Goal: Task Accomplishment & Management: Complete application form

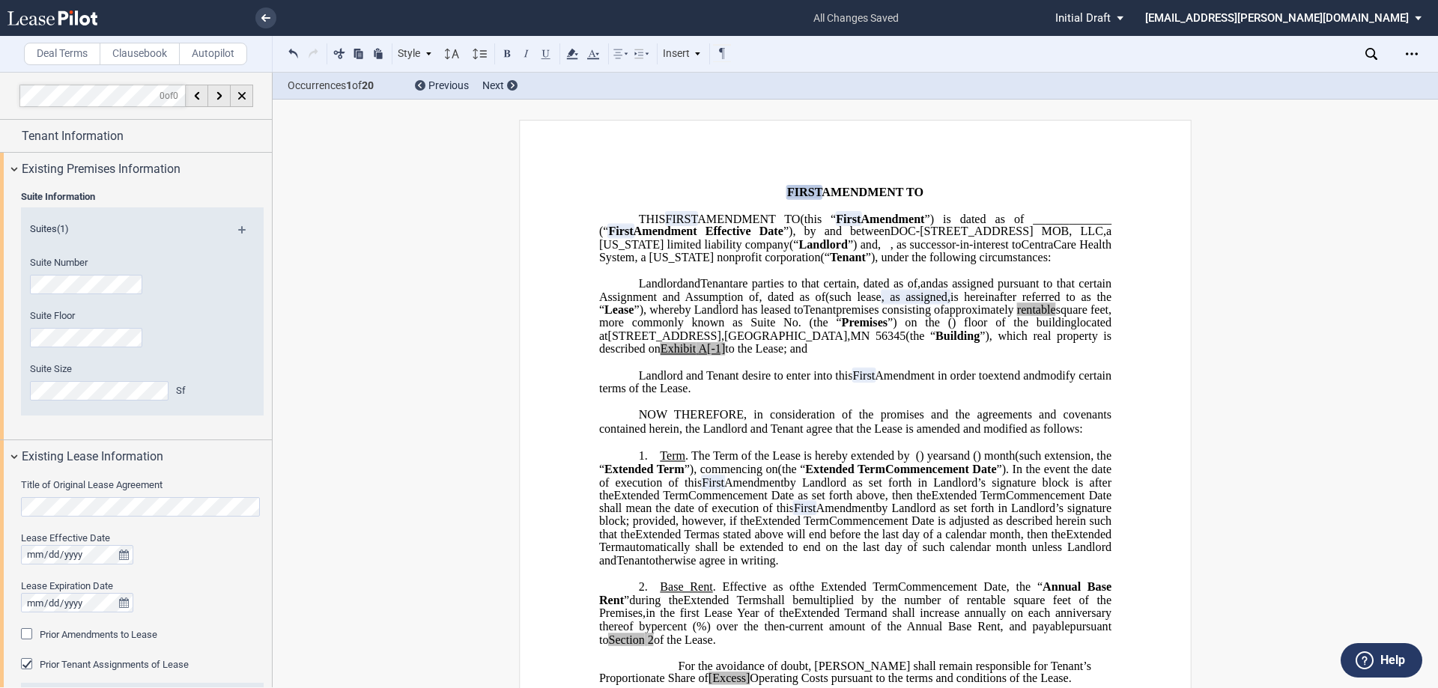
click at [119, 147] on div "Tenant Information" at bounding box center [136, 136] width 272 height 32
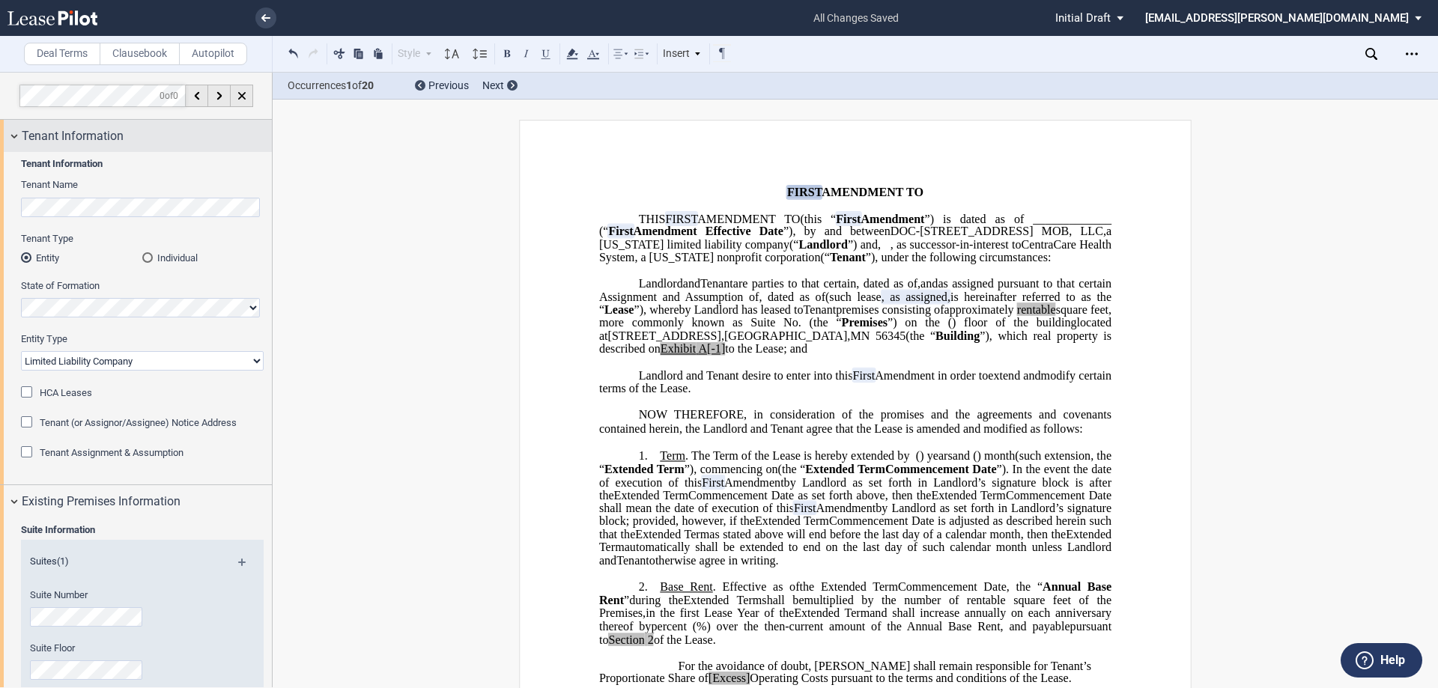
click at [119, 147] on div "Tenant Information" at bounding box center [136, 136] width 272 height 32
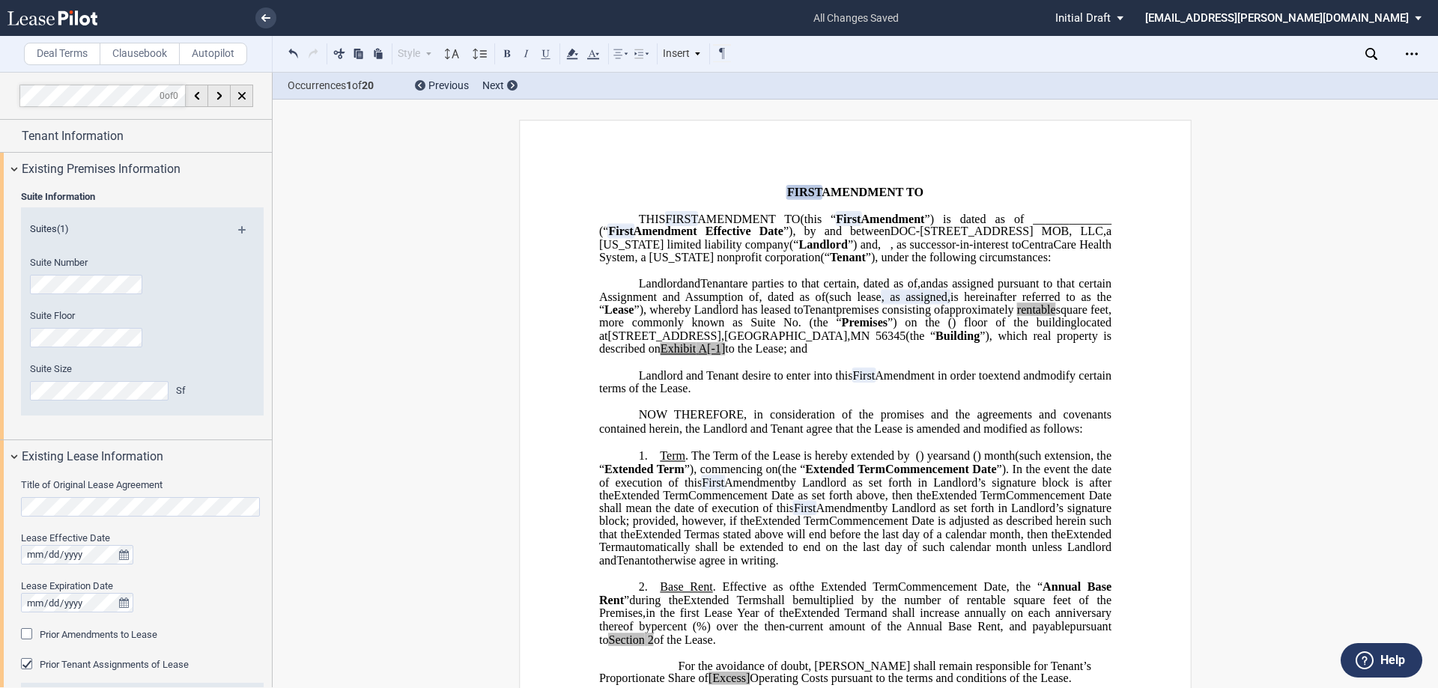
click at [266, 344] on div "Suite Information Suites (1) Suite Number Suite Floor Suite Size Sf" at bounding box center [136, 312] width 272 height 255
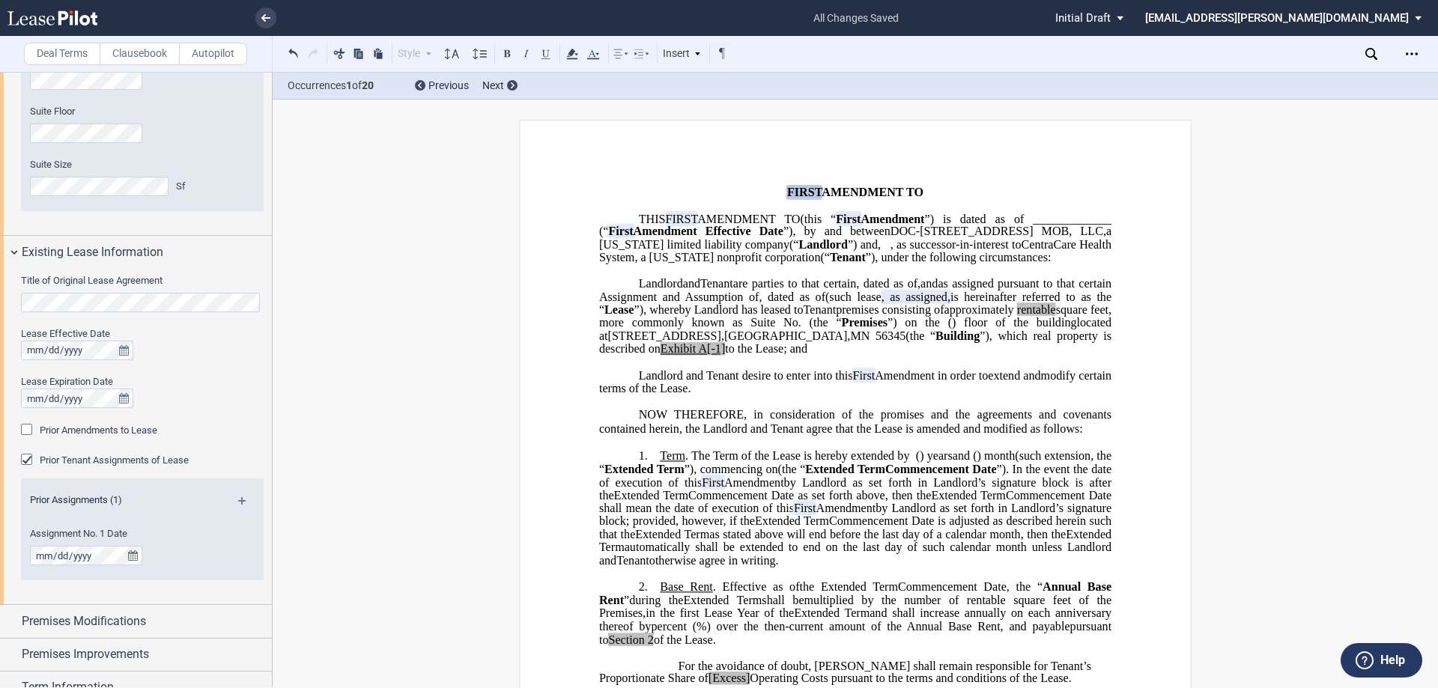
scroll to position [225, 0]
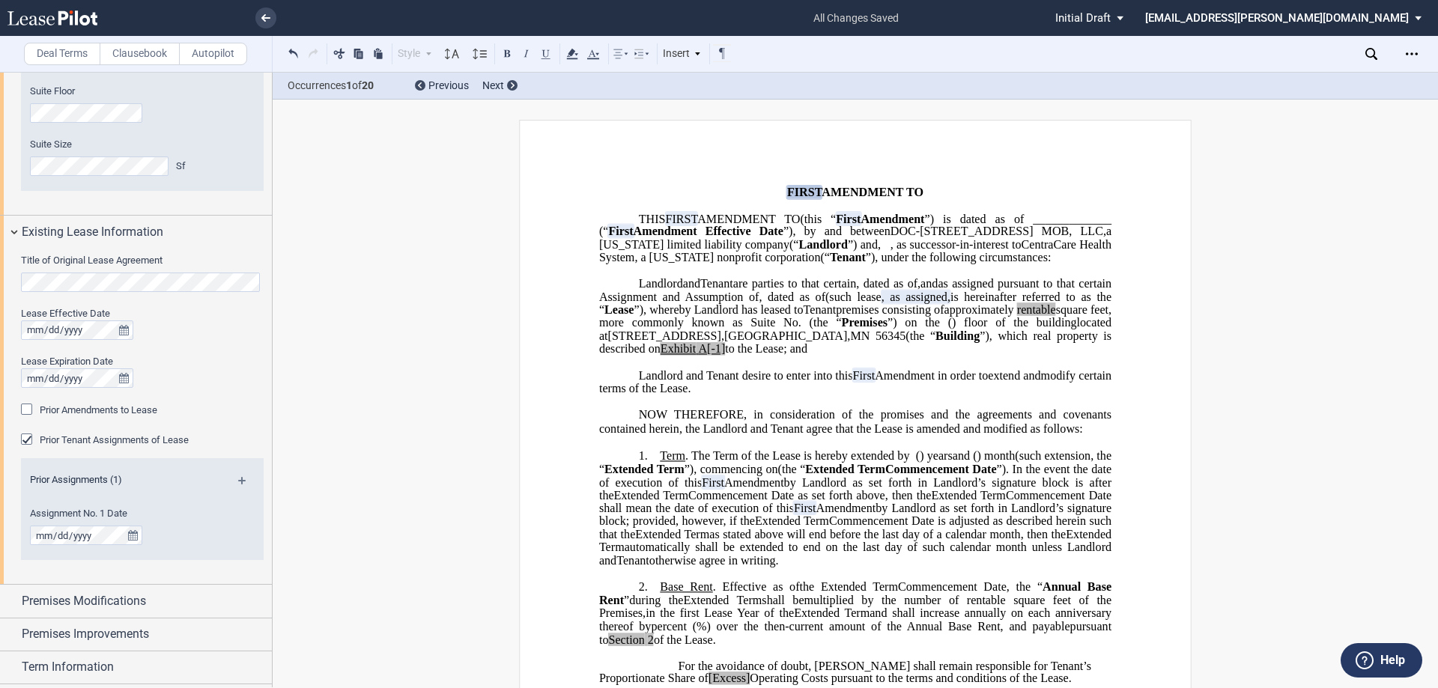
click at [84, 411] on span "Prior Amendments to Lease" at bounding box center [99, 410] width 118 height 11
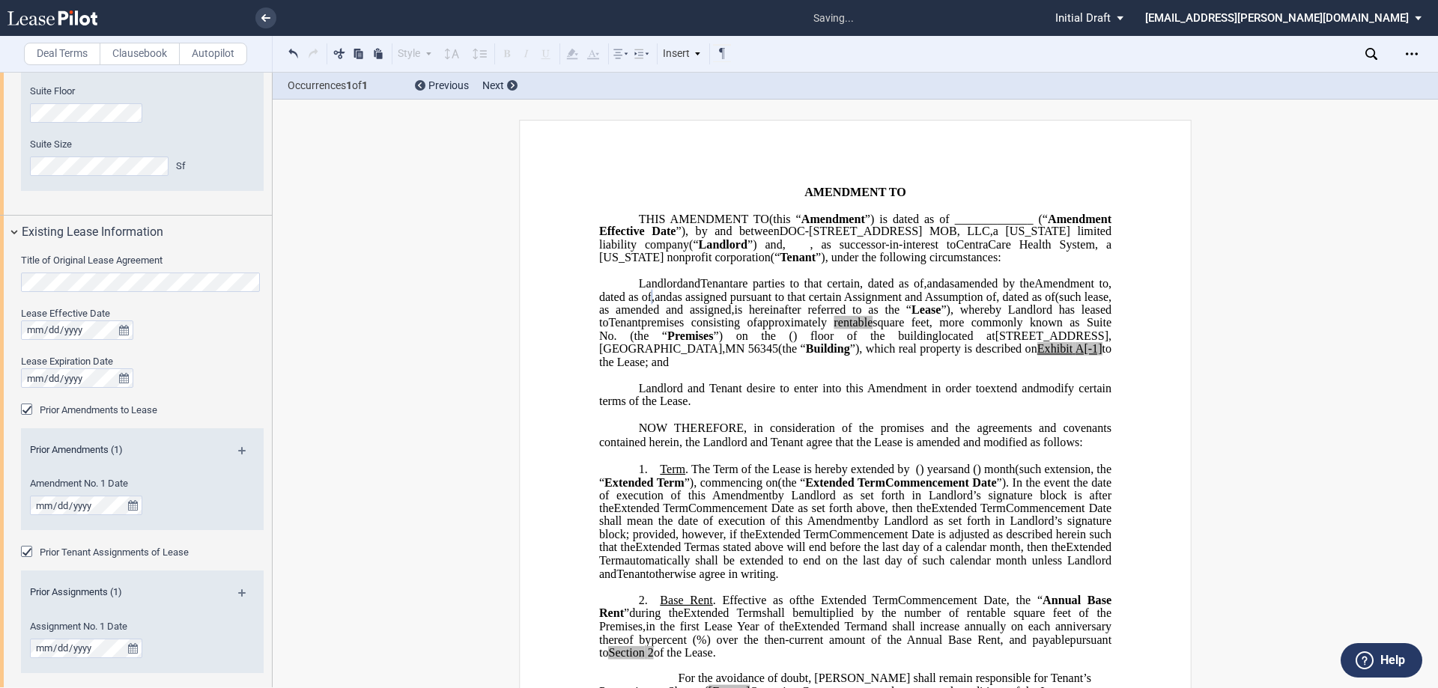
click at [787, 382] on p "﻿" at bounding box center [855, 375] width 512 height 13
click at [1076, 356] on span "A[-1]" at bounding box center [1089, 348] width 27 height 13
click at [823, 369] on span "to the Lease; and" at bounding box center [856, 355] width 515 height 26
click at [952, 316] on span ", as amended and assigned," at bounding box center [856, 303] width 515 height 26
drag, startPoint x: 664, startPoint y: 399, endPoint x: 624, endPoint y: 402, distance: 40.6
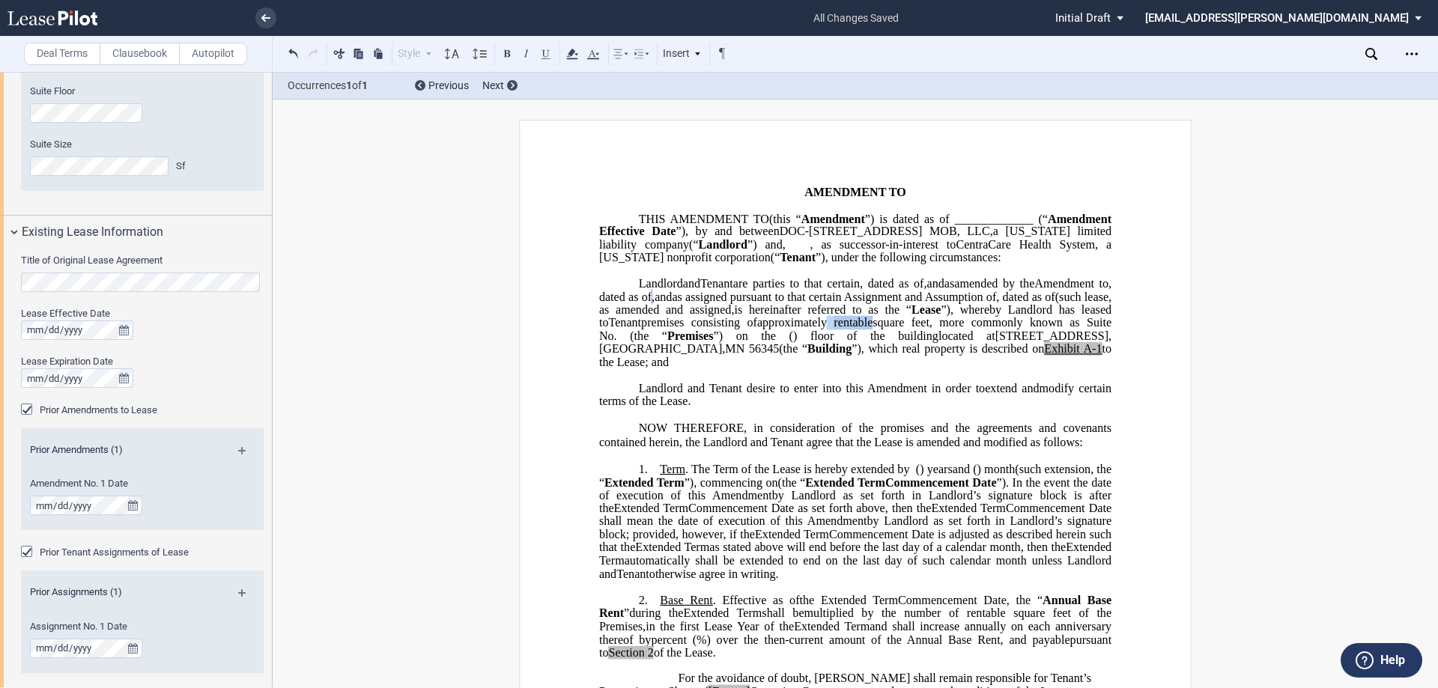
click at [624, 342] on span "approximately ﻿ ﻿ rentable square feet, more commonly known as Suite No. ﻿ ﻿ (t…" at bounding box center [856, 329] width 515 height 26
click at [578, 56] on icon at bounding box center [572, 54] width 18 height 18
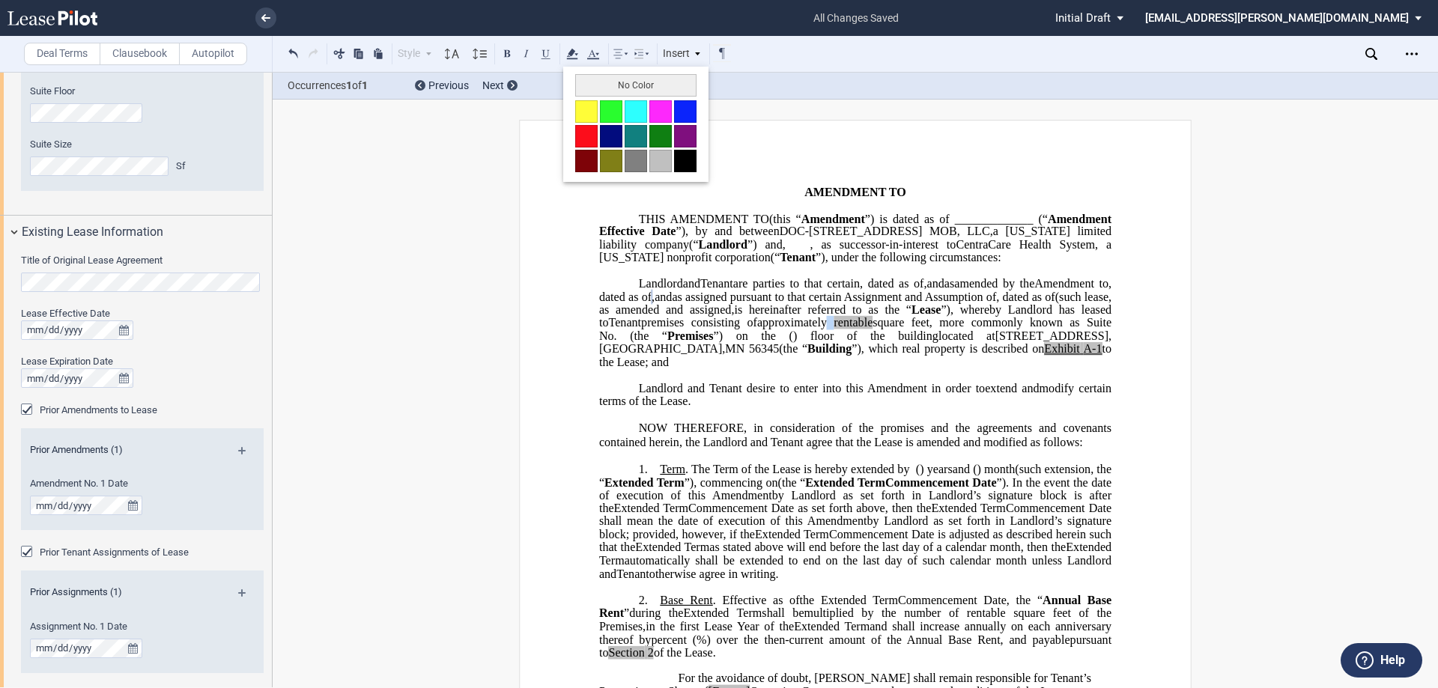
drag, startPoint x: 605, startPoint y: 87, endPoint x: 614, endPoint y: 95, distance: 11.7
click at [608, 88] on button "No Color" at bounding box center [635, 85] width 121 height 22
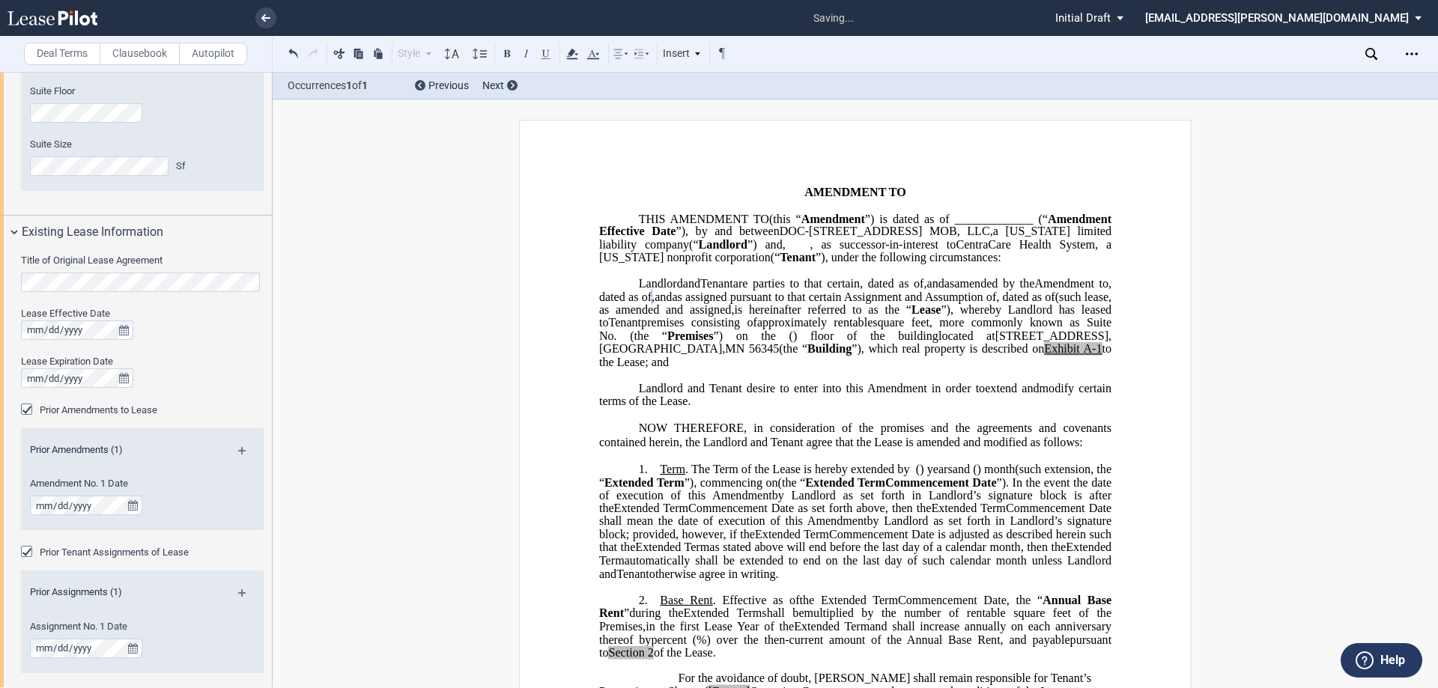
click at [837, 382] on p "﻿" at bounding box center [855, 375] width 512 height 13
drag, startPoint x: 772, startPoint y: 427, endPoint x: 667, endPoint y: 272, distance: 187.2
click at [715, 369] on span "located at 808 3rd Street SE , Little Falls , MN 56345 (the “ Building ”), whic…" at bounding box center [856, 349] width 515 height 39
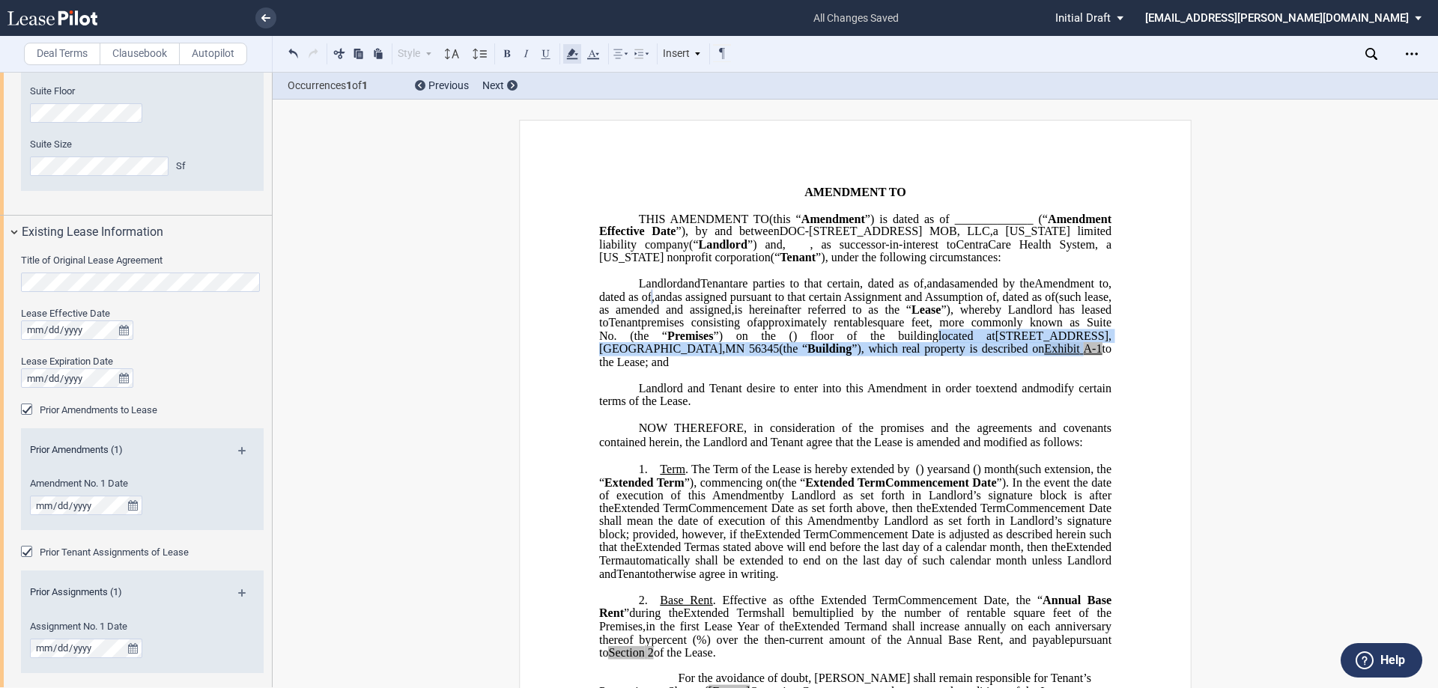
click at [571, 58] on use at bounding box center [571, 54] width 11 height 10
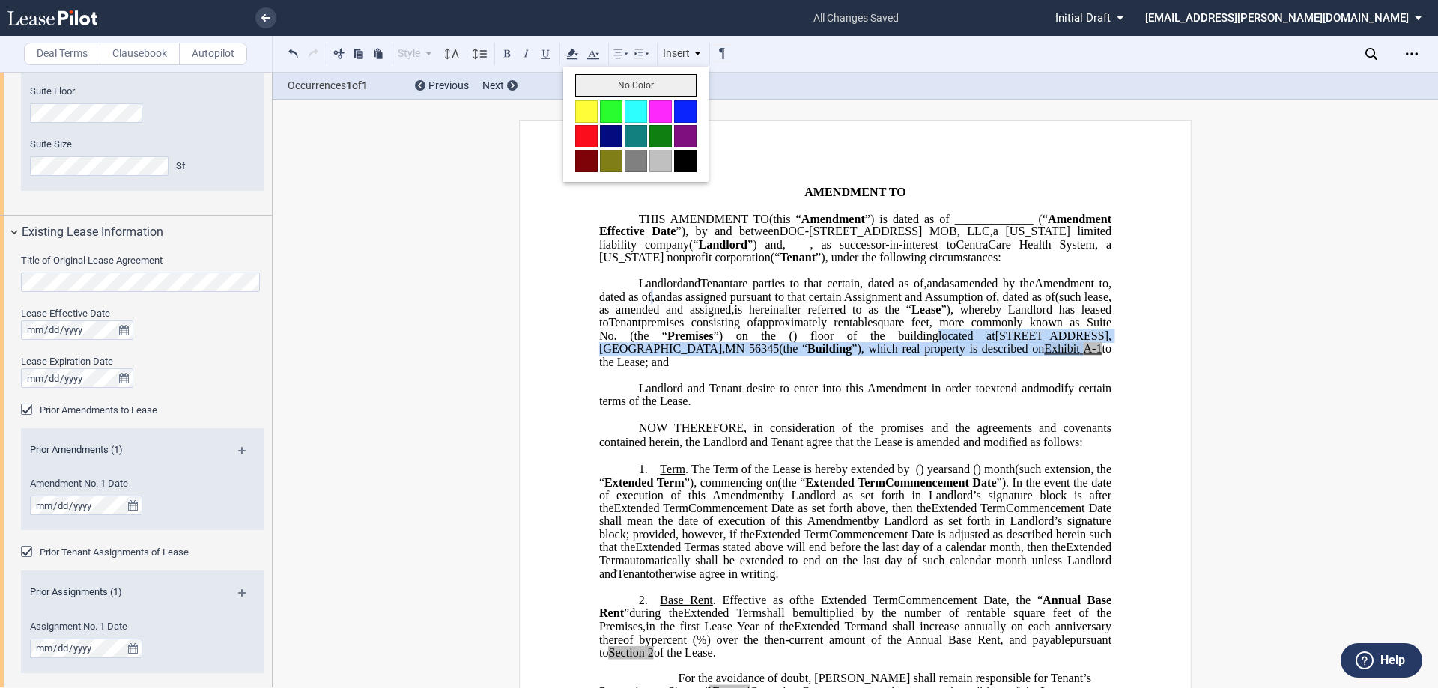
click at [618, 93] on button "No Color" at bounding box center [635, 85] width 121 height 22
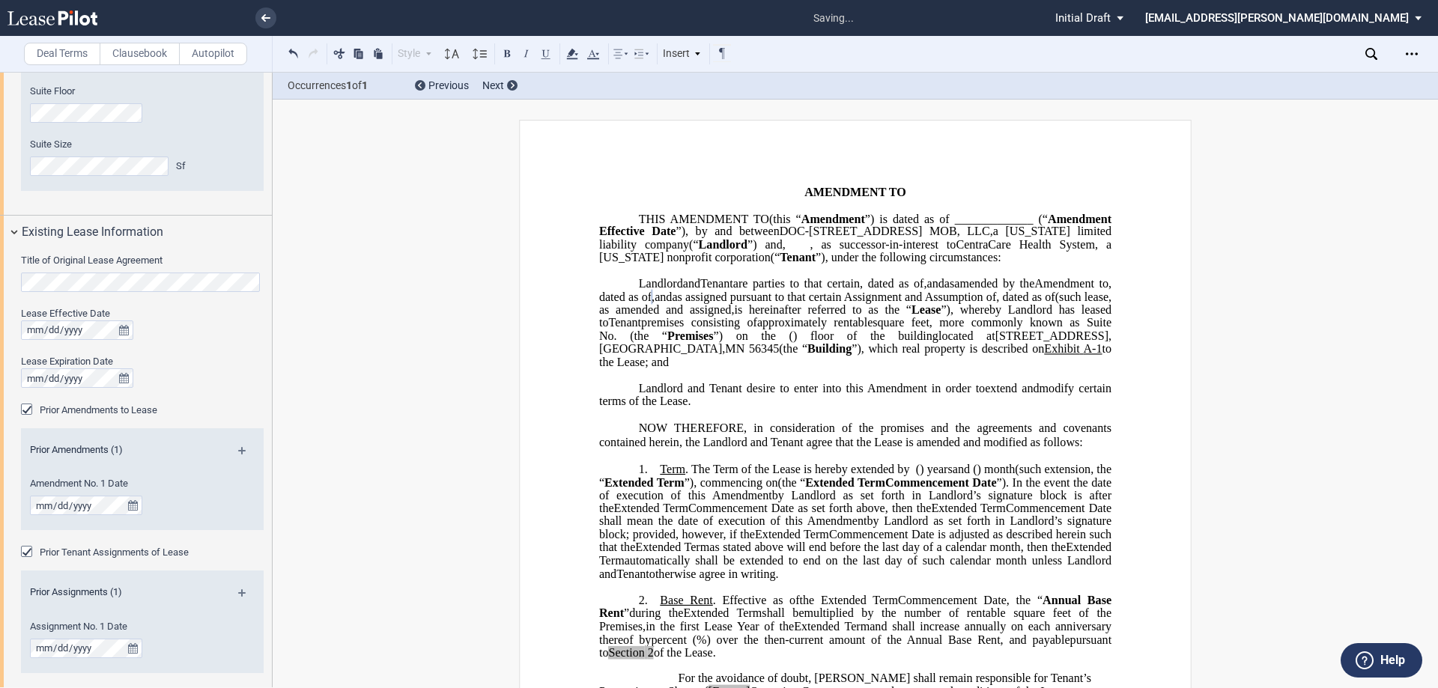
click at [811, 252] on span ", as successor-in-interest to" at bounding box center [884, 244] width 146 height 13
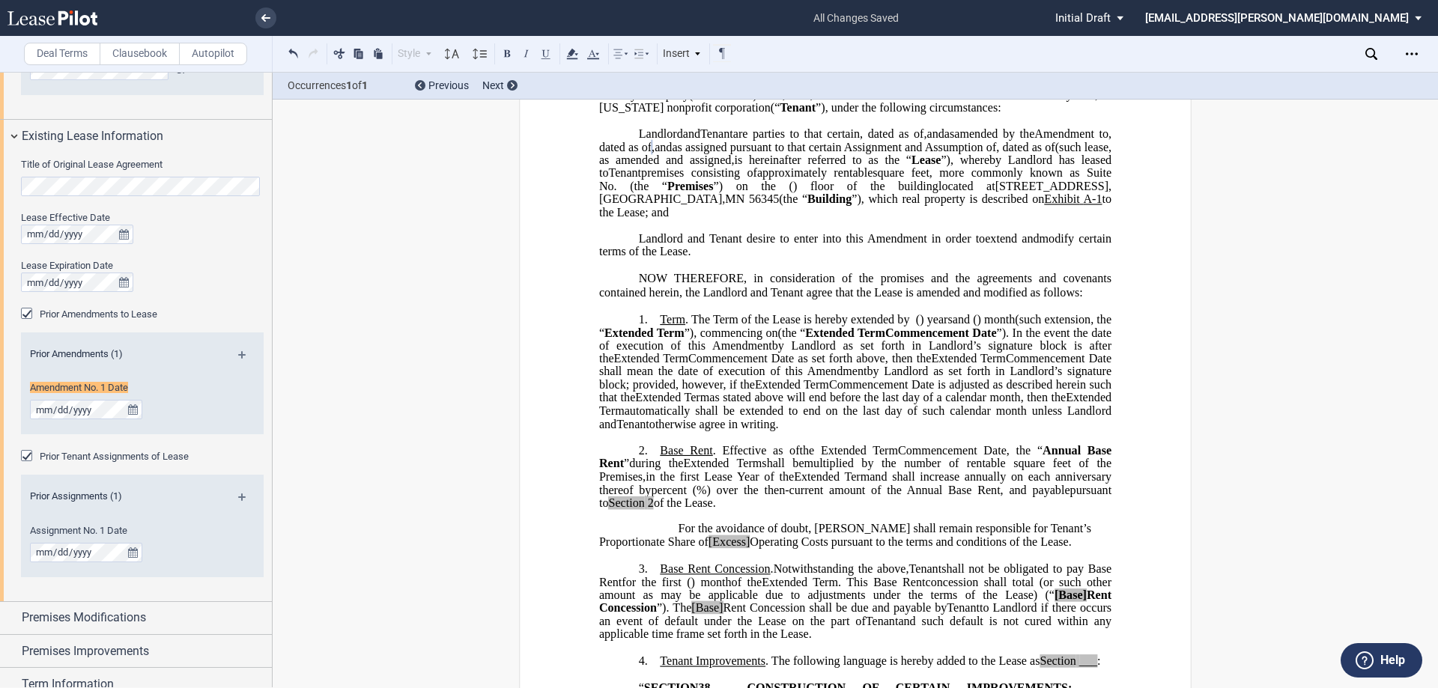
scroll to position [329, 0]
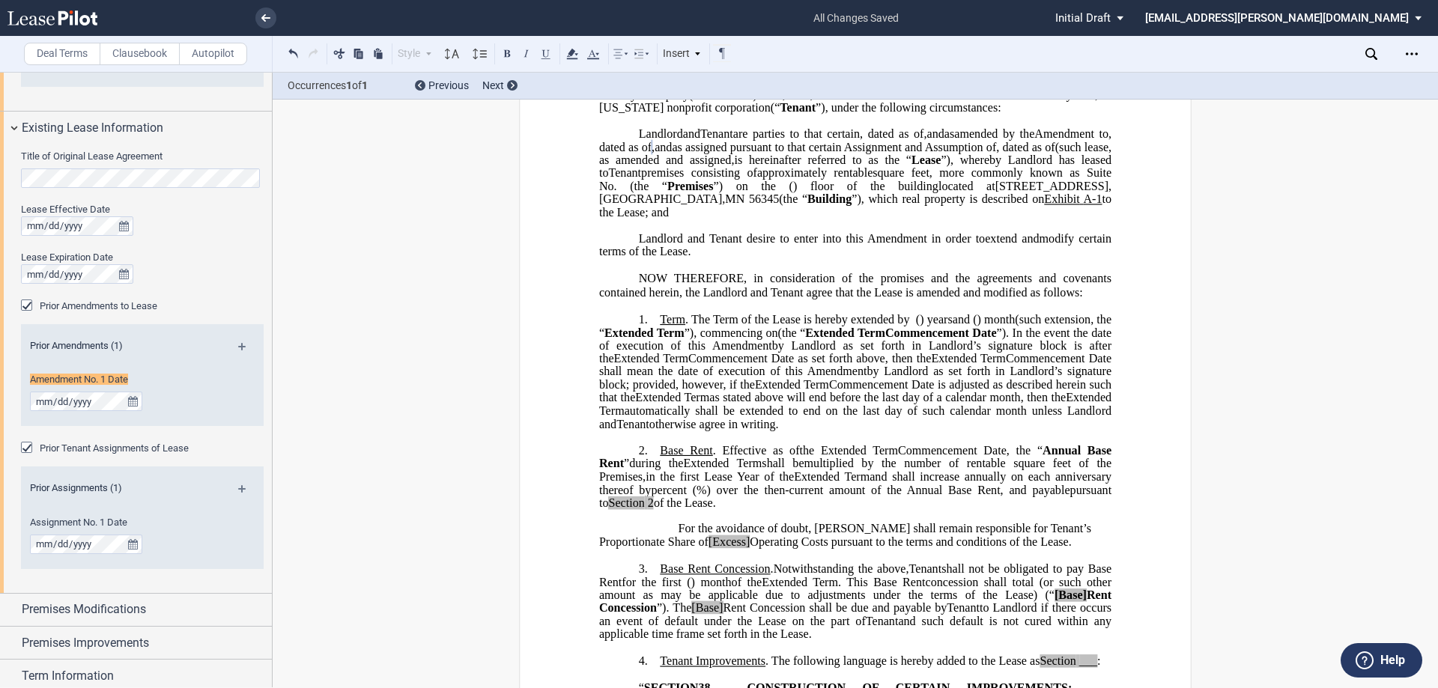
click at [667, 193] on span "(the “" at bounding box center [648, 186] width 37 height 13
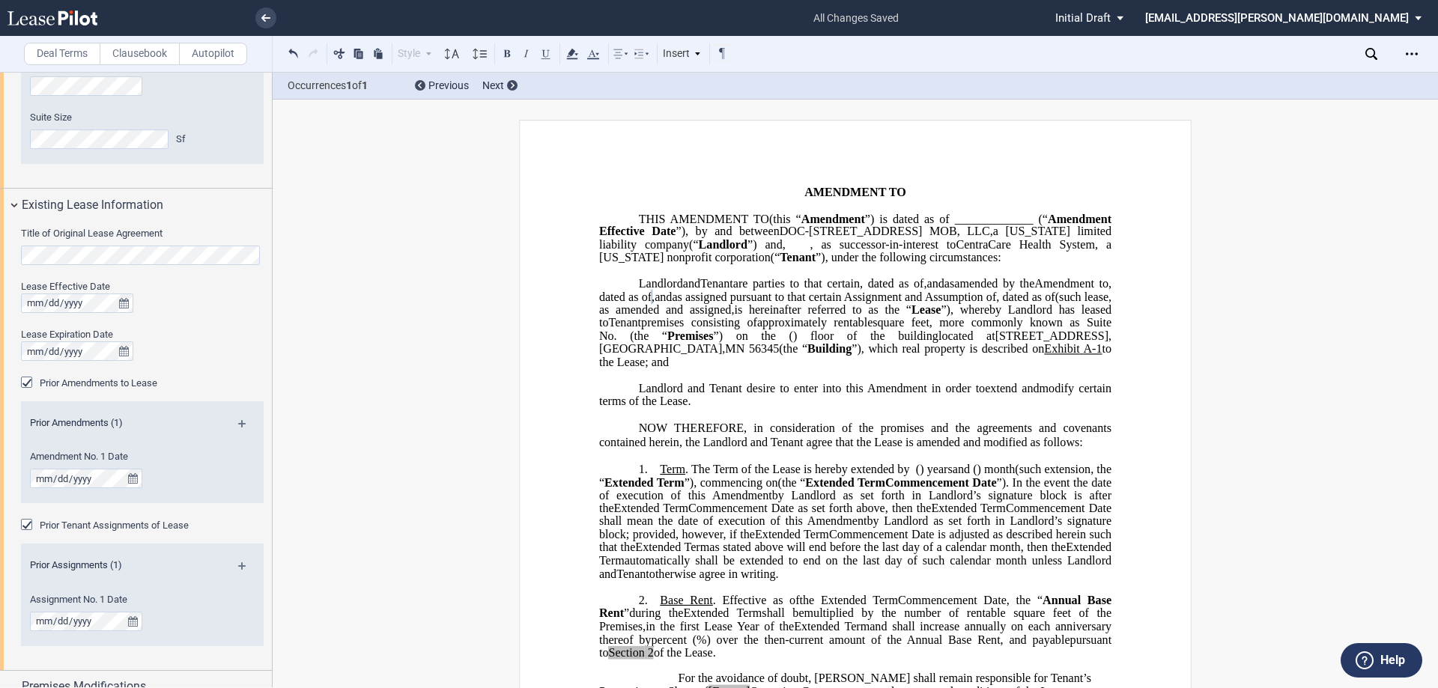
scroll to position [179, 0]
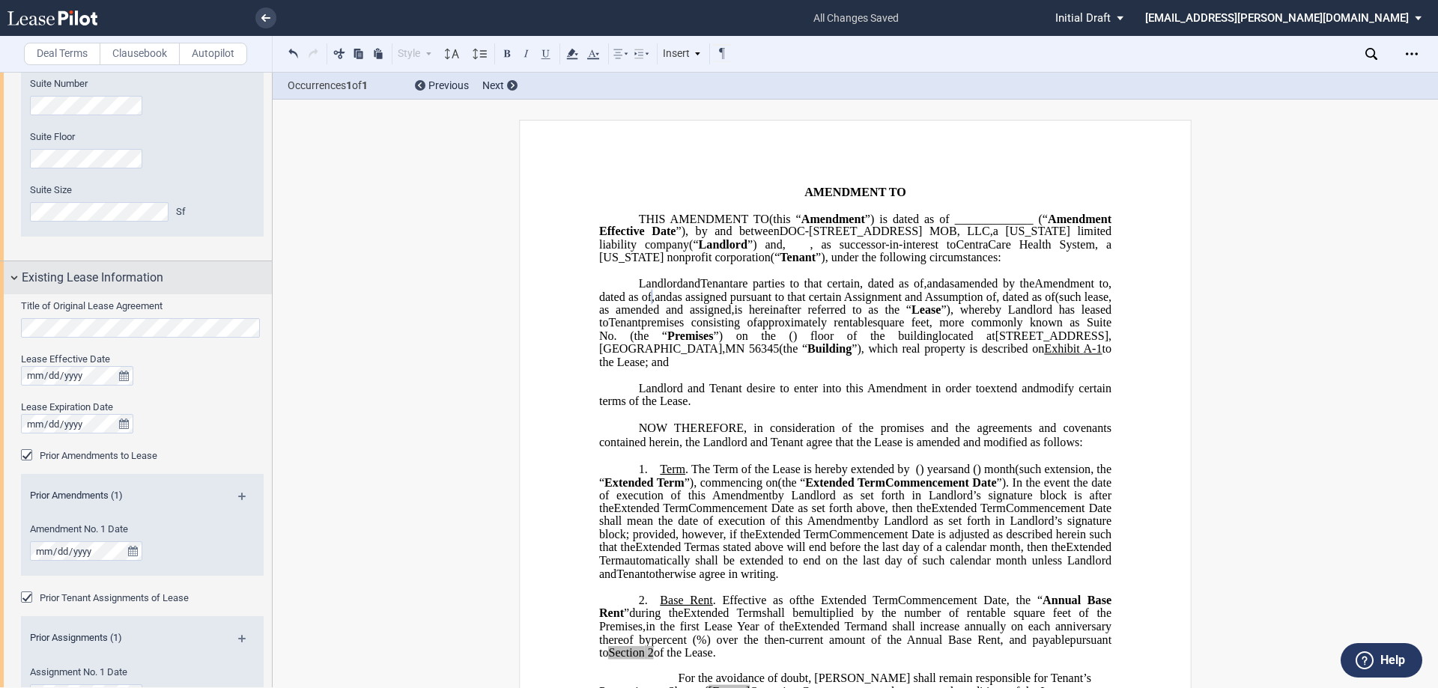
click at [85, 273] on span "Existing Lease Information" at bounding box center [93, 278] width 142 height 18
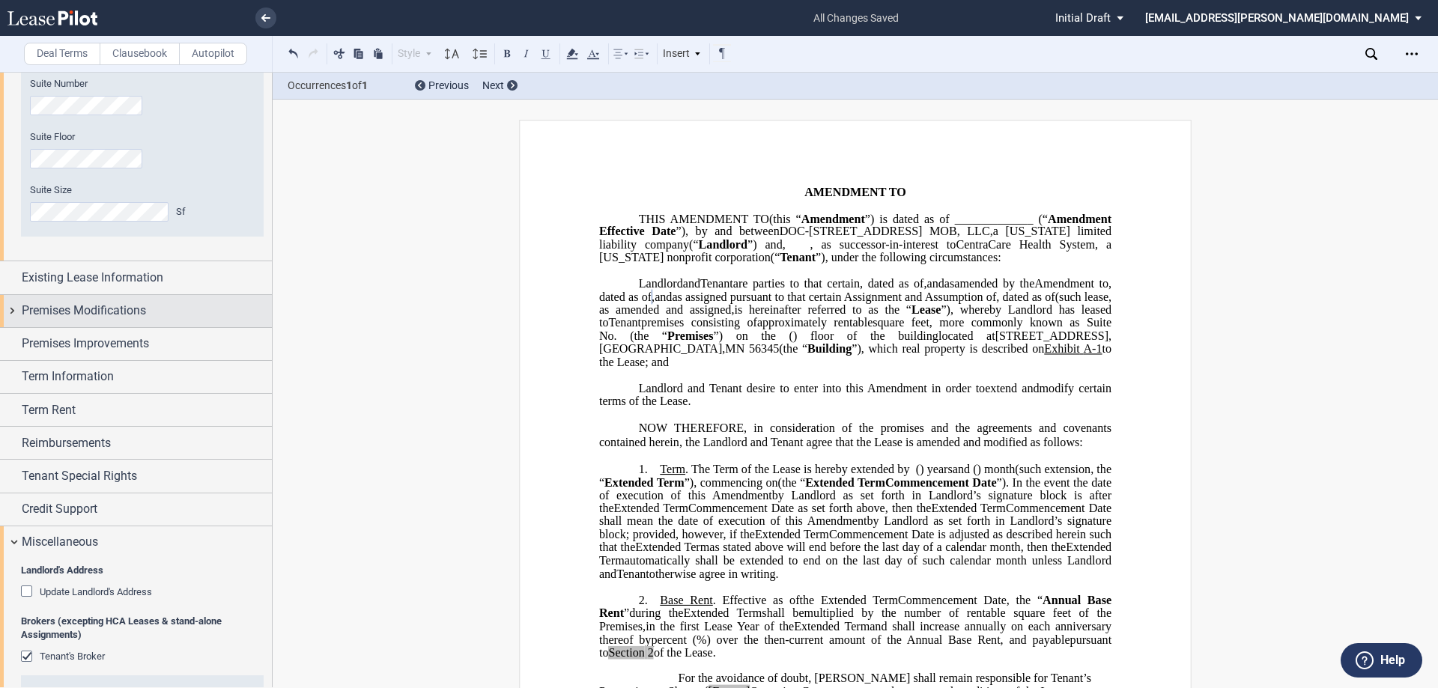
click at [85, 315] on span "Premises Modifications" at bounding box center [84, 311] width 124 height 18
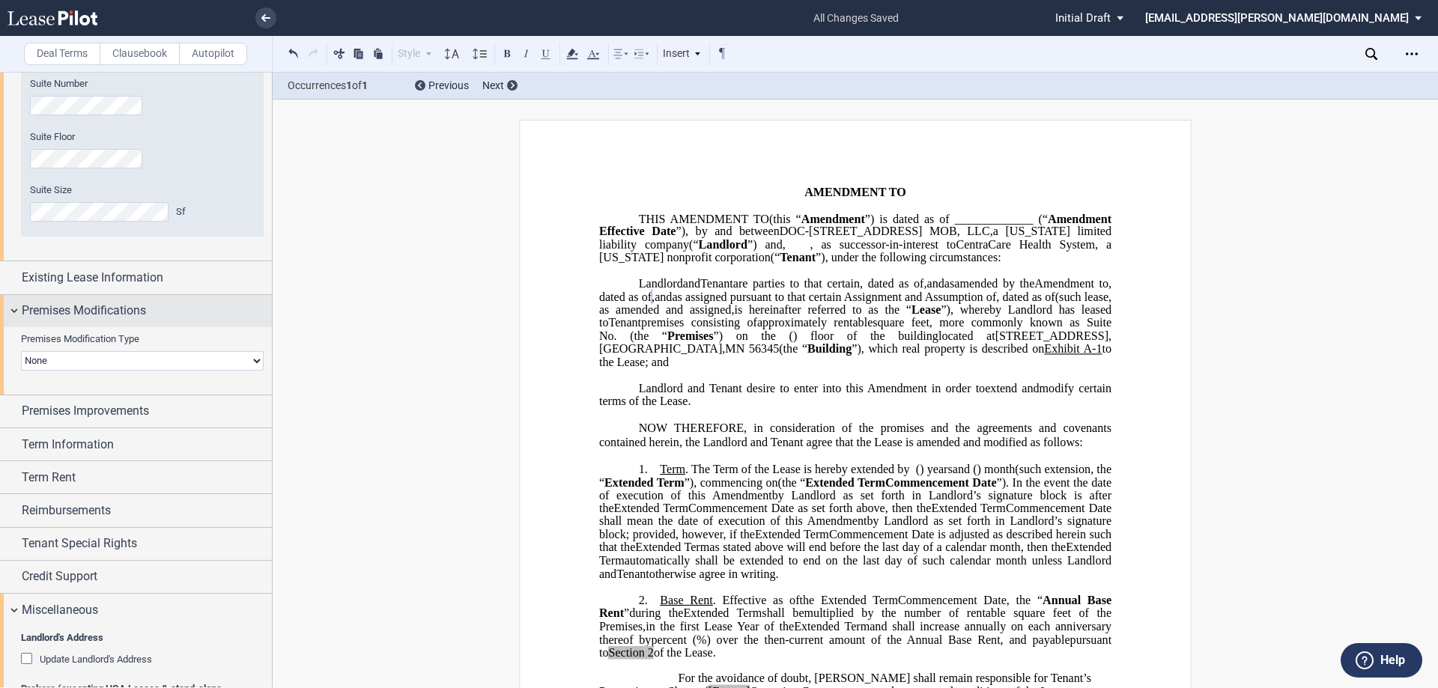
click at [84, 315] on span "Premises Modifications" at bounding box center [84, 311] width 124 height 18
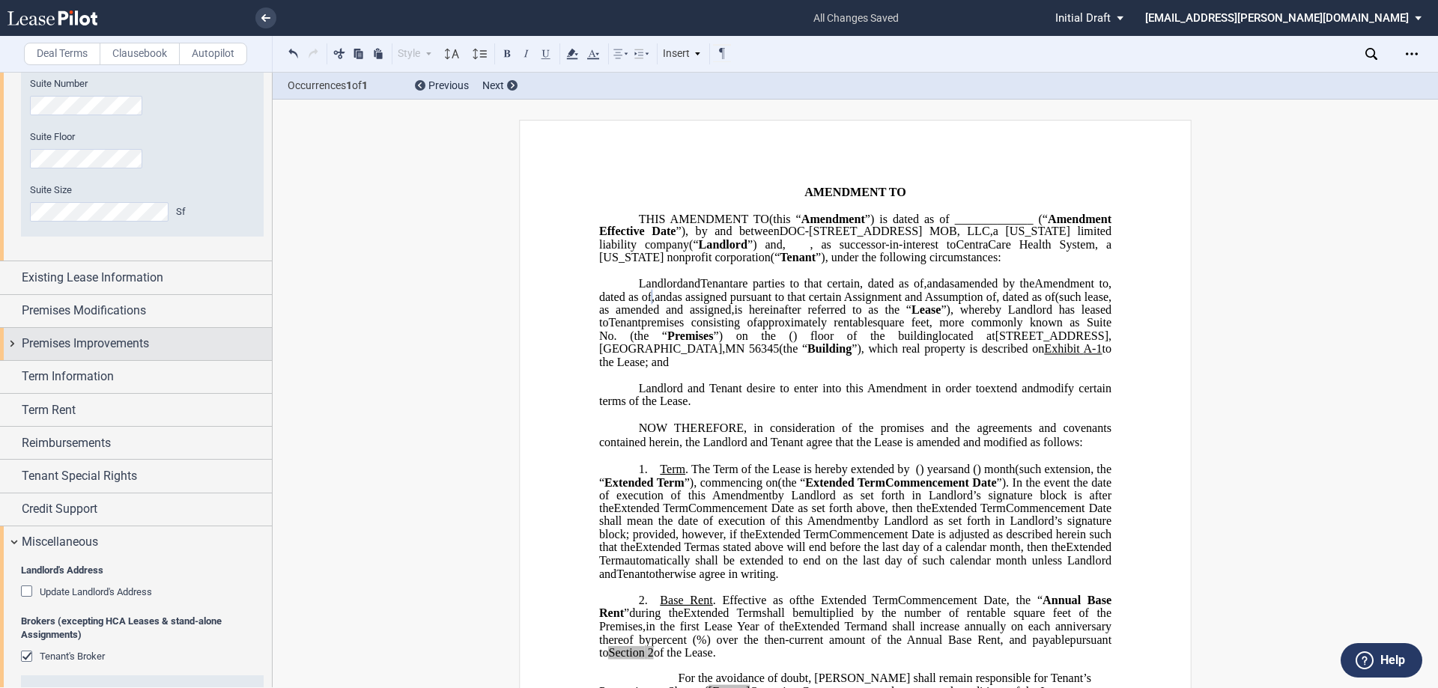
click at [85, 351] on span "Premises Improvements" at bounding box center [85, 344] width 127 height 18
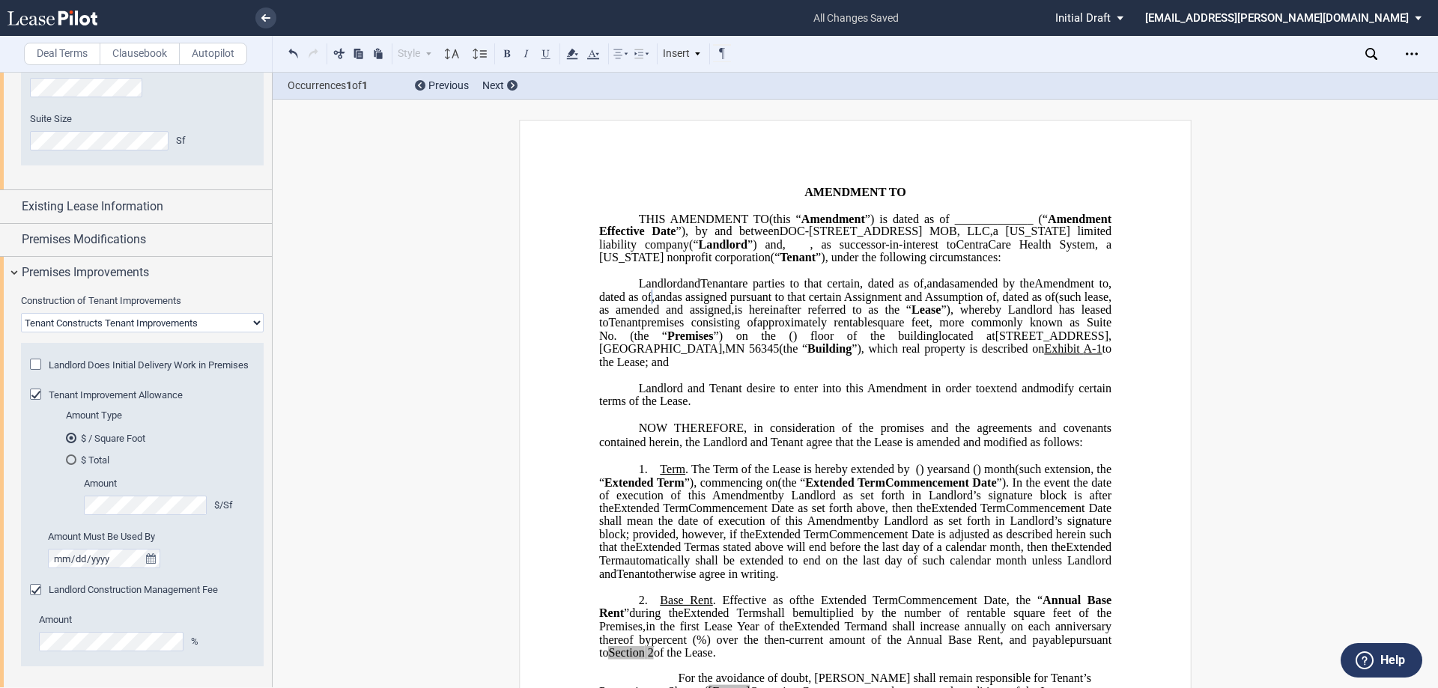
scroll to position [329, 0]
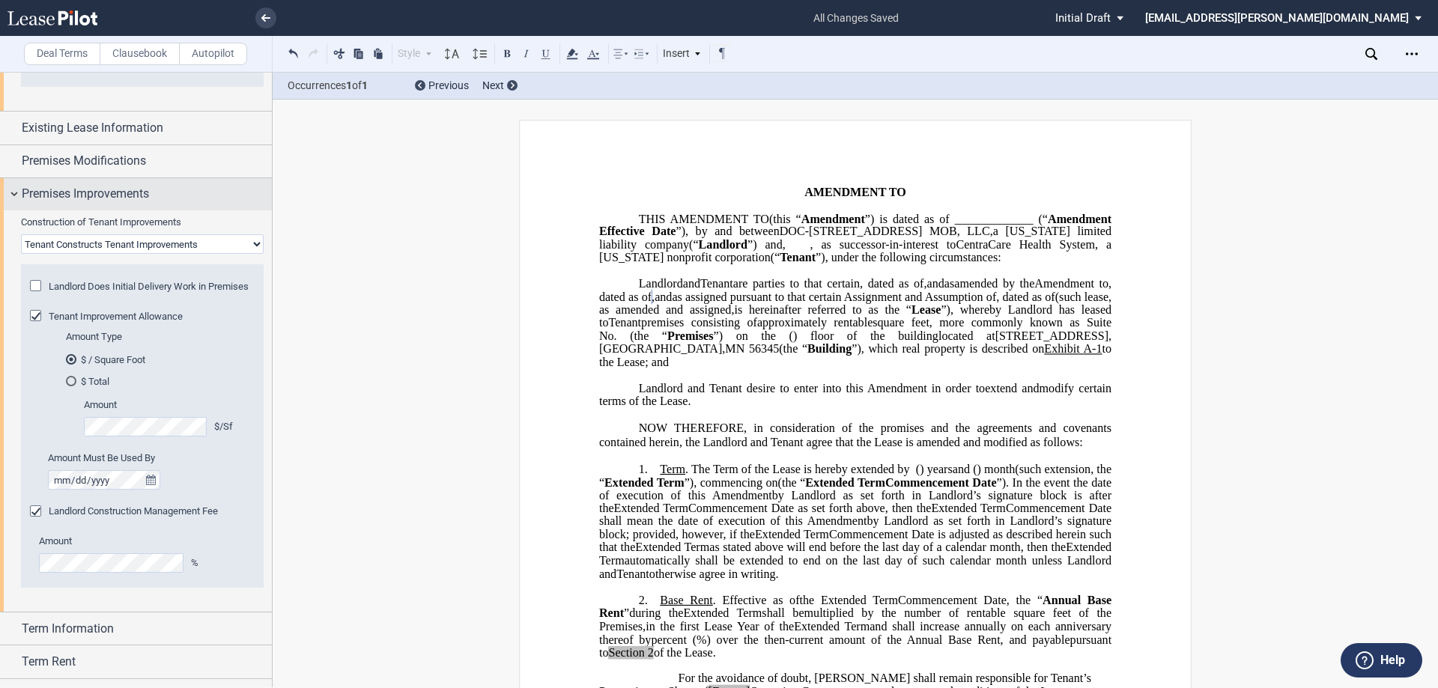
click at [139, 188] on span "Premises Improvements" at bounding box center [85, 194] width 127 height 18
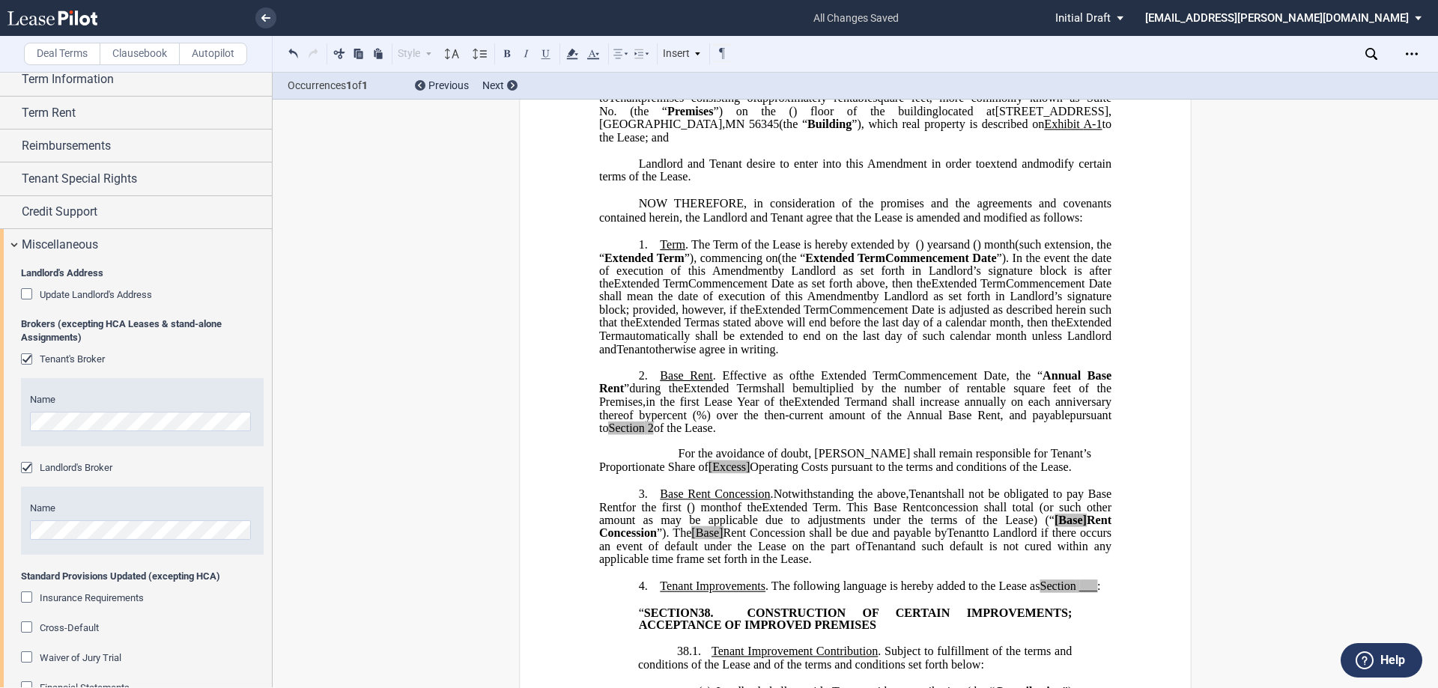
scroll to position [479, 0]
click at [100, 234] on div "Miscellaneous" at bounding box center [147, 243] width 250 height 18
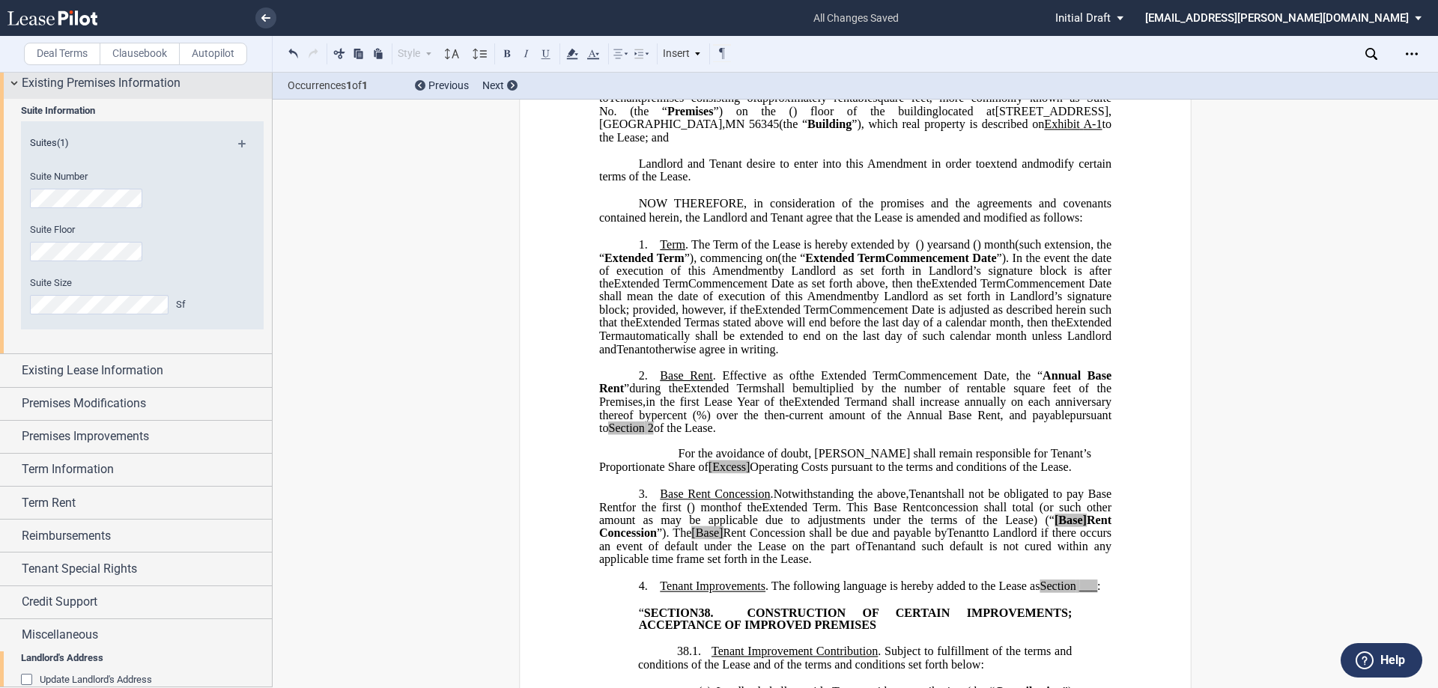
scroll to position [51, 0]
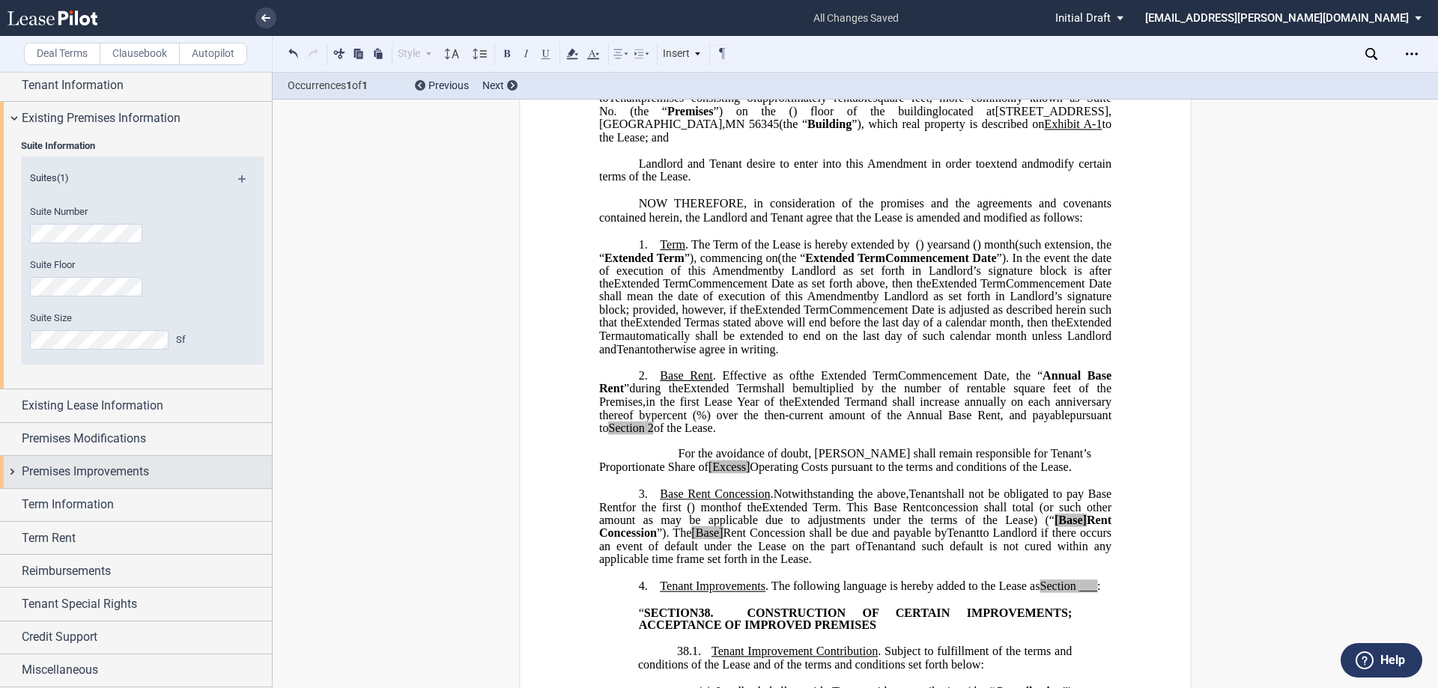
click at [86, 477] on span "Premises Improvements" at bounding box center [85, 472] width 127 height 18
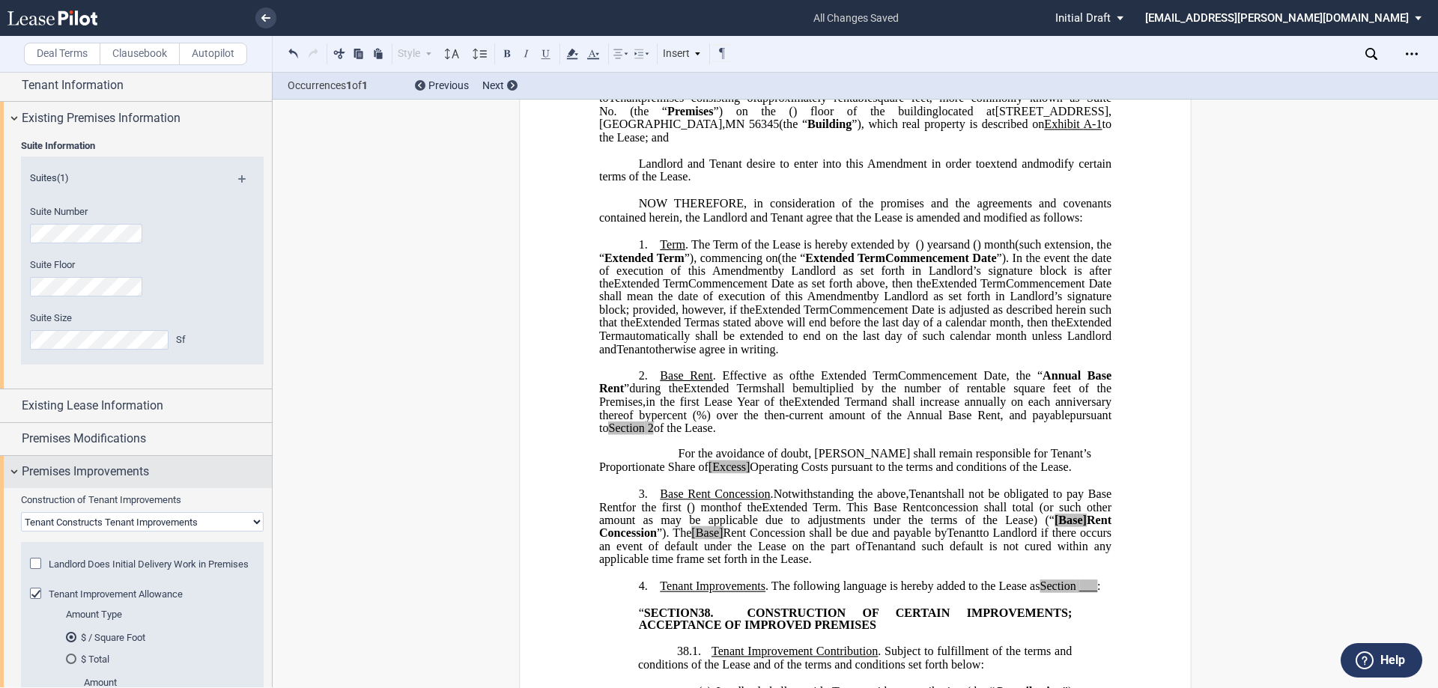
scroll to position [465, 0]
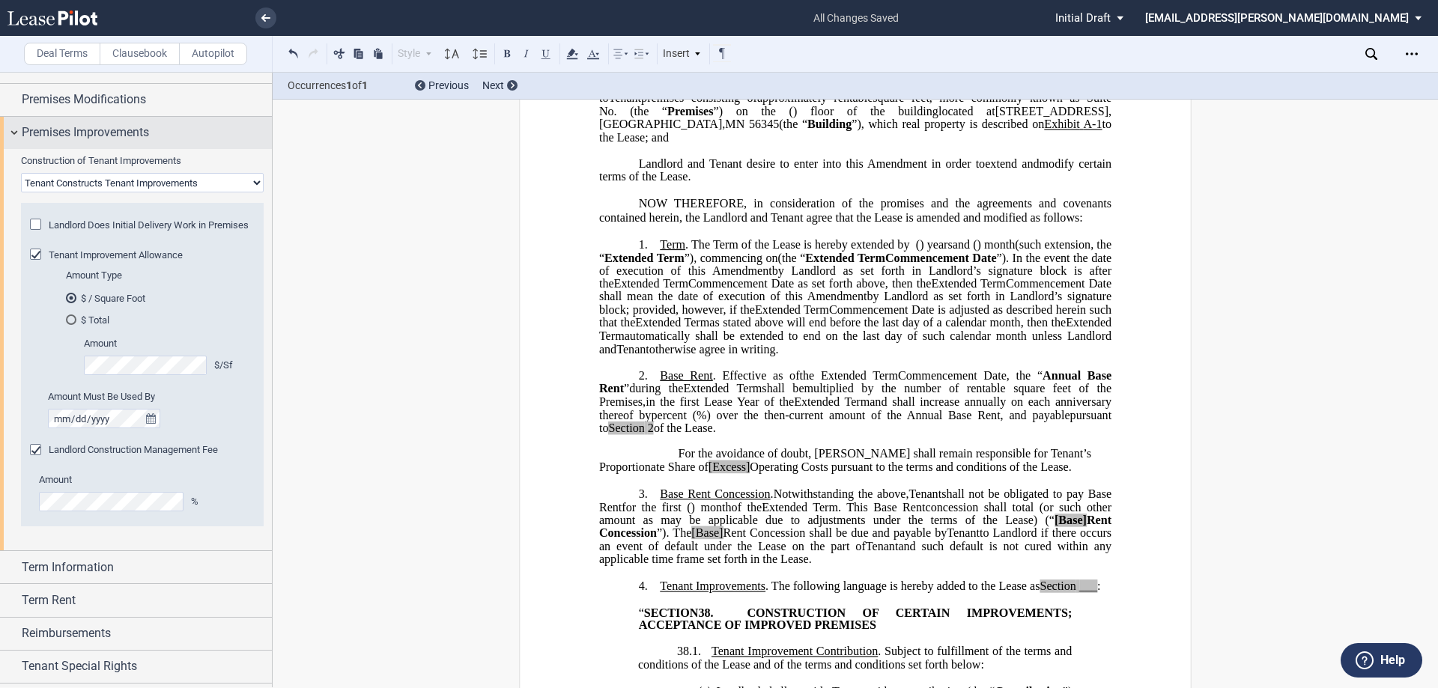
click at [124, 131] on span "Premises Improvements" at bounding box center [85, 133] width 127 height 18
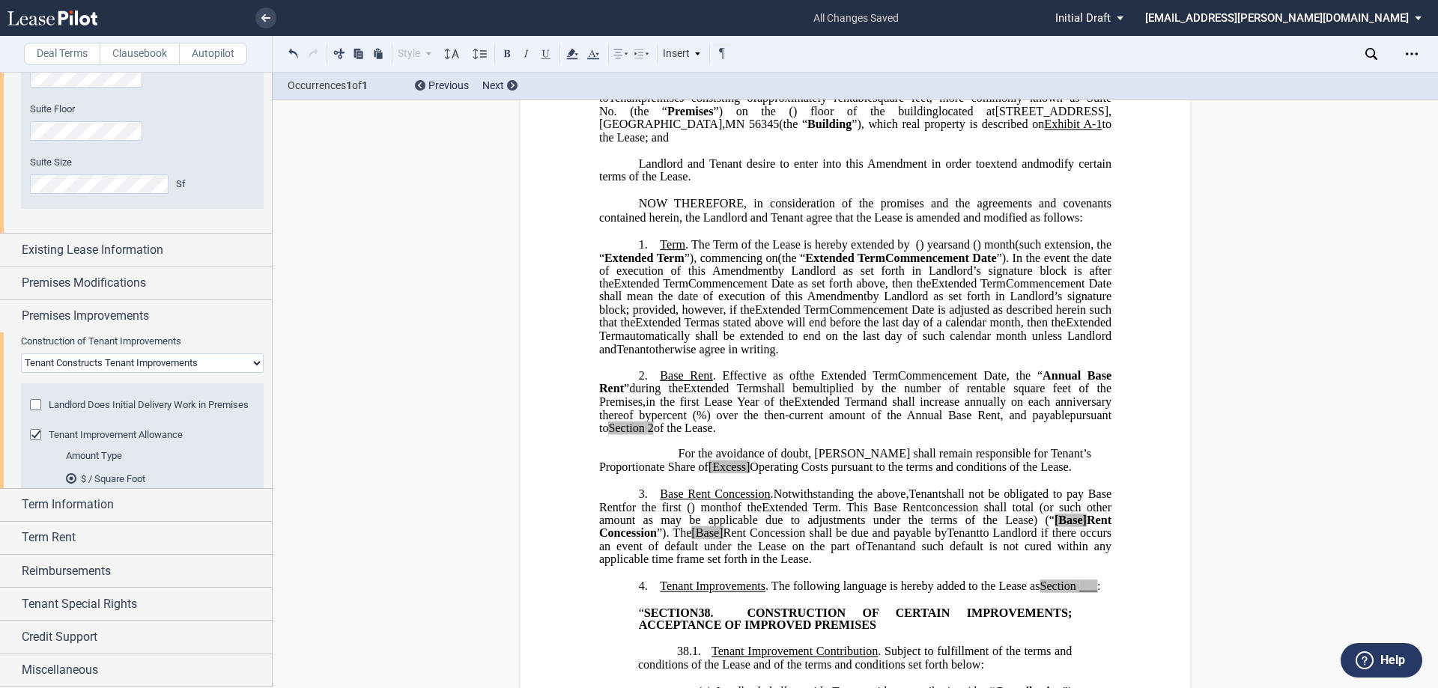
scroll to position [51, 0]
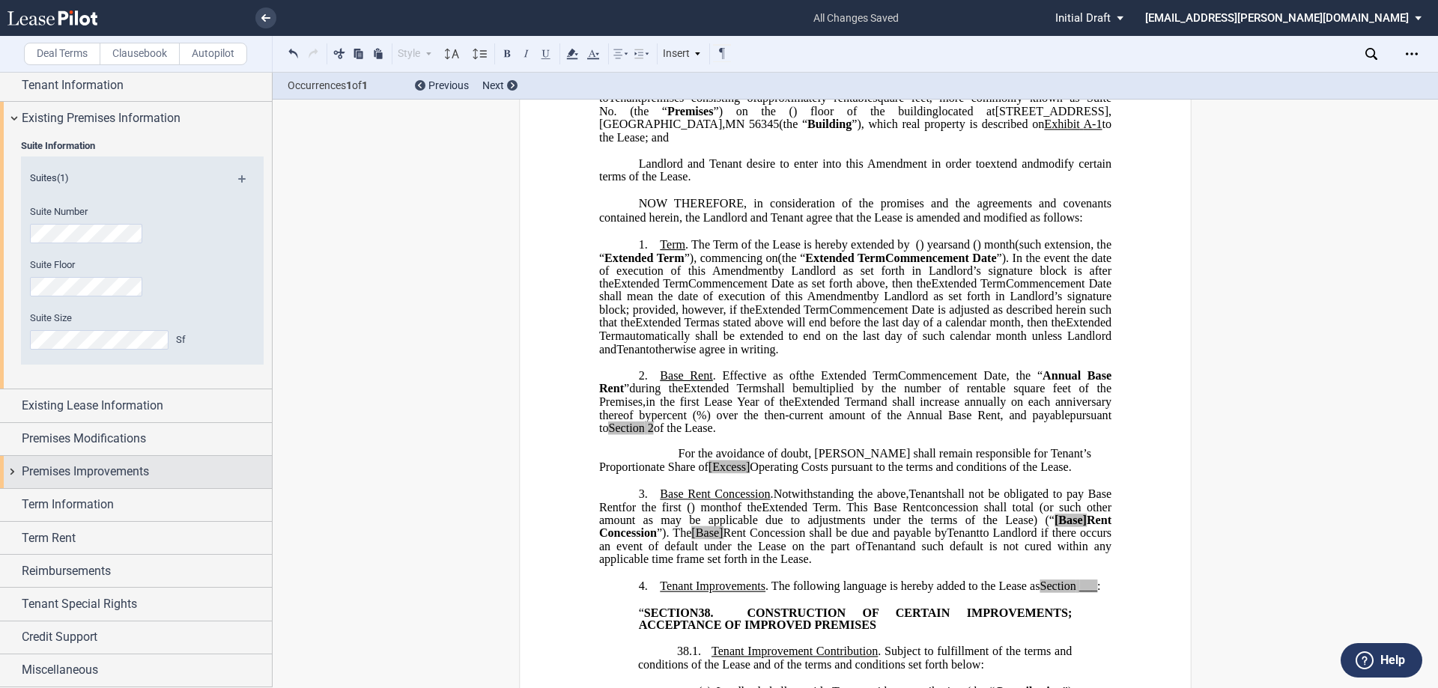
click at [98, 481] on span "Premises Improvements" at bounding box center [85, 472] width 127 height 18
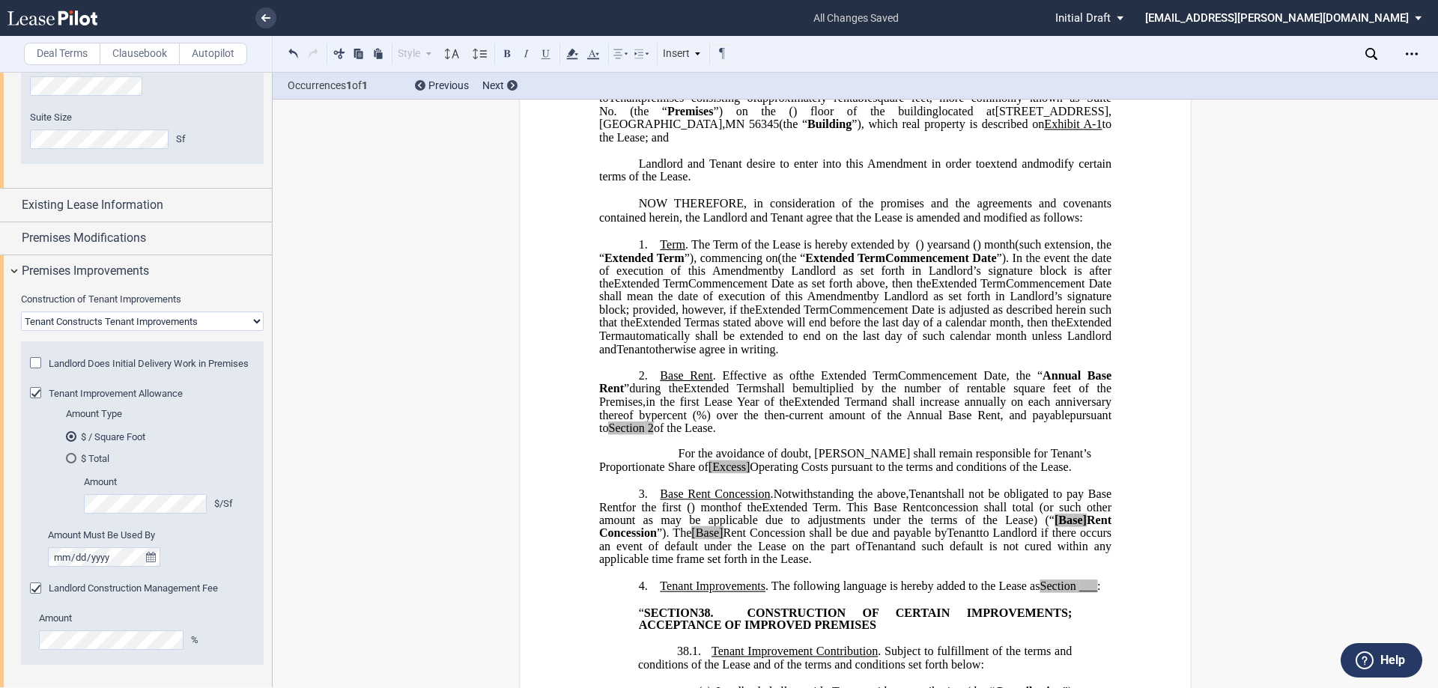
scroll to position [240, 0]
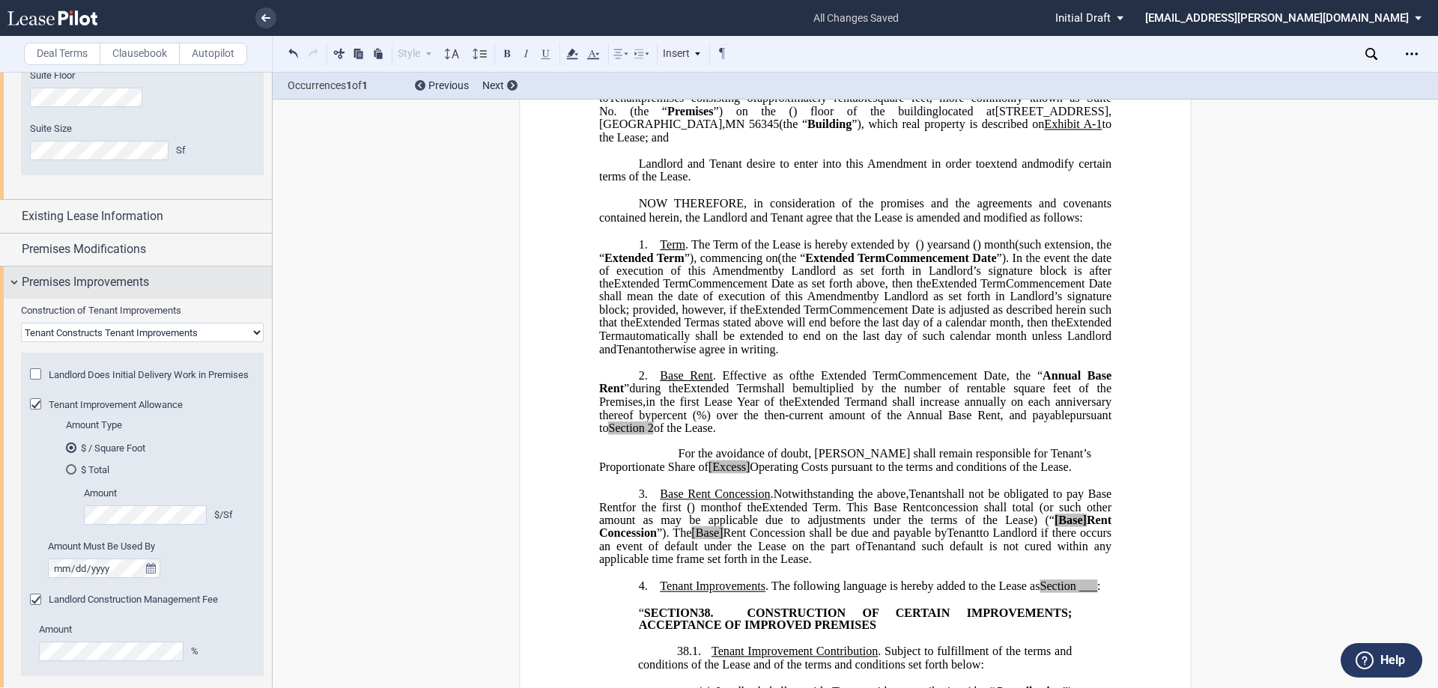
click at [144, 273] on span "Premises Improvements" at bounding box center [85, 282] width 127 height 18
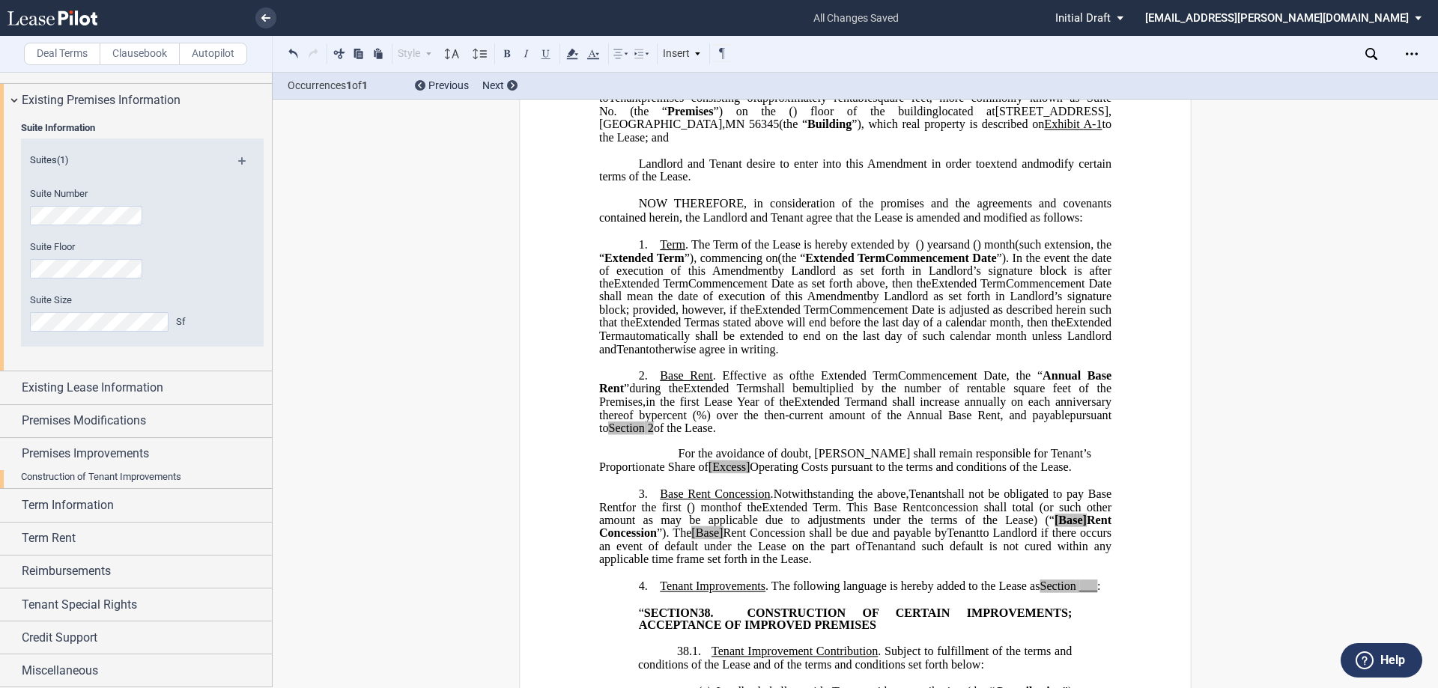
scroll to position [51, 0]
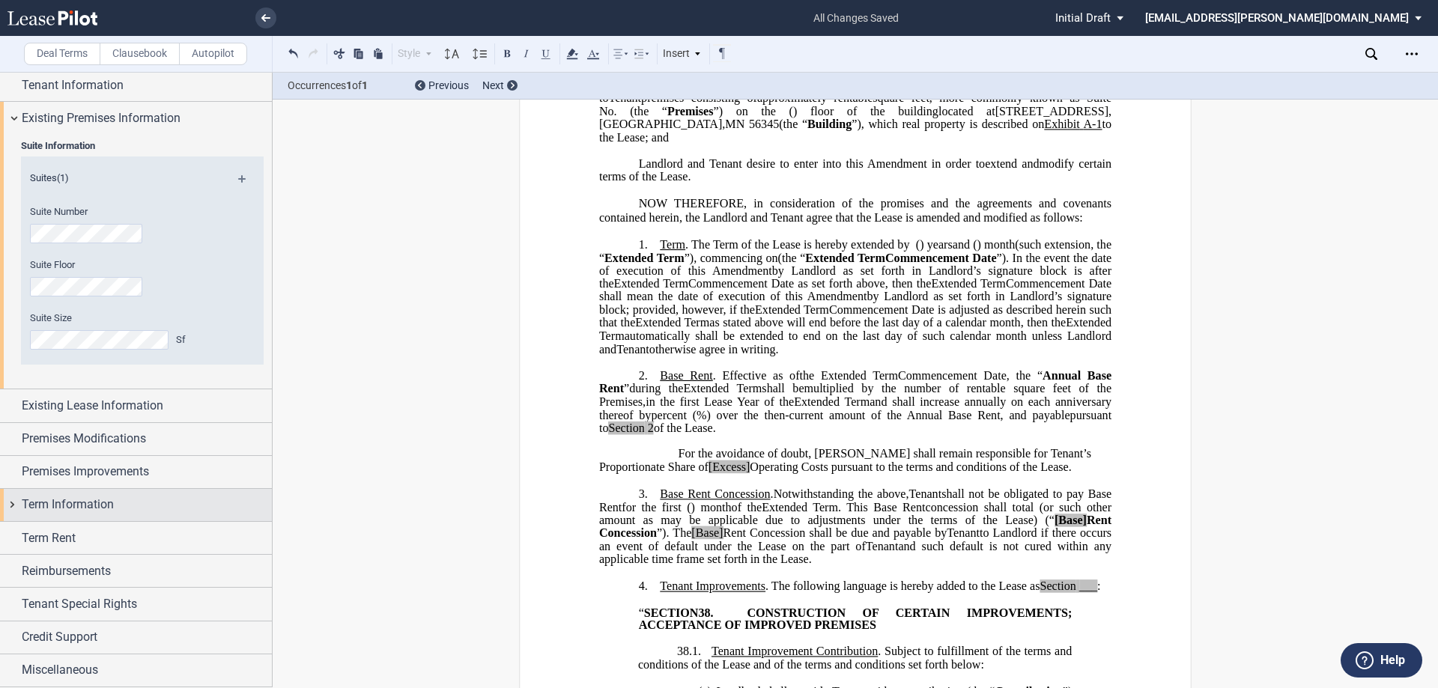
click at [105, 505] on span "Term Information" at bounding box center [68, 505] width 92 height 18
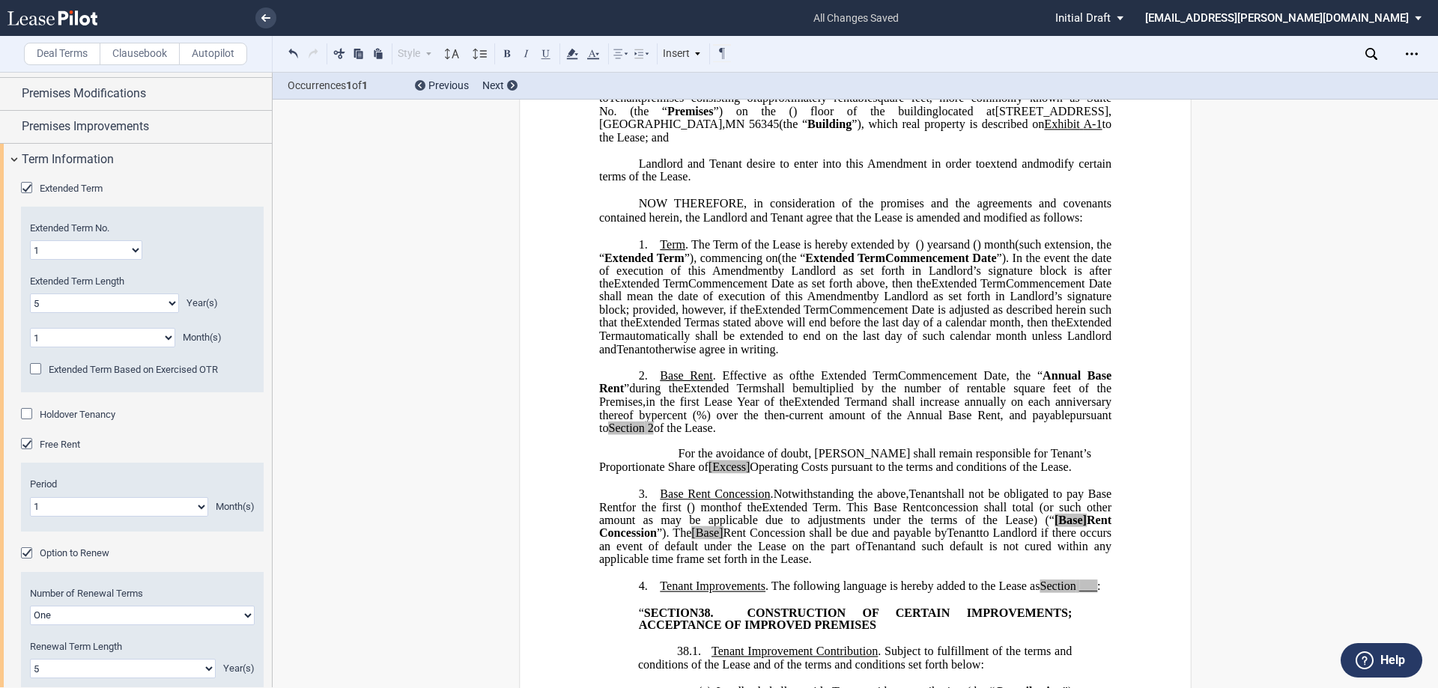
scroll to position [390, 0]
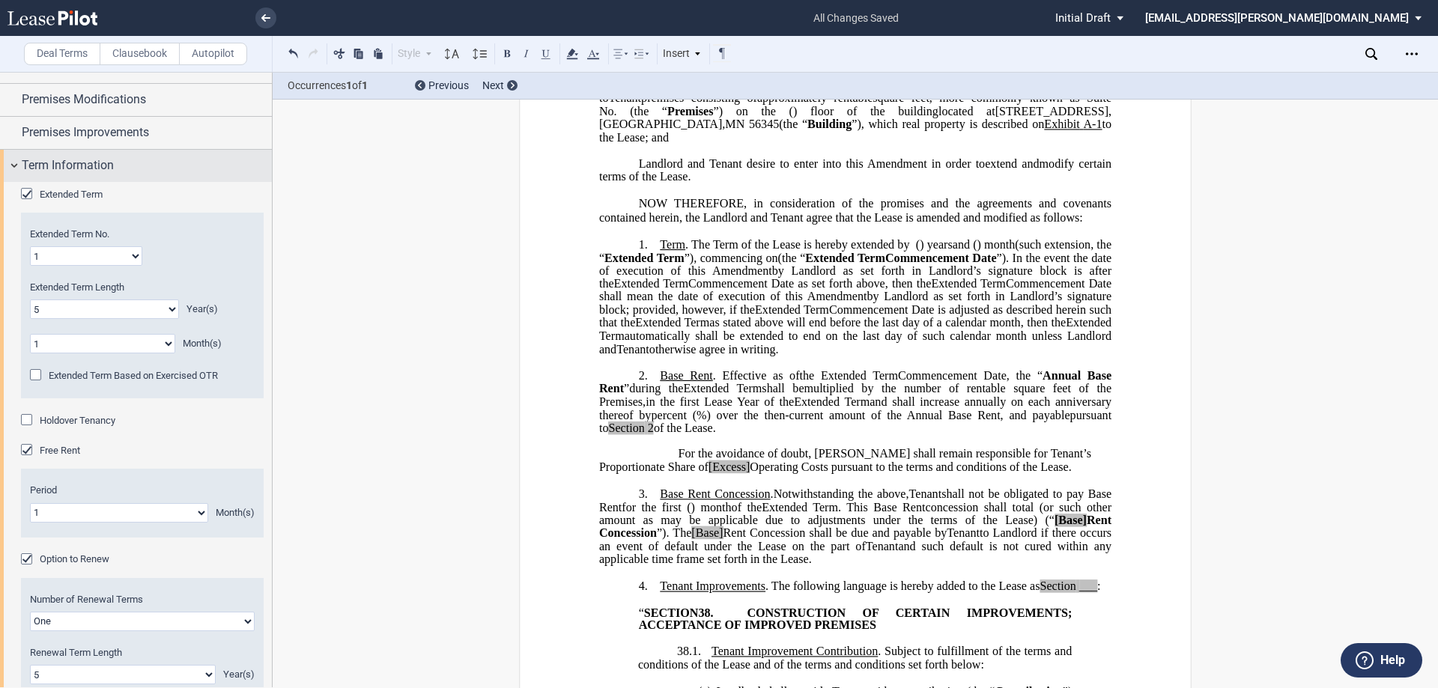
click at [99, 165] on span "Term Information" at bounding box center [68, 166] width 92 height 18
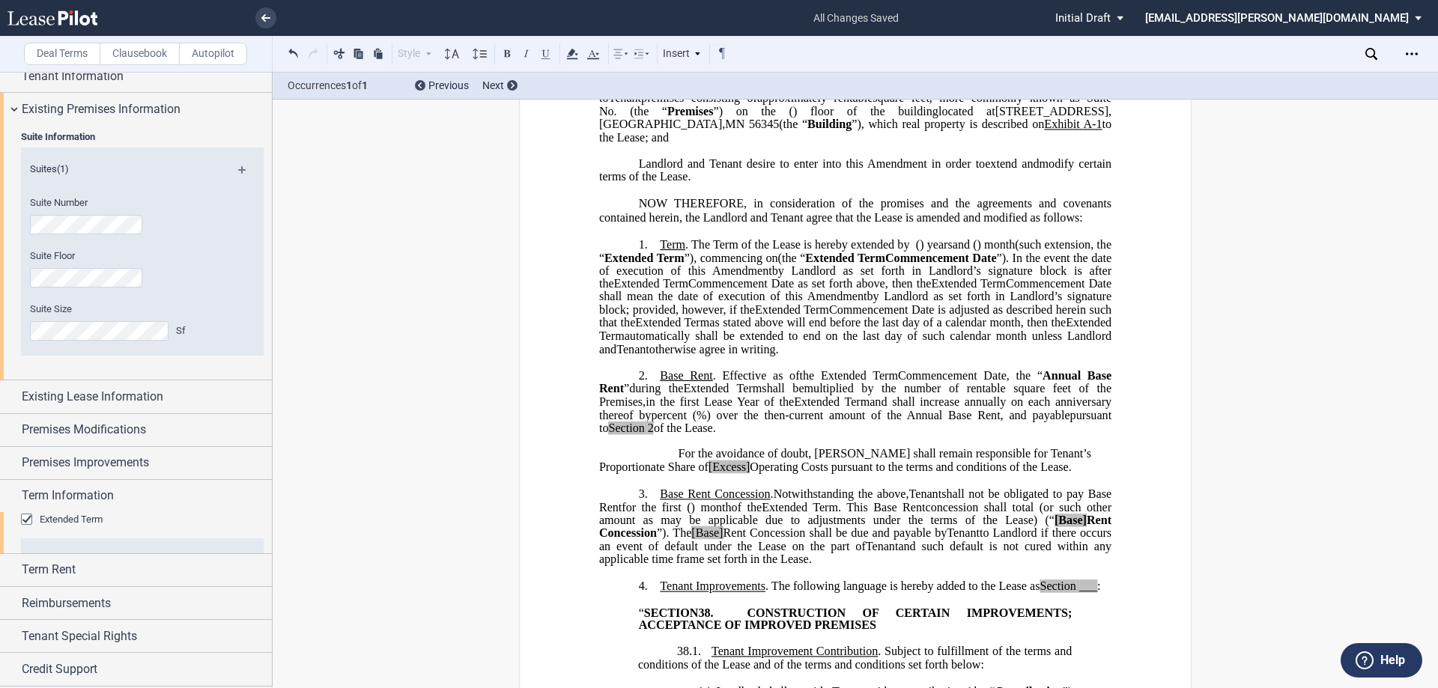
scroll to position [51, 0]
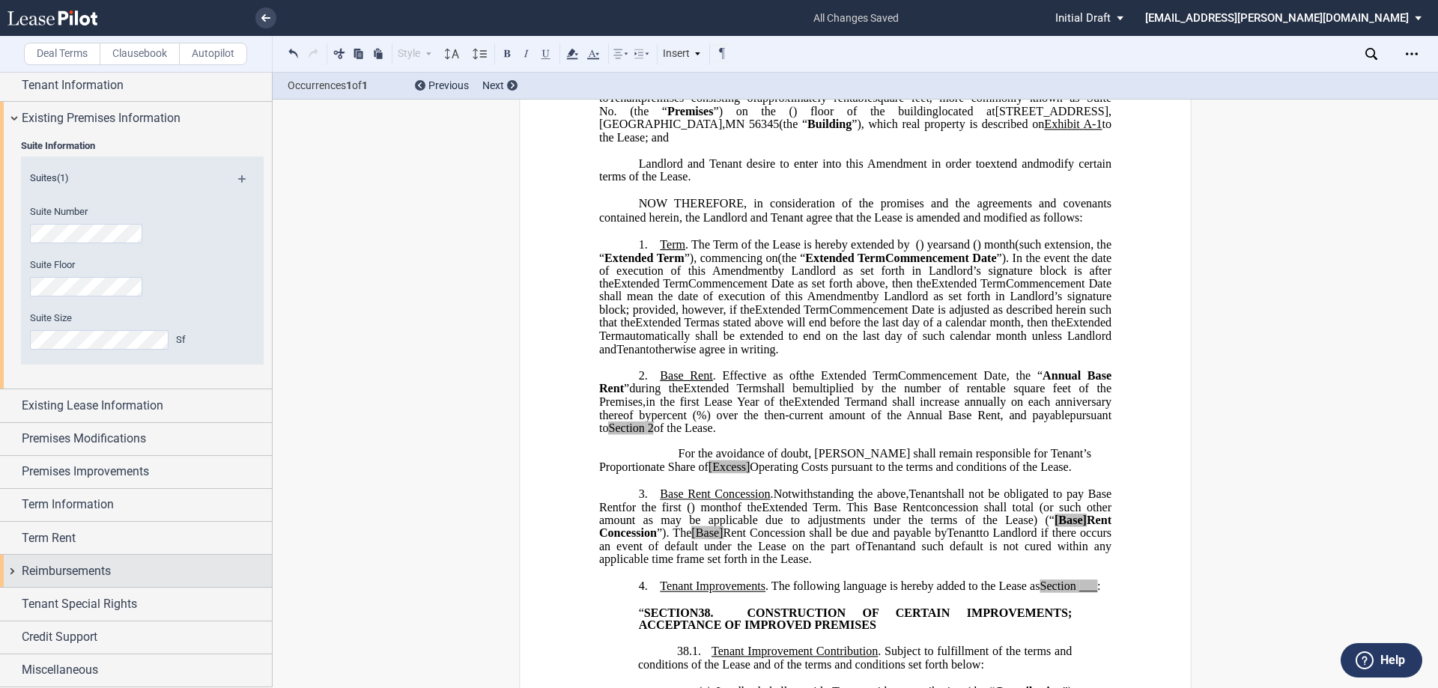
click at [102, 576] on span "Reimbursements" at bounding box center [66, 572] width 89 height 18
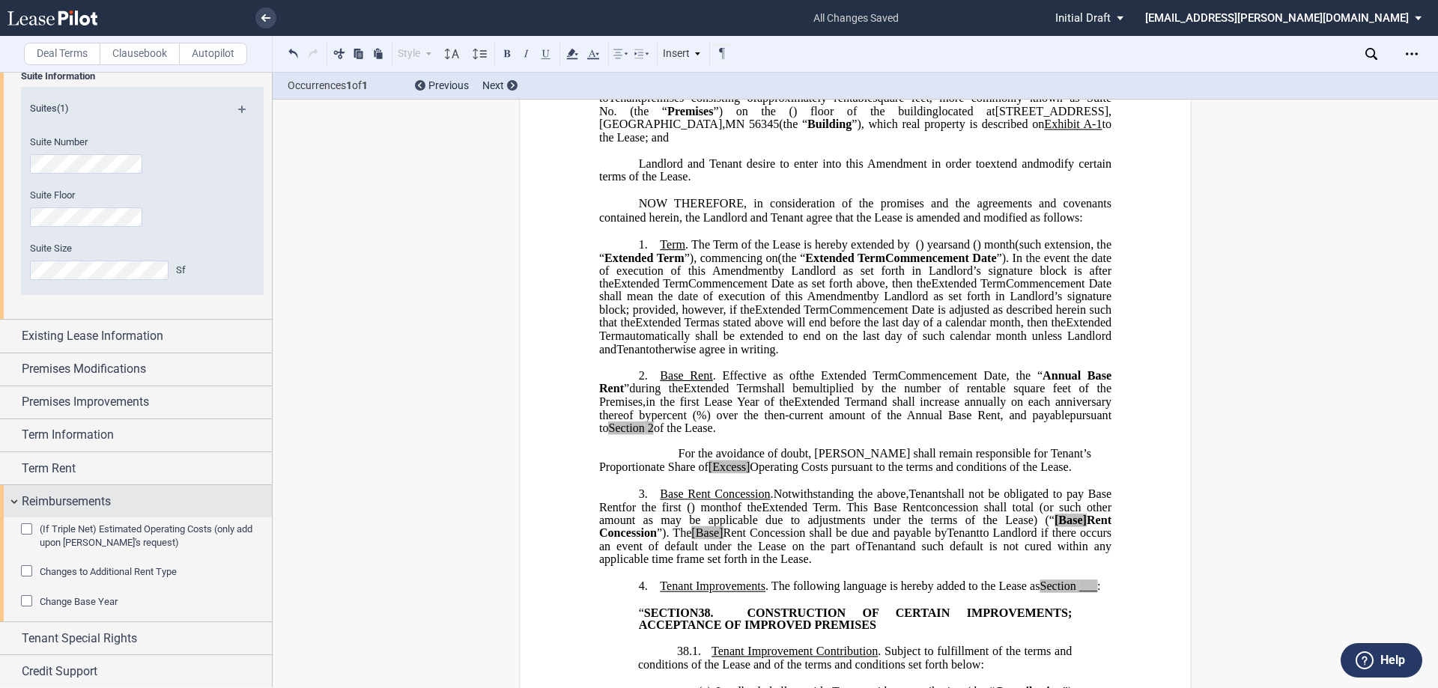
scroll to position [167, 0]
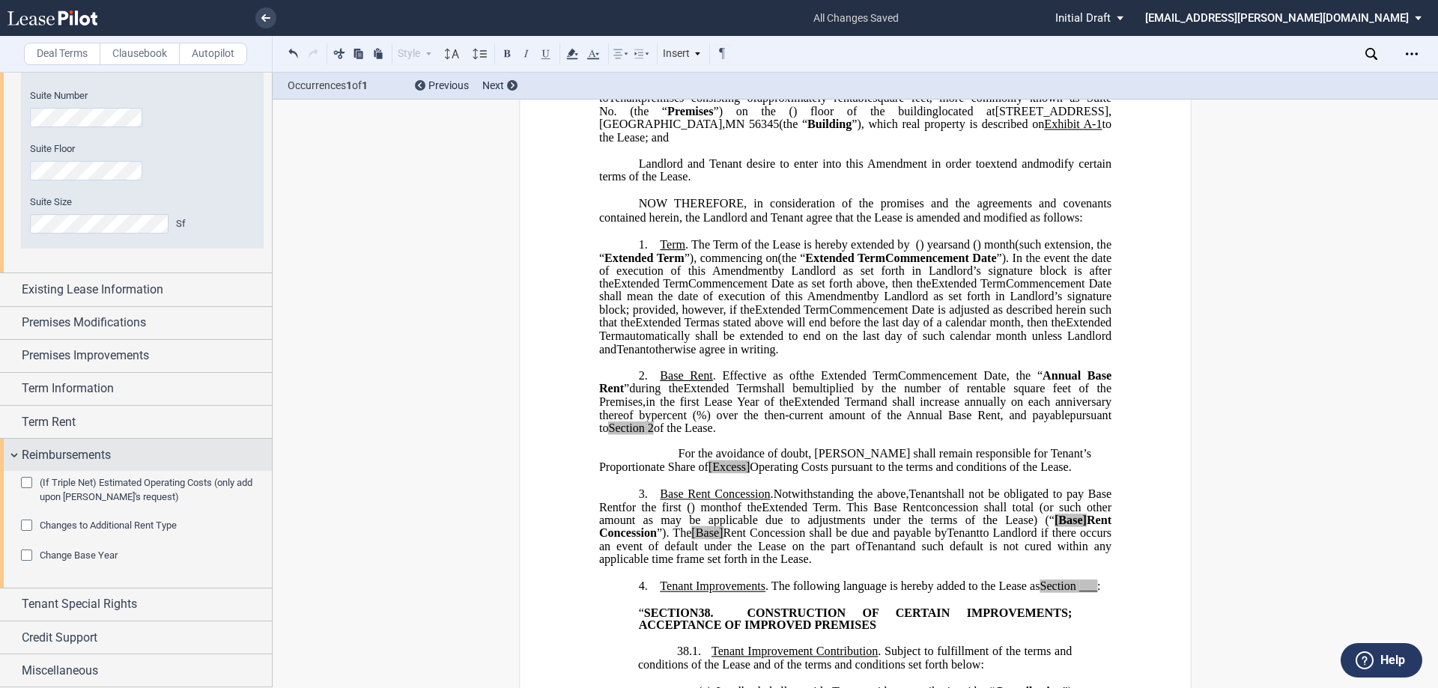
click at [92, 449] on span "Reimbursements" at bounding box center [66, 455] width 89 height 18
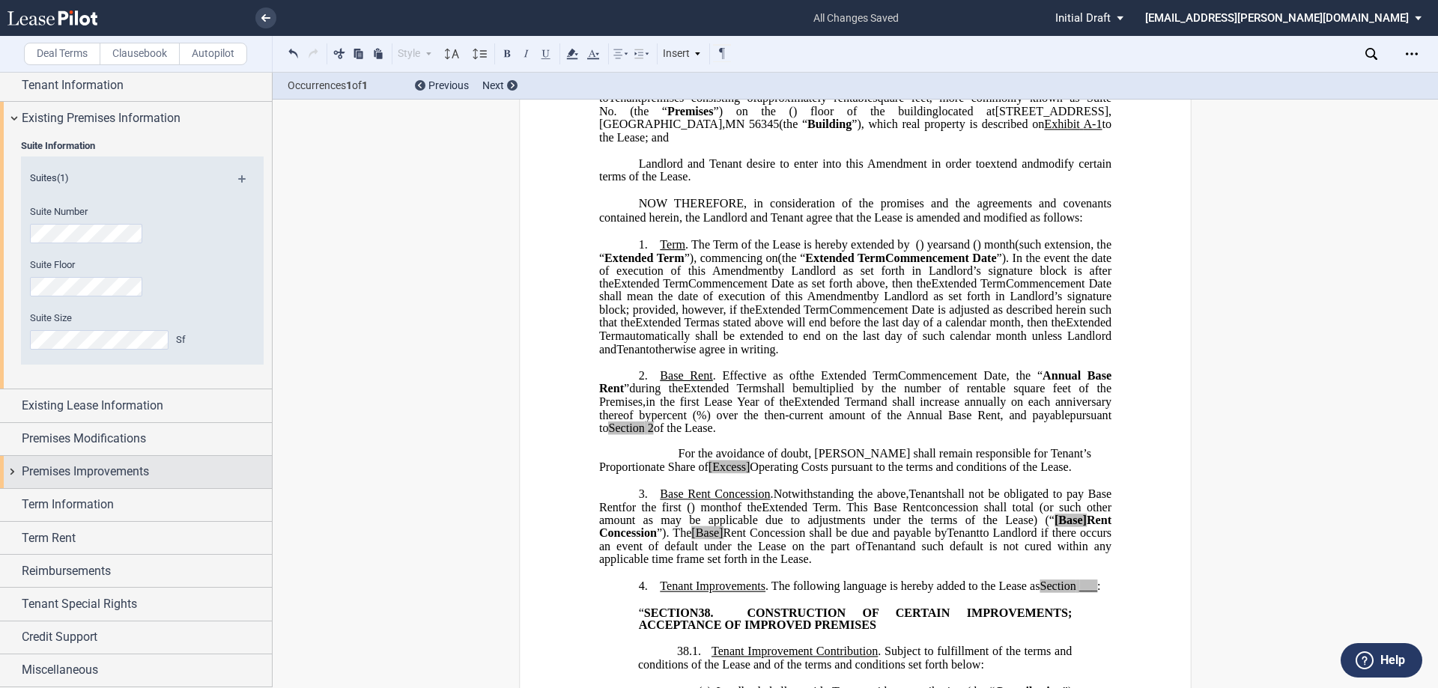
scroll to position [51, 0]
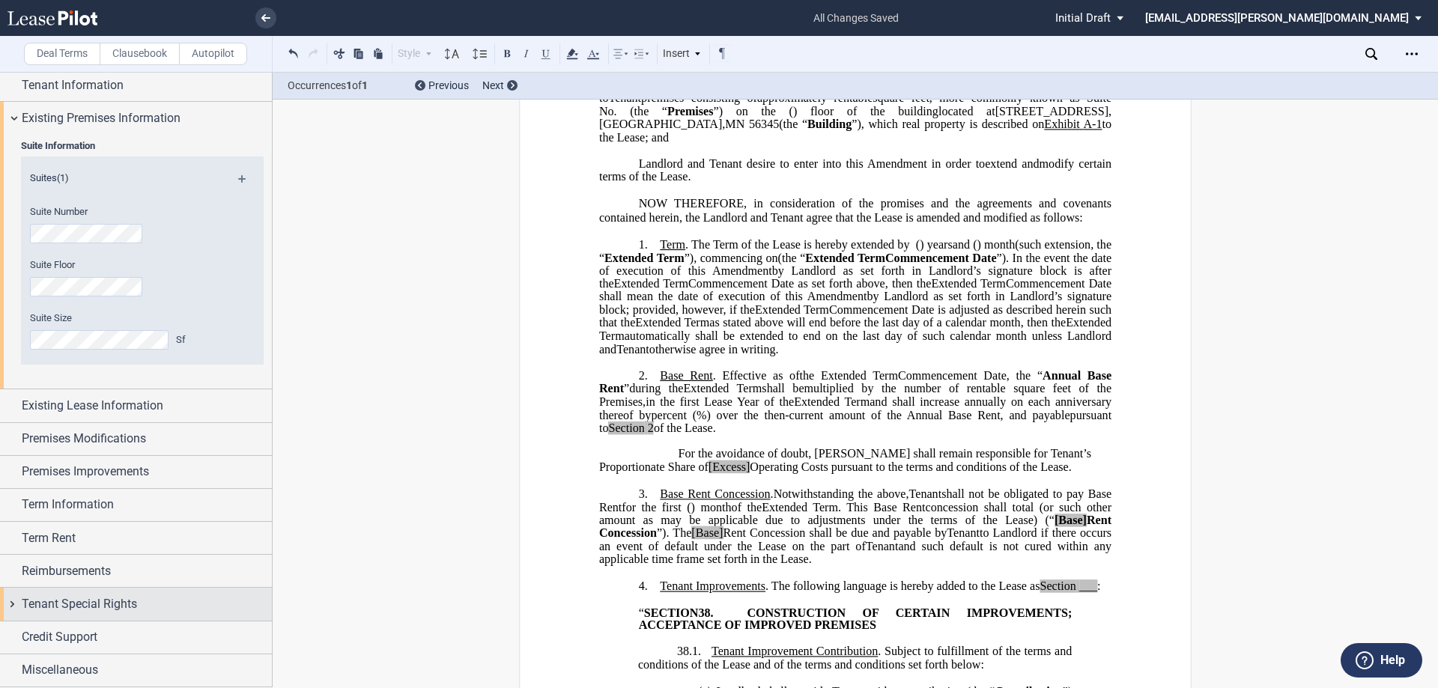
click at [85, 604] on span "Tenant Special Rights" at bounding box center [79, 605] width 115 height 18
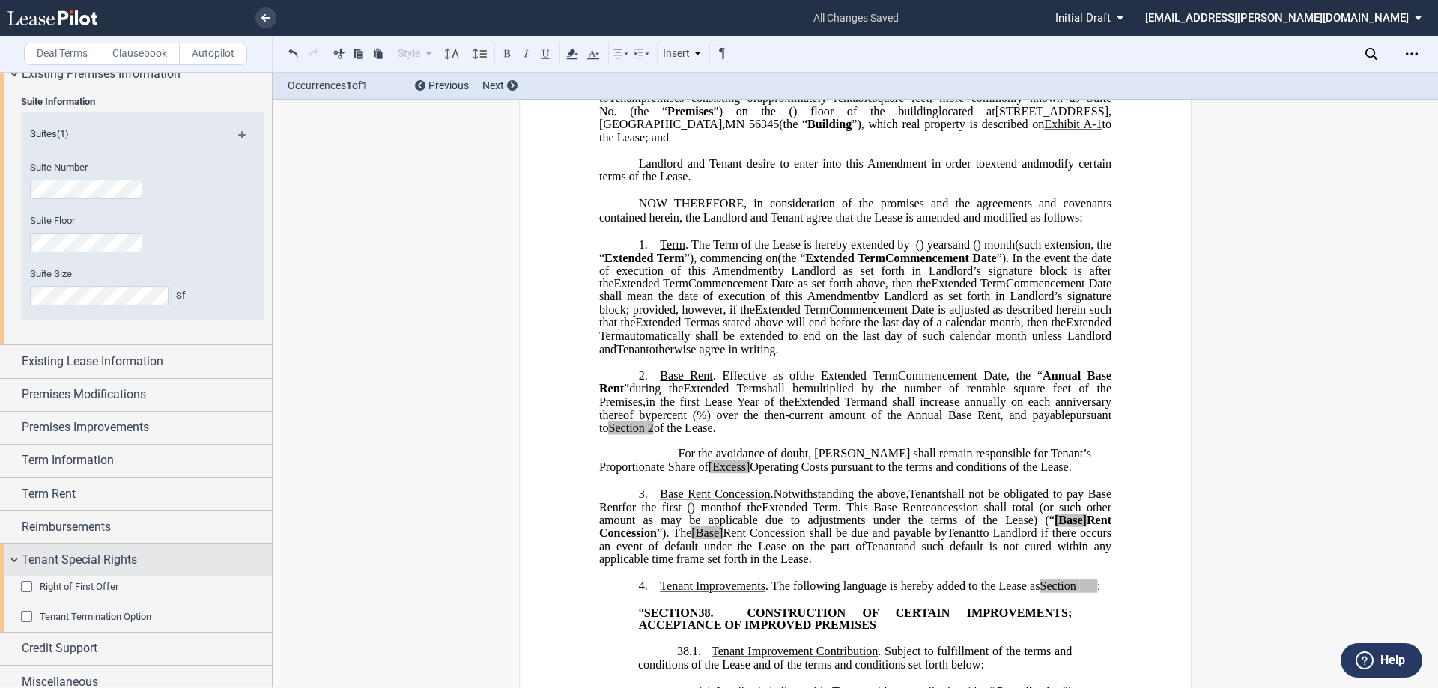
scroll to position [125, 0]
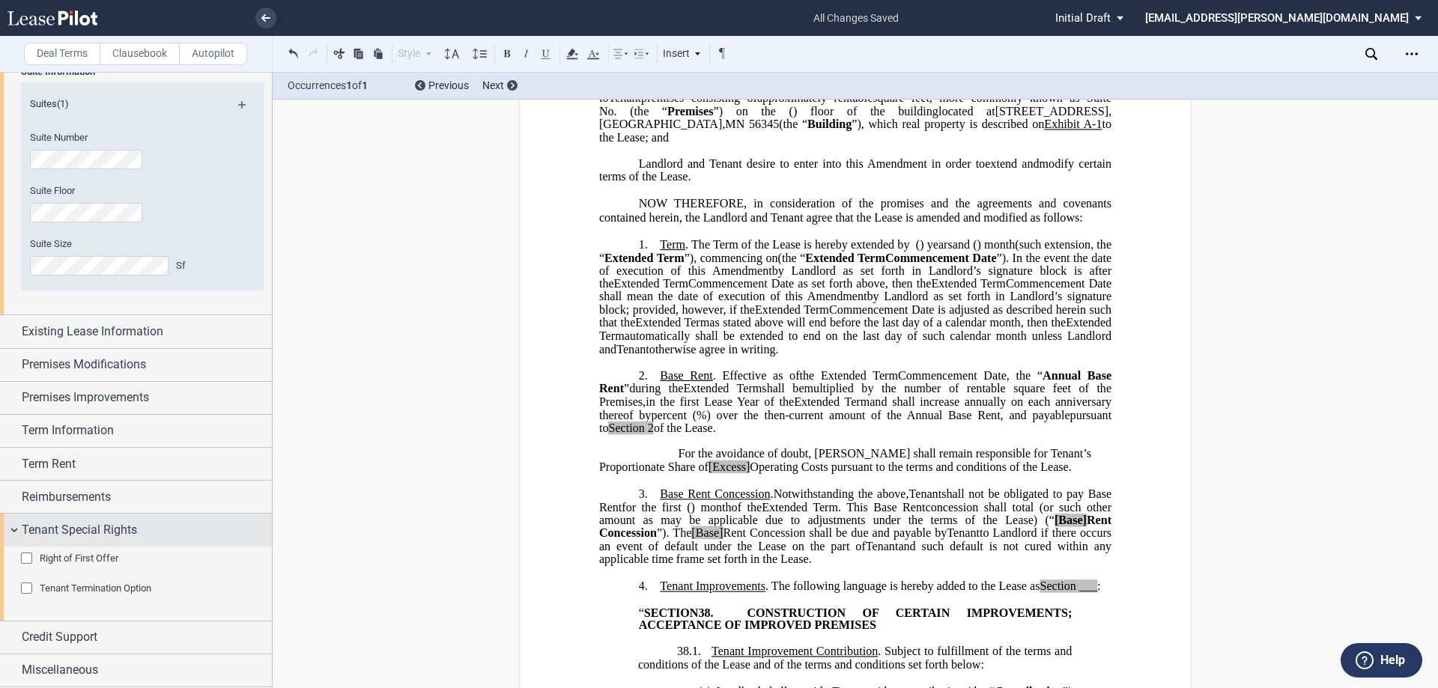
click at [115, 530] on span "Tenant Special Rights" at bounding box center [79, 530] width 115 height 18
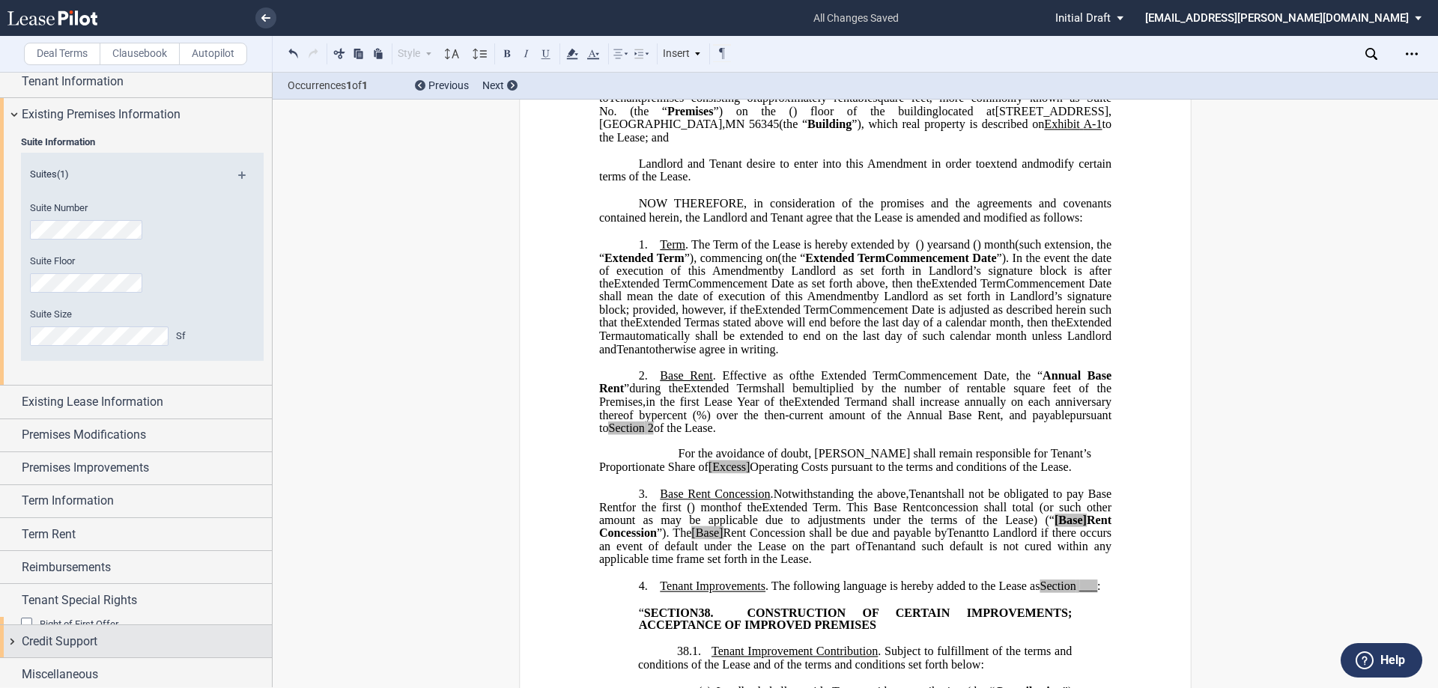
scroll to position [51, 0]
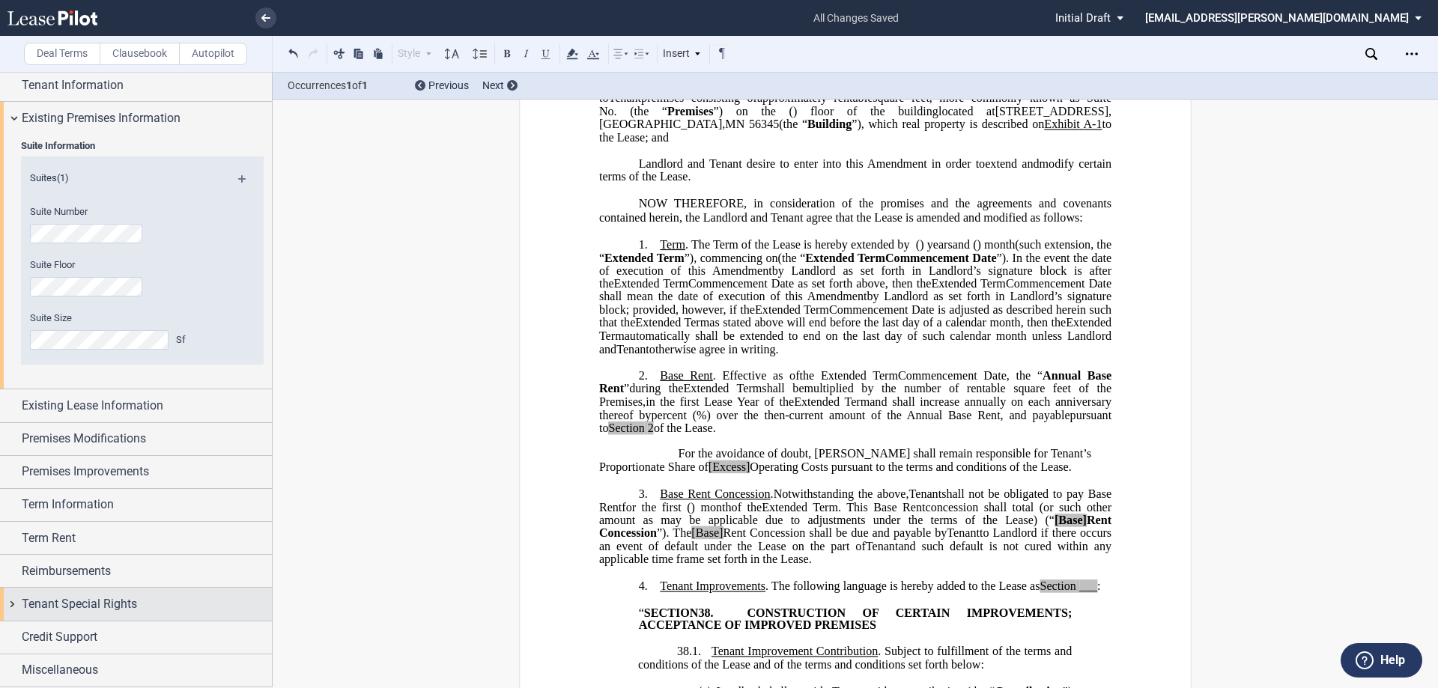
click at [58, 640] on span "Credit Support" at bounding box center [60, 638] width 76 height 18
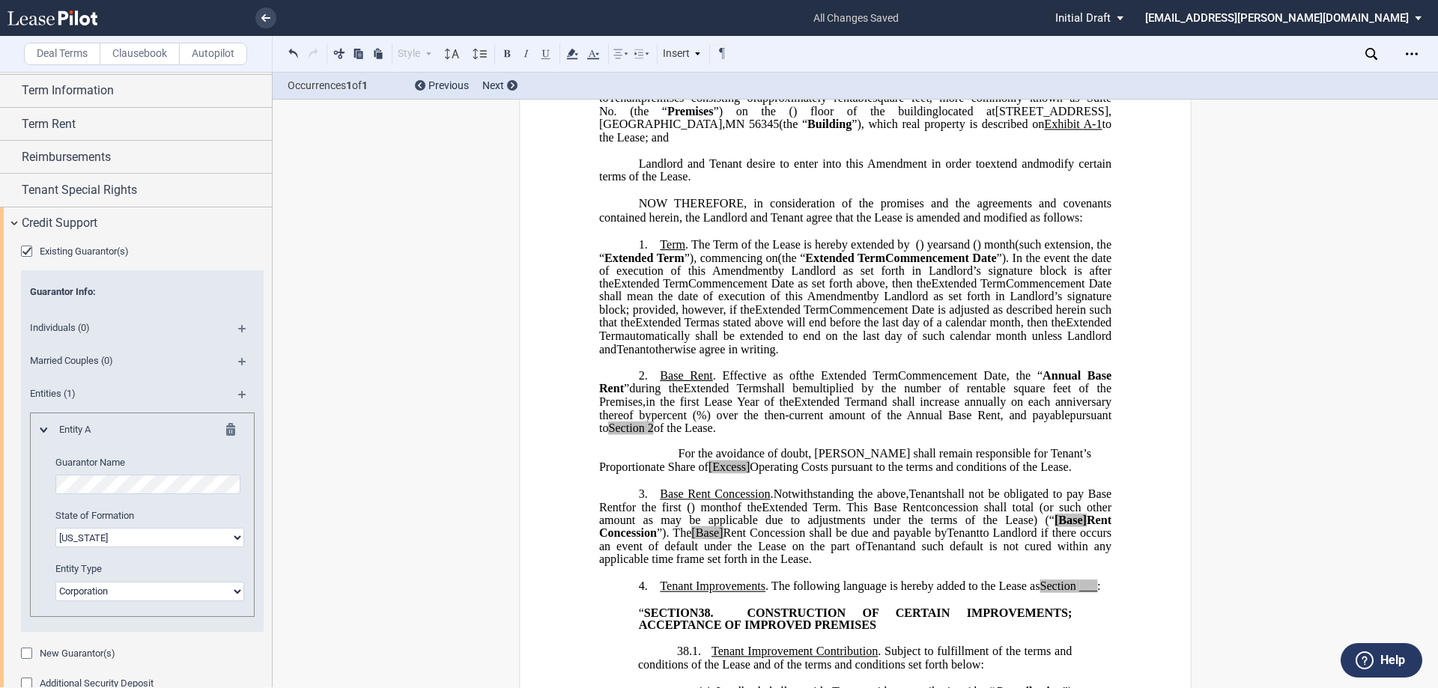
scroll to position [527, 0]
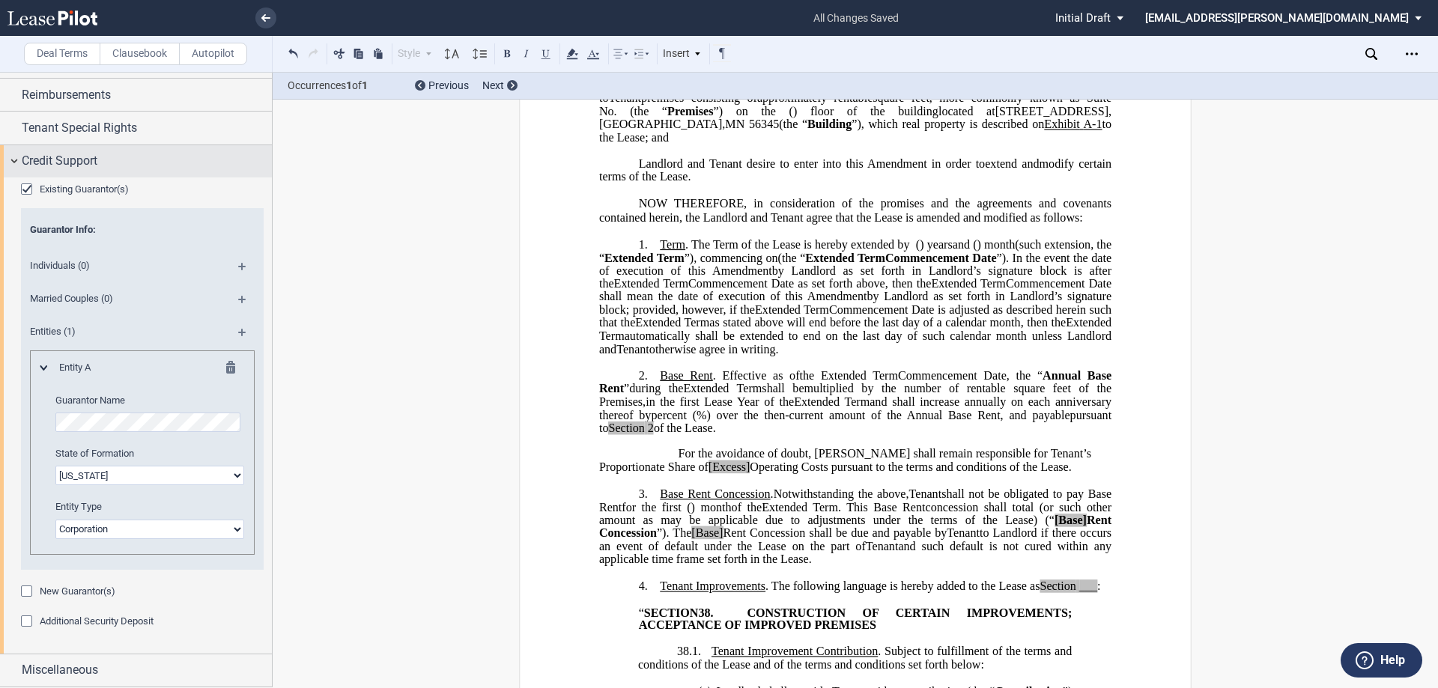
click at [64, 172] on div "Credit Support" at bounding box center [136, 161] width 272 height 32
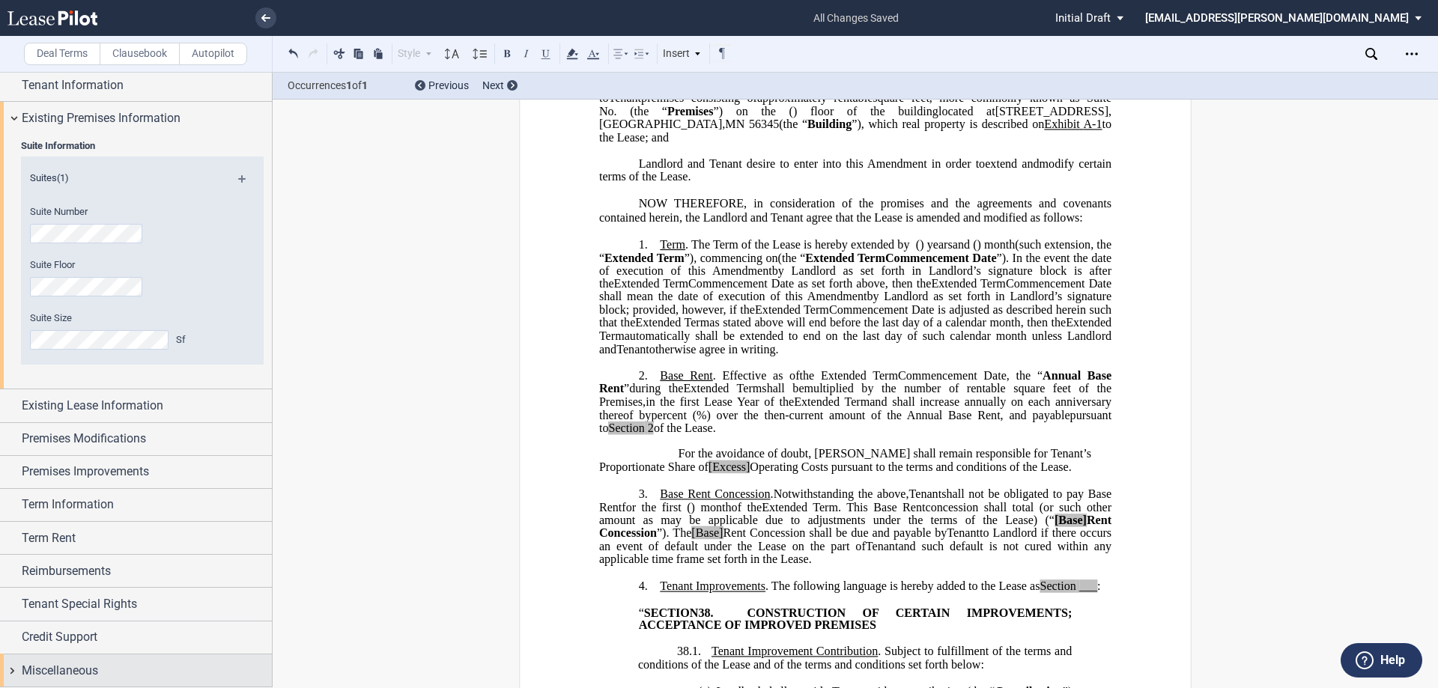
scroll to position [51, 0]
click at [70, 673] on span "Miscellaneous" at bounding box center [60, 670] width 76 height 18
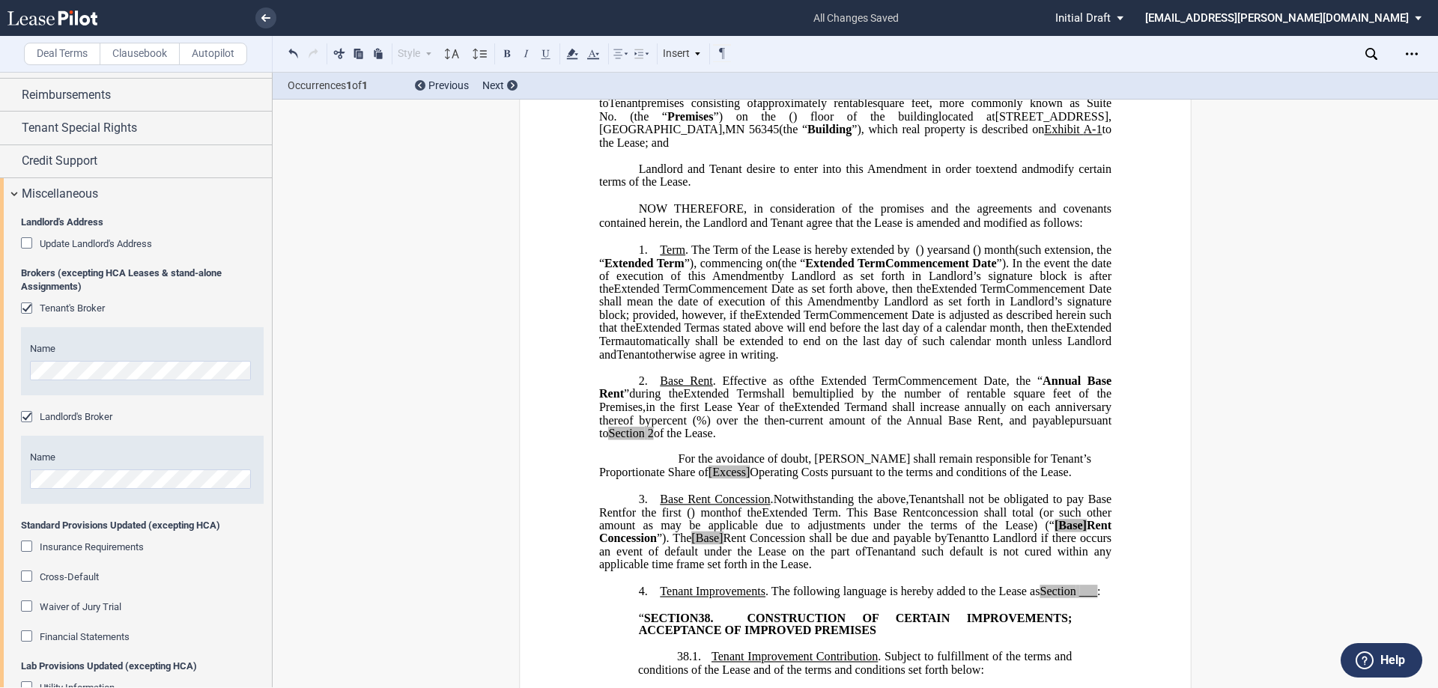
scroll to position [375, 0]
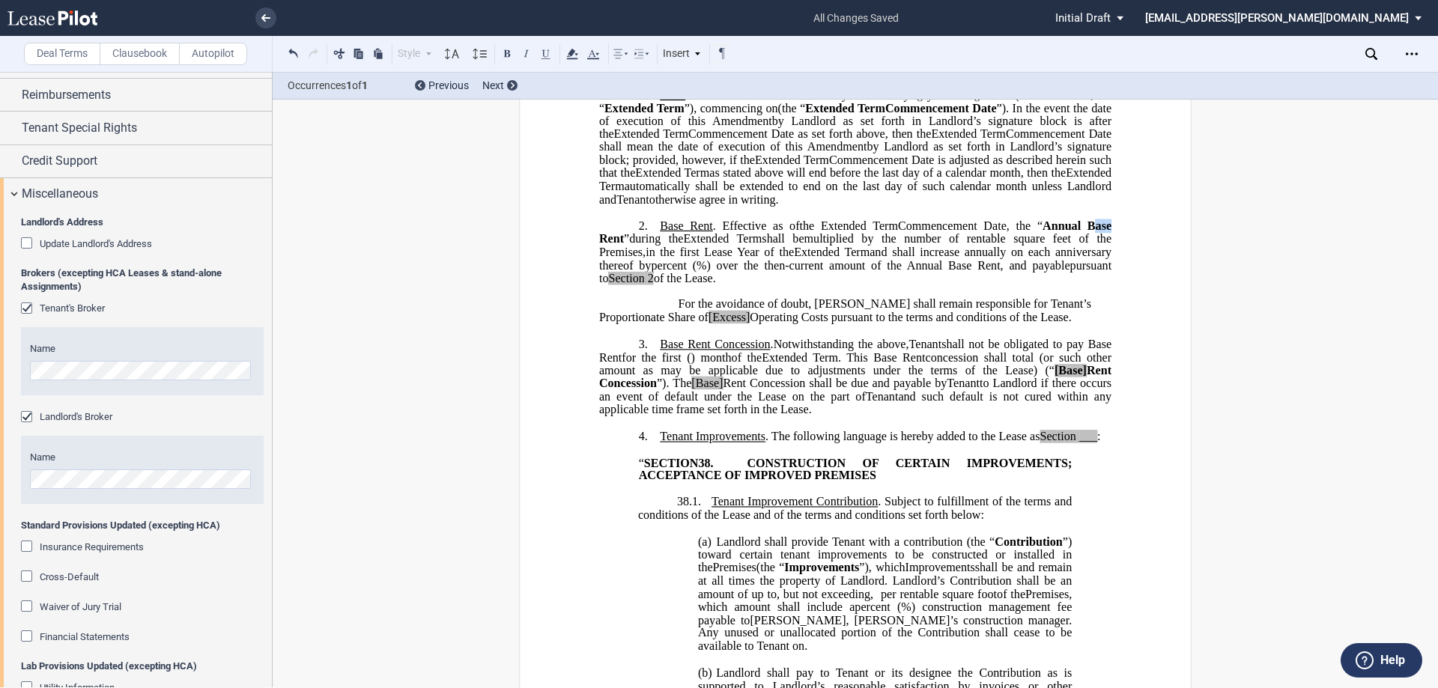
drag, startPoint x: 1107, startPoint y: 294, endPoint x: 1088, endPoint y: 289, distance: 19.4
click at [1088, 246] on span "Annual Base Rent" at bounding box center [856, 232] width 515 height 26
click at [1009, 272] on span "%) over the then-current amount of the Annual Base Rent, and payable" at bounding box center [884, 264] width 374 height 13
click at [648, 285] on span "2" at bounding box center [651, 278] width 6 height 13
drag, startPoint x: 594, startPoint y: 339, endPoint x: 639, endPoint y: 346, distance: 45.6
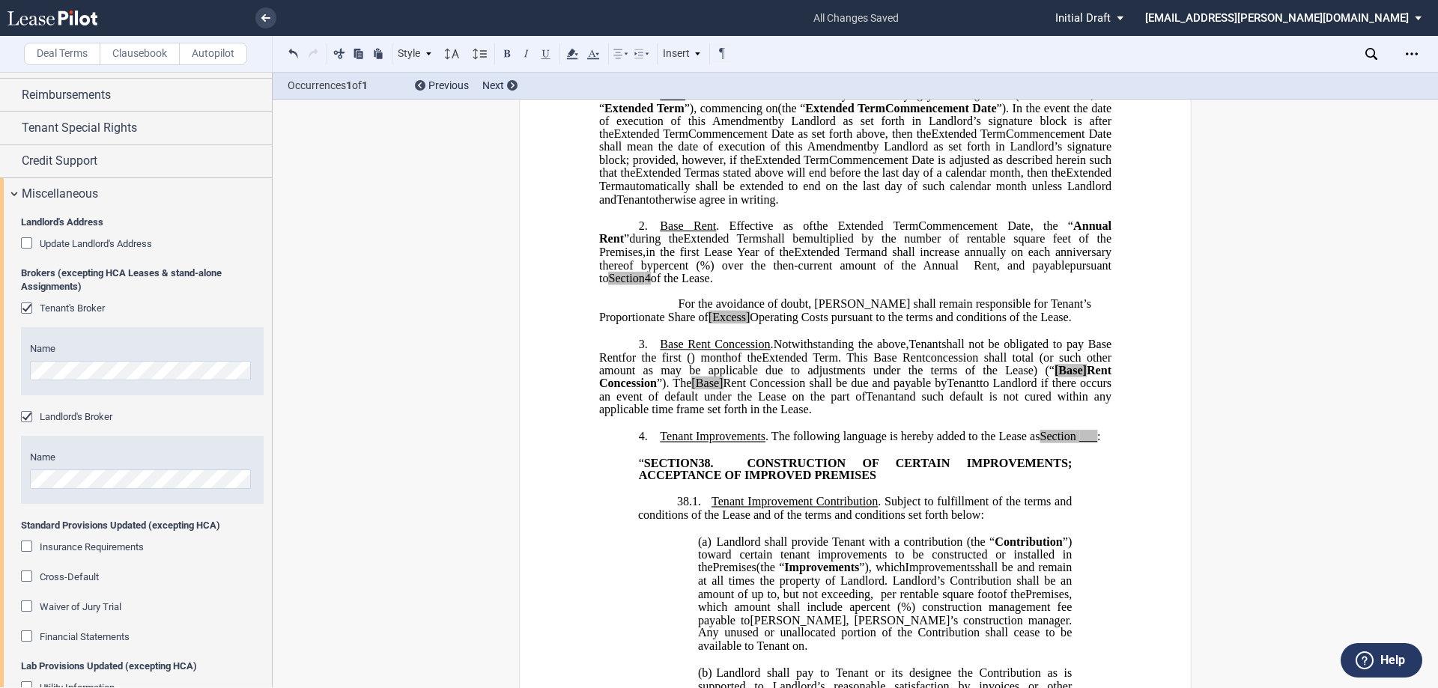
click at [577, 54] on icon at bounding box center [572, 54] width 18 height 18
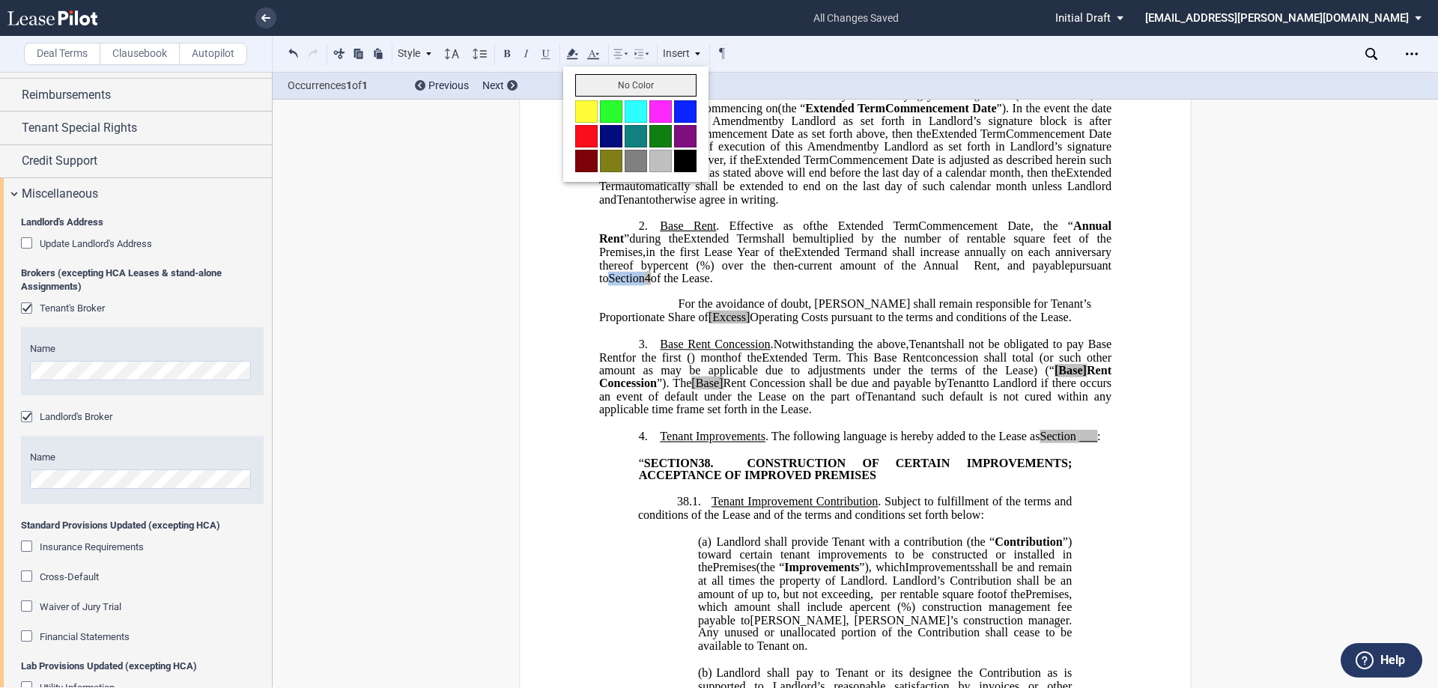
click at [604, 86] on button "No Color" at bounding box center [635, 85] width 121 height 22
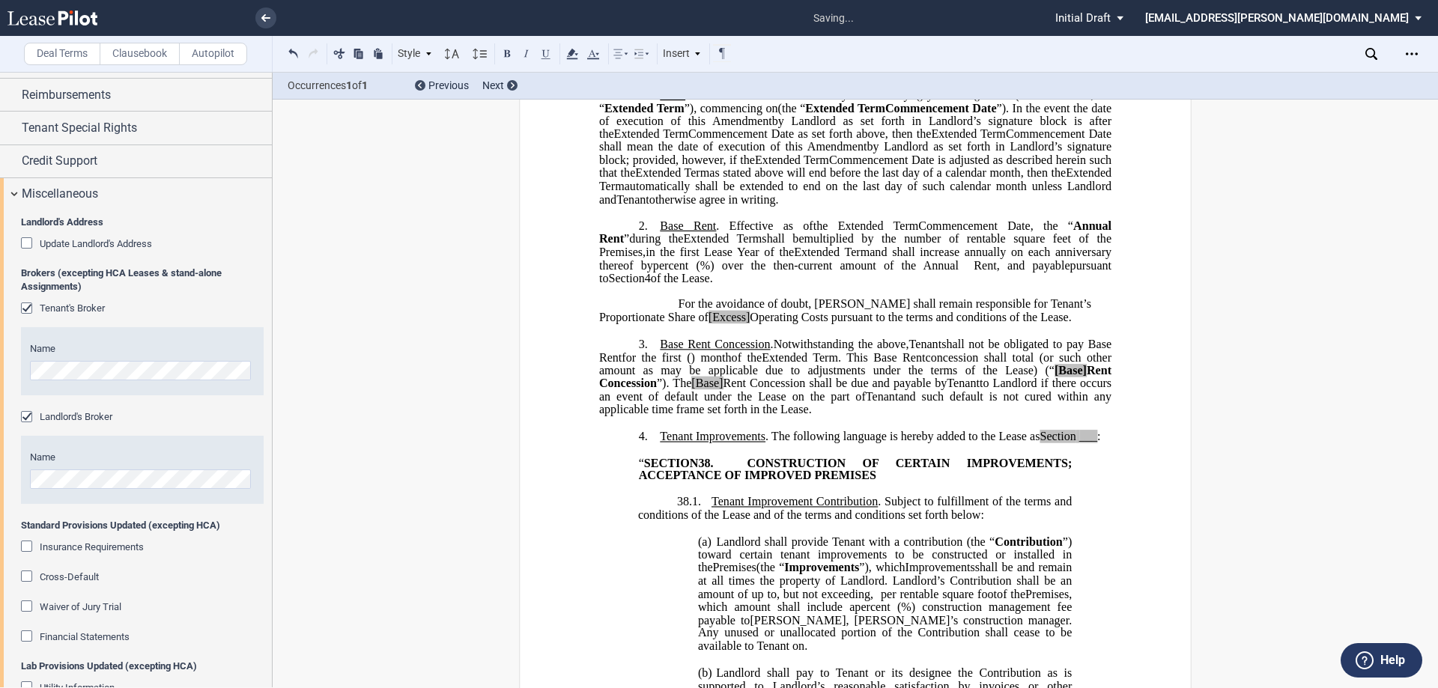
click at [751, 259] on span "in the first Lease Year of the" at bounding box center [720, 252] width 148 height 13
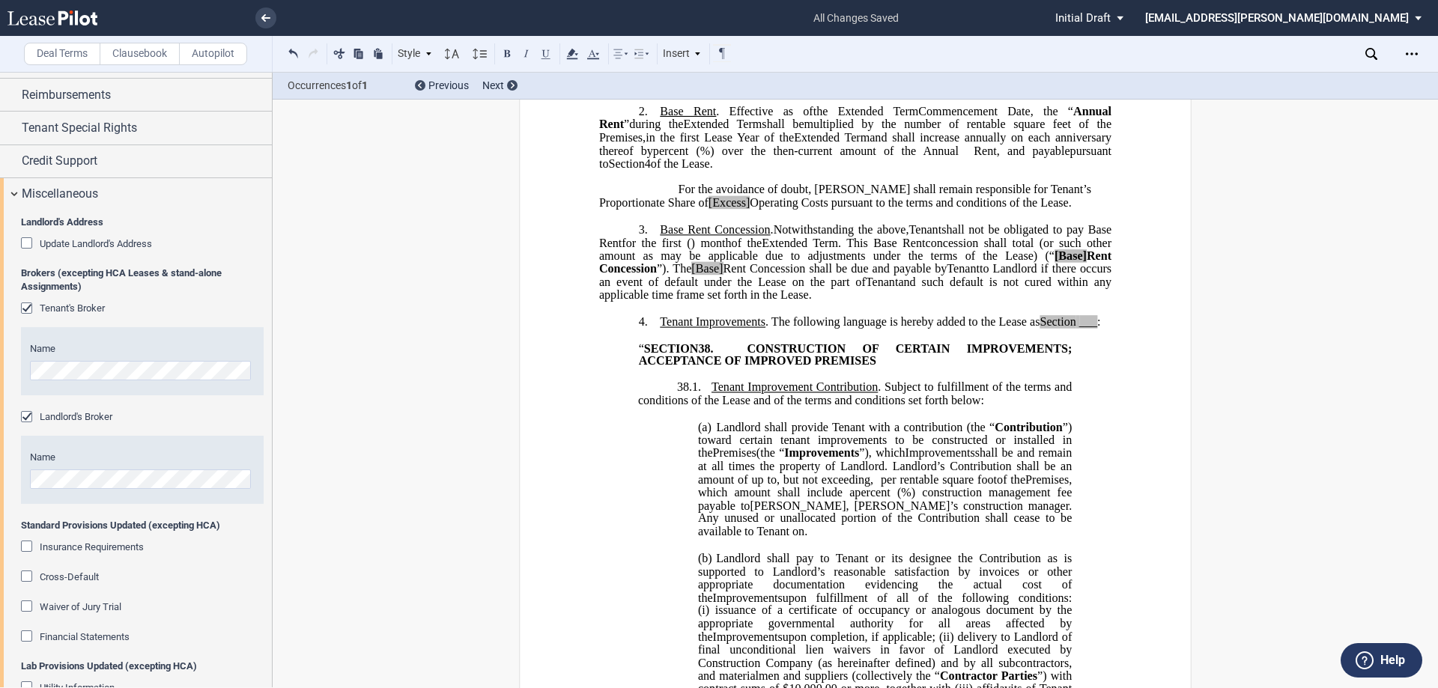
scroll to position [524, 0]
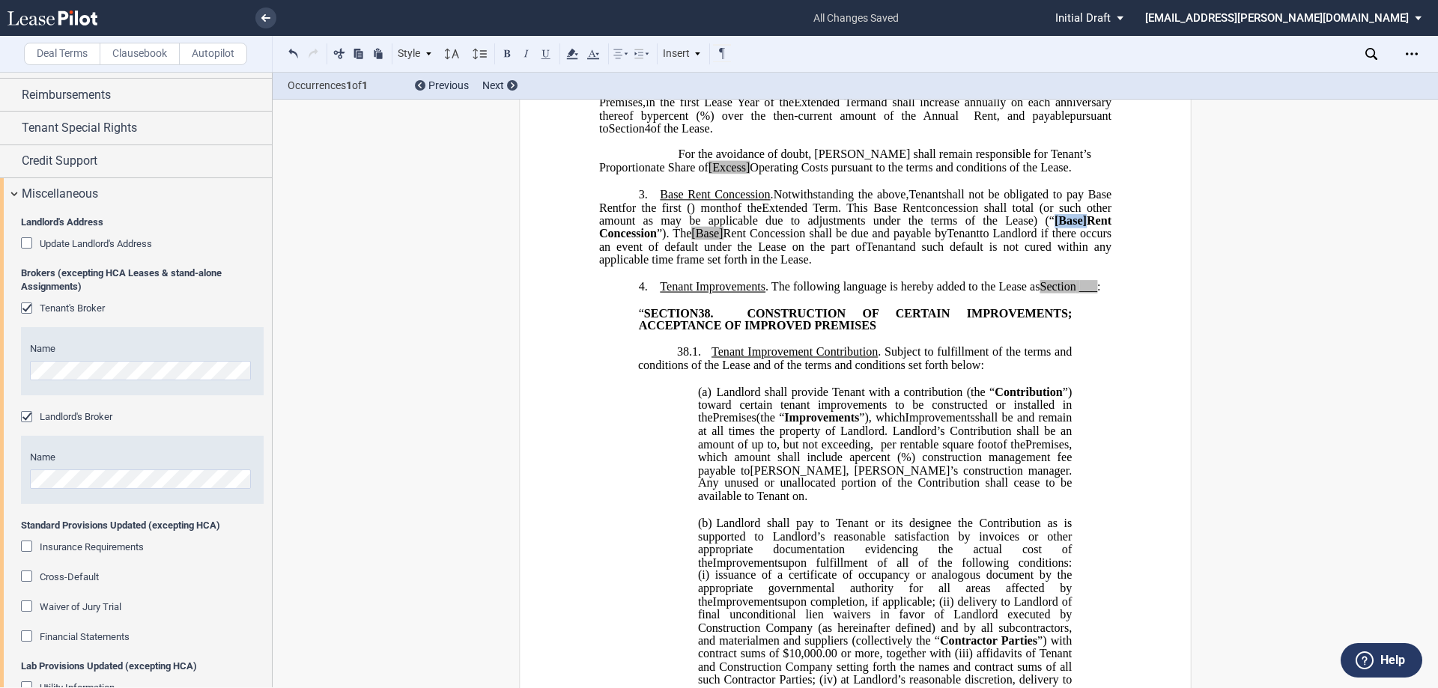
drag, startPoint x: 1109, startPoint y: 288, endPoint x: 1075, endPoint y: 282, distance: 34.1
click at [1075, 240] on span "(or such other amount as may be applicable due to adjustments under the terms o…" at bounding box center [856, 220] width 515 height 39
drag, startPoint x: 748, startPoint y: 296, endPoint x: 750, endPoint y: 305, distance: 9.3
click at [750, 240] on span "(or such other amount as may be applicable due to adjustments under the terms o…" at bounding box center [856, 220] width 515 height 39
click at [751, 240] on span "Rent Concession shall be due and payable by" at bounding box center [835, 233] width 224 height 13
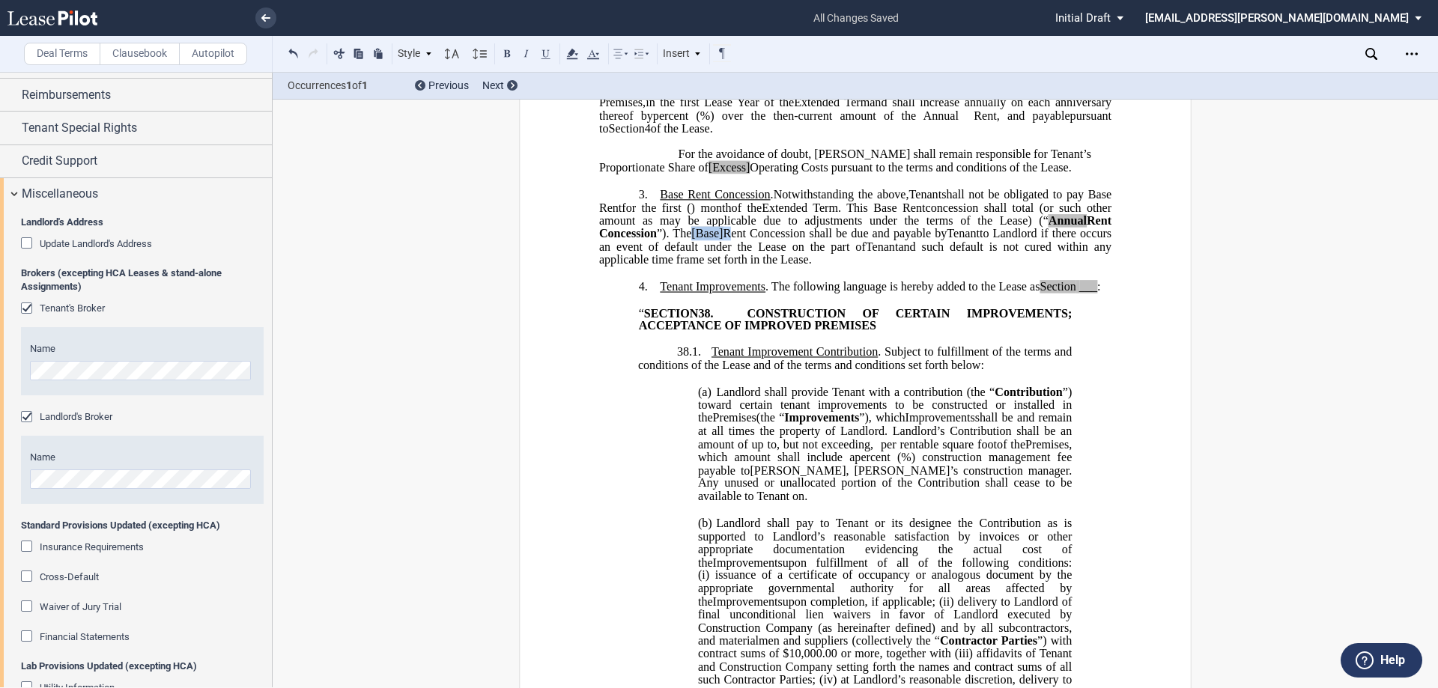
drag, startPoint x: 751, startPoint y: 299, endPoint x: 721, endPoint y: 297, distance: 30.0
click at [721, 240] on span "(or such other amount as may be applicable due to adjustments under the terms o…" at bounding box center [856, 220] width 515 height 39
drag, startPoint x: 756, startPoint y: 300, endPoint x: 717, endPoint y: 294, distance: 39.4
click at [717, 240] on span "(or such other amount as may be applicable due to adjustments under the terms o…" at bounding box center [856, 220] width 515 height 39
click at [571, 55] on use at bounding box center [571, 54] width 11 height 10
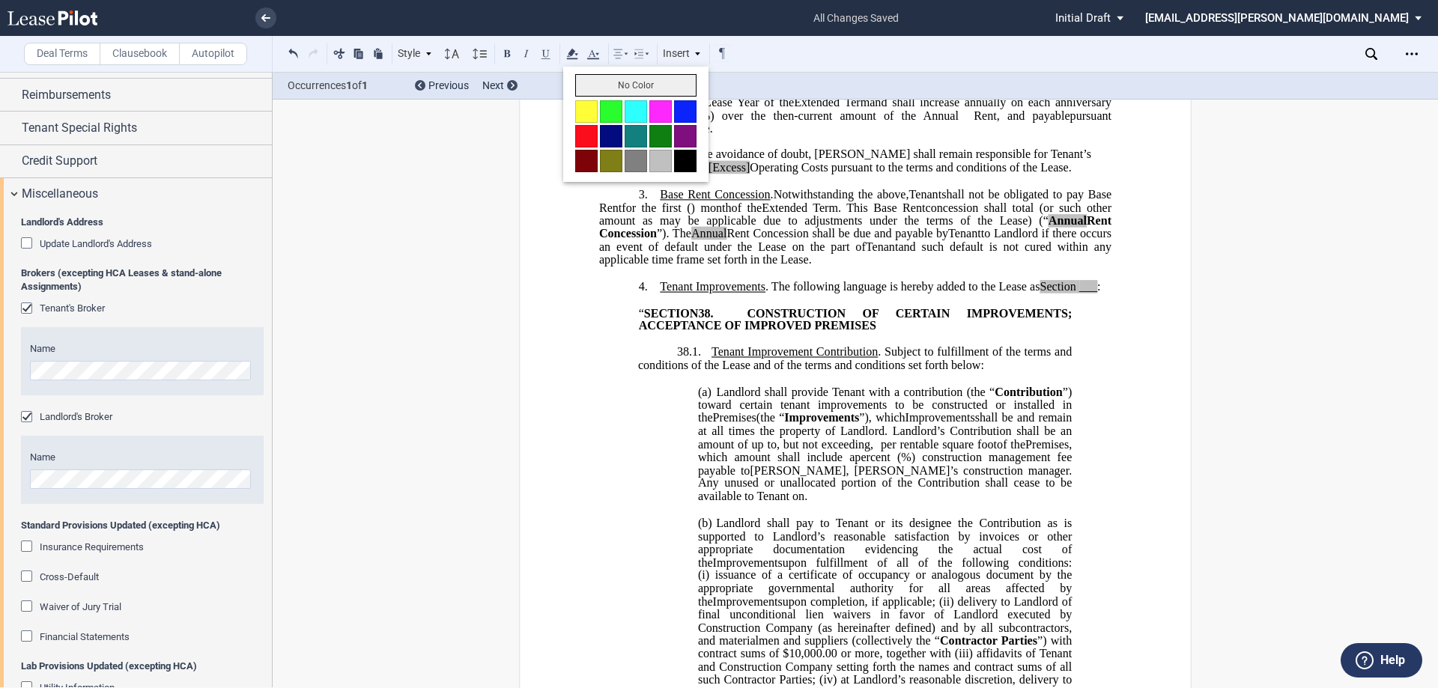
drag, startPoint x: 636, startPoint y: 88, endPoint x: 717, endPoint y: 135, distance: 93.3
click at [638, 88] on button "No Color" at bounding box center [635, 85] width 121 height 22
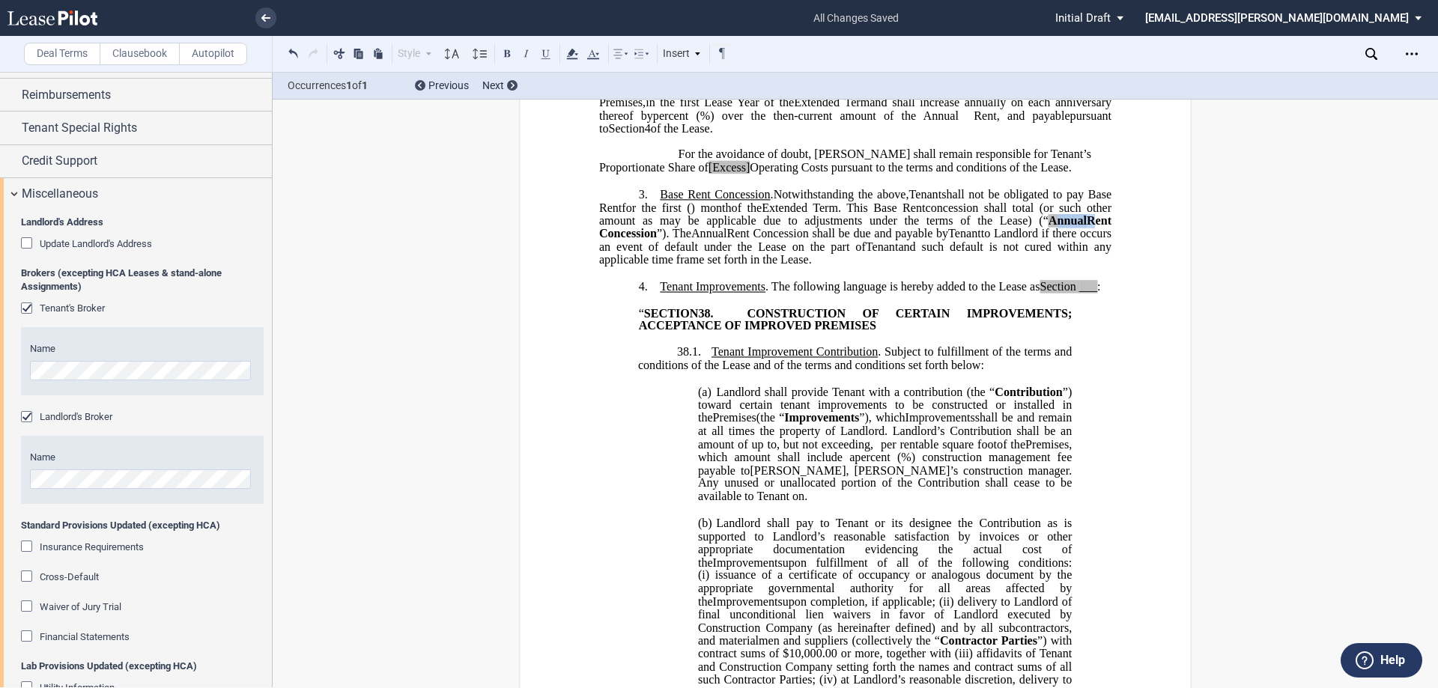
drag, startPoint x: 1111, startPoint y: 287, endPoint x: 764, endPoint y: 170, distance: 366.0
click at [1071, 240] on span "(or such other amount as may be applicable due to adjustments under the terms o…" at bounding box center [856, 220] width 515 height 39
click at [571, 56] on icon at bounding box center [572, 54] width 18 height 18
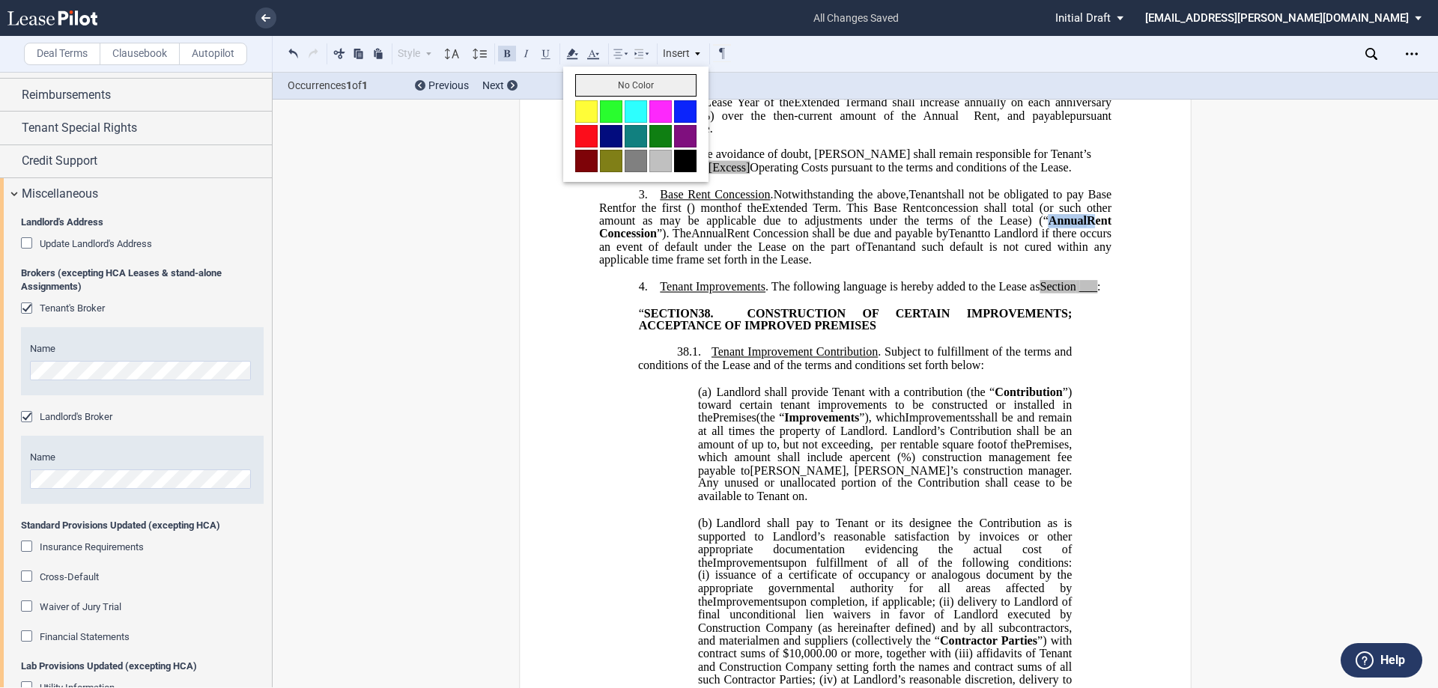
click at [632, 85] on button "No Color" at bounding box center [635, 85] width 121 height 22
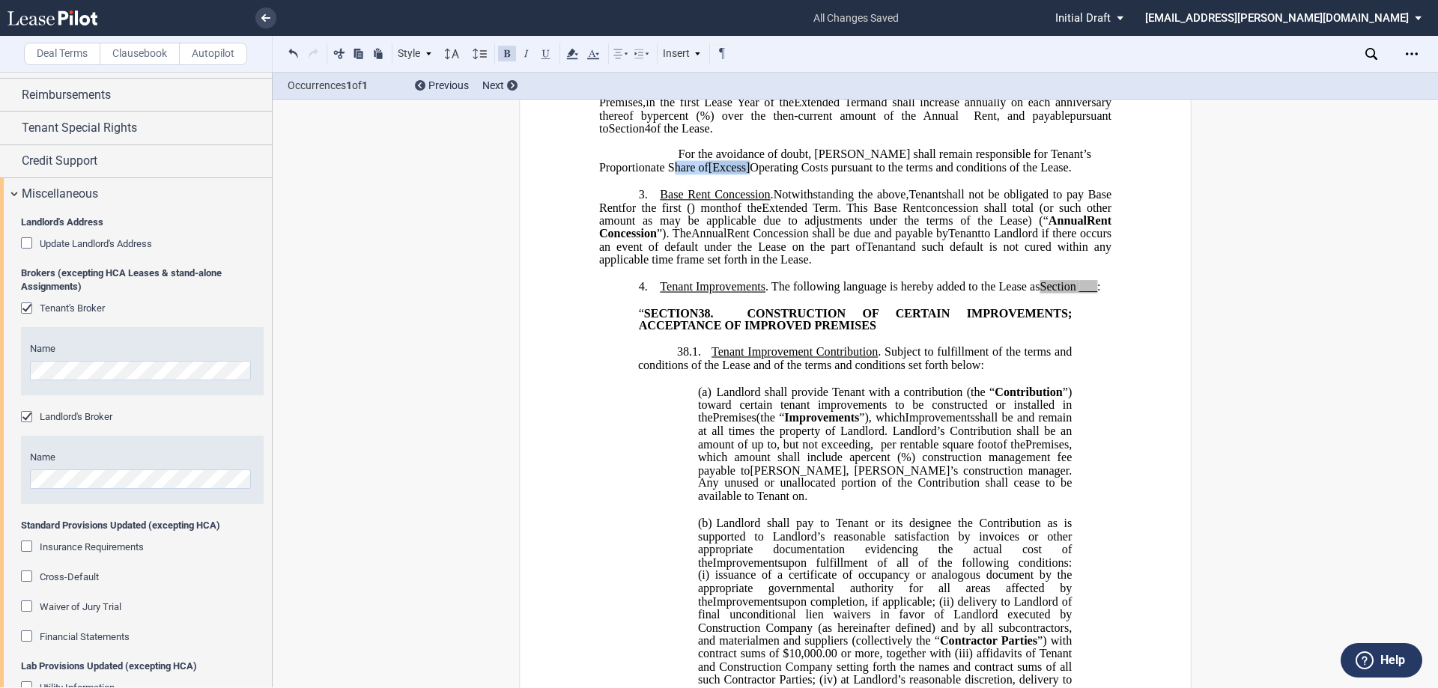
drag, startPoint x: 680, startPoint y: 233, endPoint x: 638, endPoint y: 234, distance: 42.7
click at [638, 174] on span "For the avoidance of doubt, Tenant shall remain responsible for Tenant’s Propor…" at bounding box center [846, 161] width 495 height 26
drag, startPoint x: 1096, startPoint y: 352, endPoint x: 1120, endPoint y: 368, distance: 28.7
click at [1096, 294] on span "___" at bounding box center [1089, 286] width 18 height 13
drag, startPoint x: 1040, startPoint y: 355, endPoint x: 915, endPoint y: 287, distance: 142.5
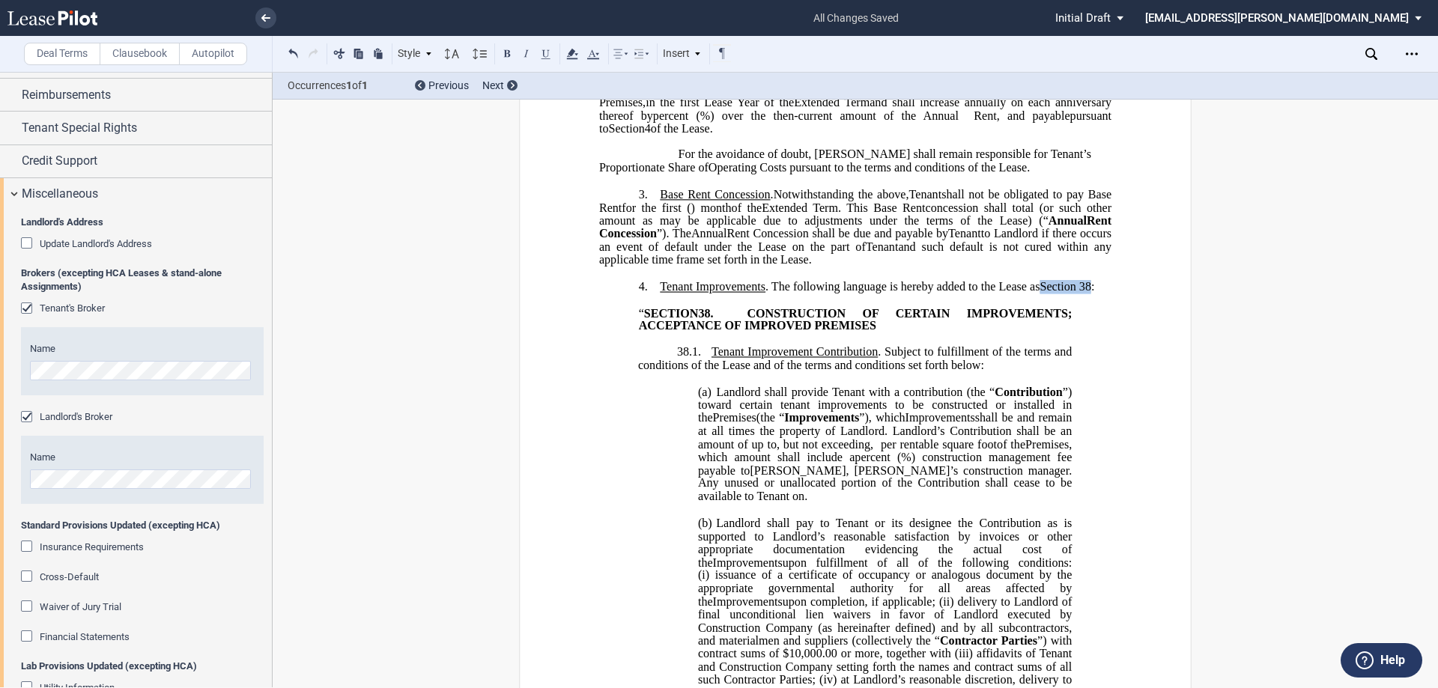
click at [1088, 294] on span "Section 38" at bounding box center [1066, 286] width 52 height 13
click at [568, 52] on icon at bounding box center [572, 54] width 18 height 18
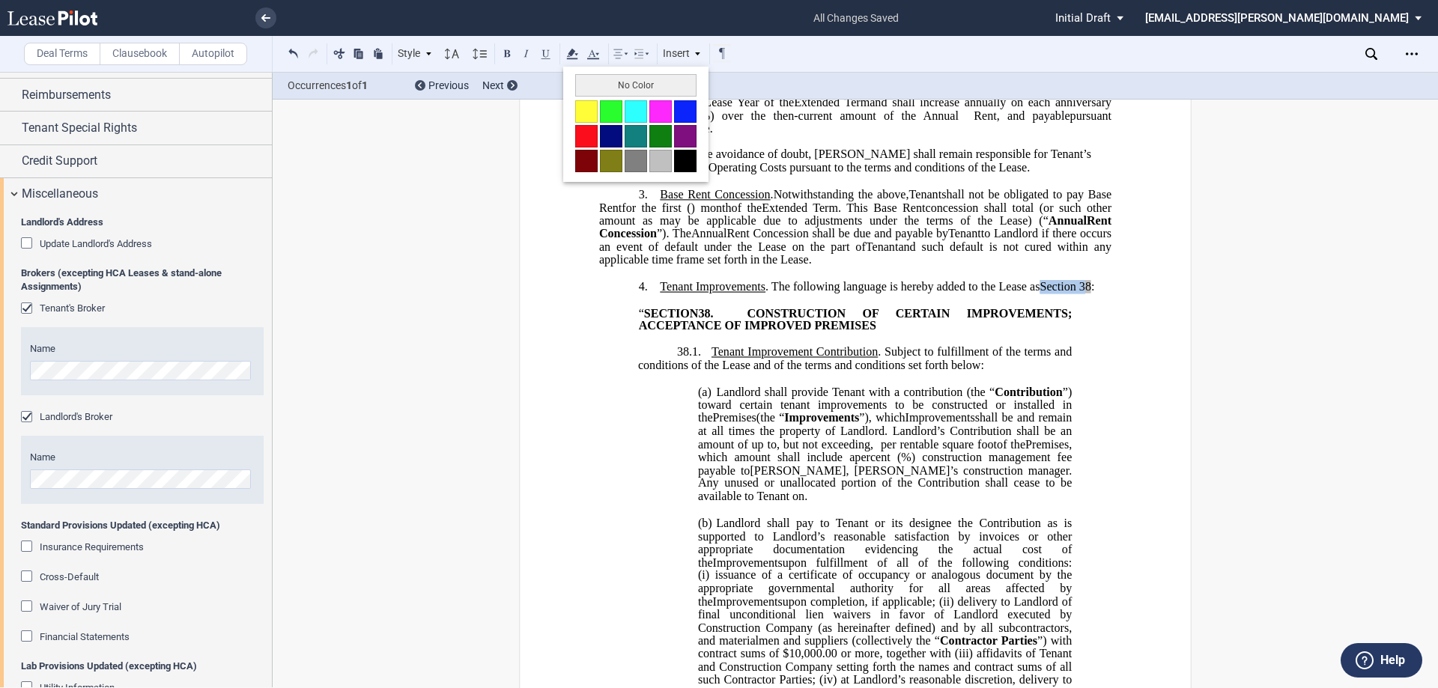
drag, startPoint x: 607, startPoint y: 85, endPoint x: 632, endPoint y: 162, distance: 81.3
click at [611, 88] on button "No Color" at bounding box center [635, 85] width 121 height 22
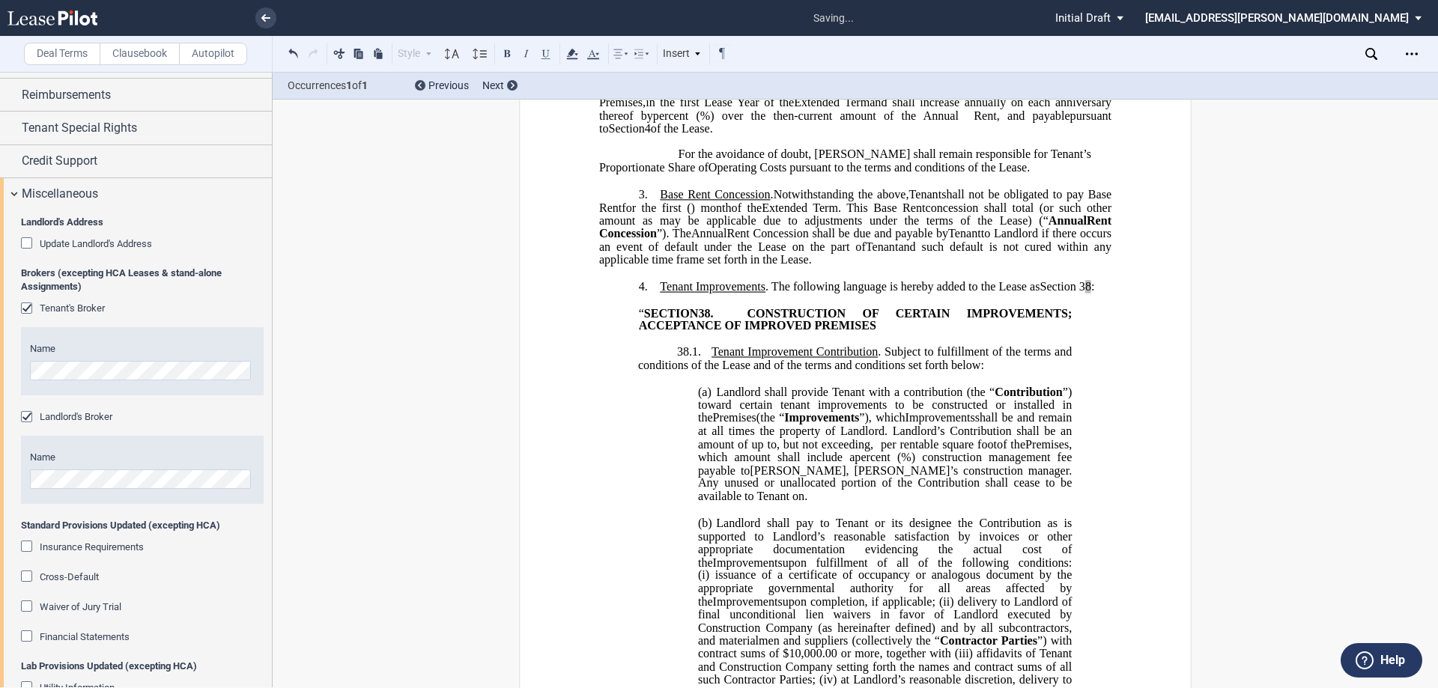
drag, startPoint x: 748, startPoint y: 399, endPoint x: 831, endPoint y: 364, distance: 90.0
click at [751, 346] on p at bounding box center [855, 339] width 512 height 13
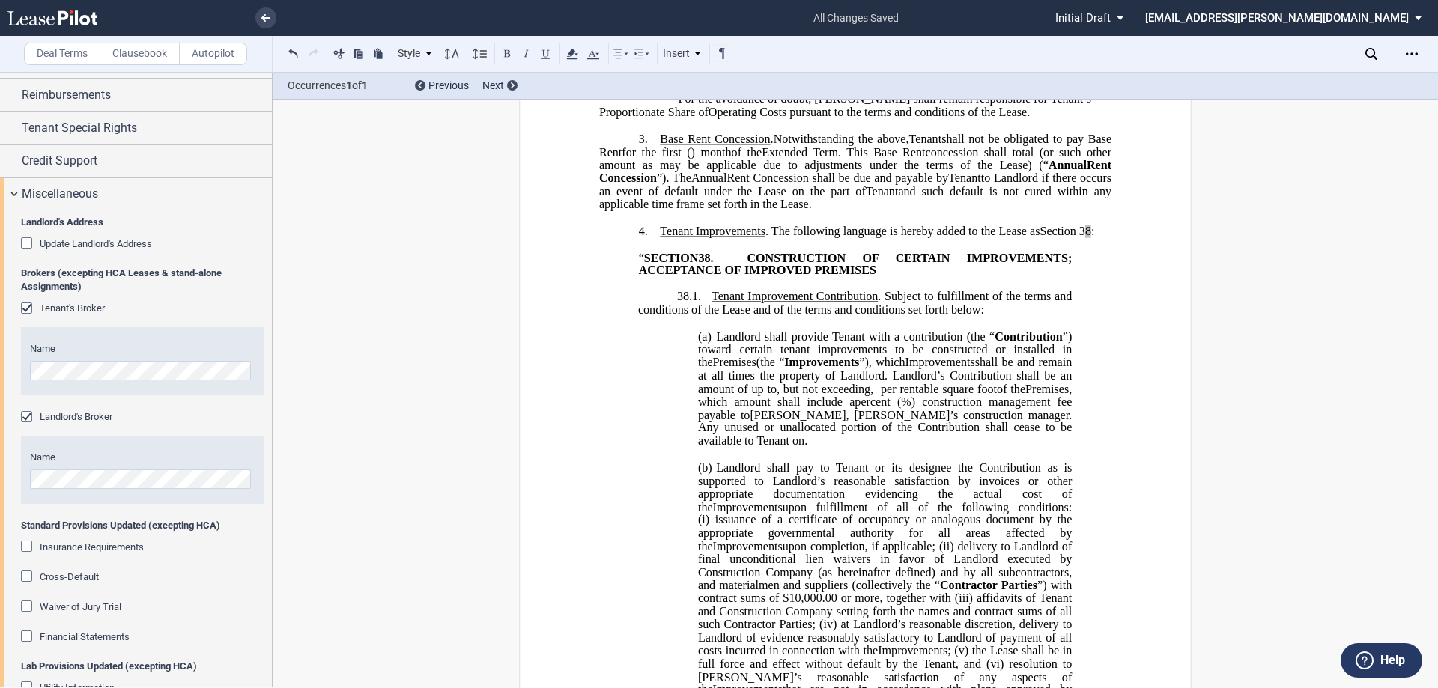
scroll to position [674, 0]
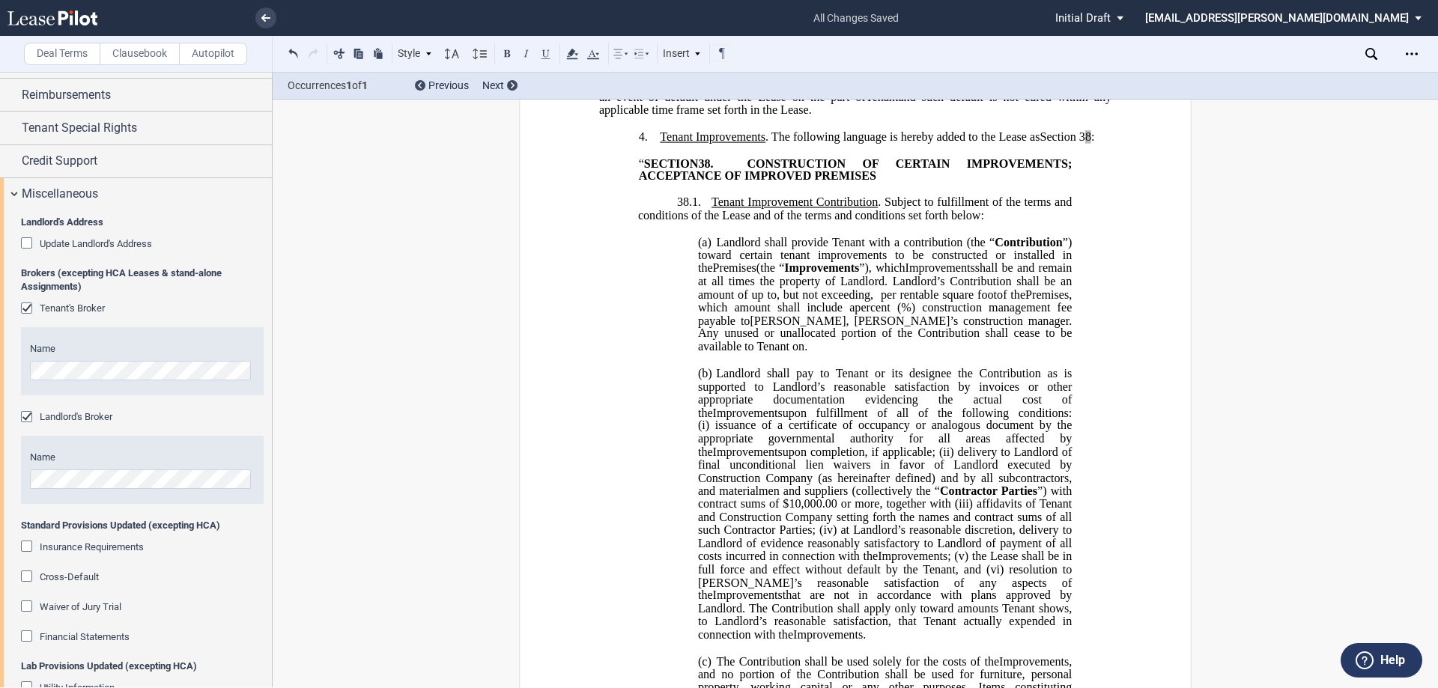
drag, startPoint x: 1022, startPoint y: 294, endPoint x: 1037, endPoint y: 264, distance: 33.5
click at [1023, 235] on p at bounding box center [855, 228] width 512 height 13
drag, startPoint x: 1073, startPoint y: 200, endPoint x: 1097, endPoint y: 210, distance: 26.6
click at [1097, 145] on p "4. Tenant Improvements . The following language is hereby added to the Lease as…" at bounding box center [855, 137] width 512 height 14
drag, startPoint x: 566, startPoint y: 55, endPoint x: 576, endPoint y: 58, distance: 10.9
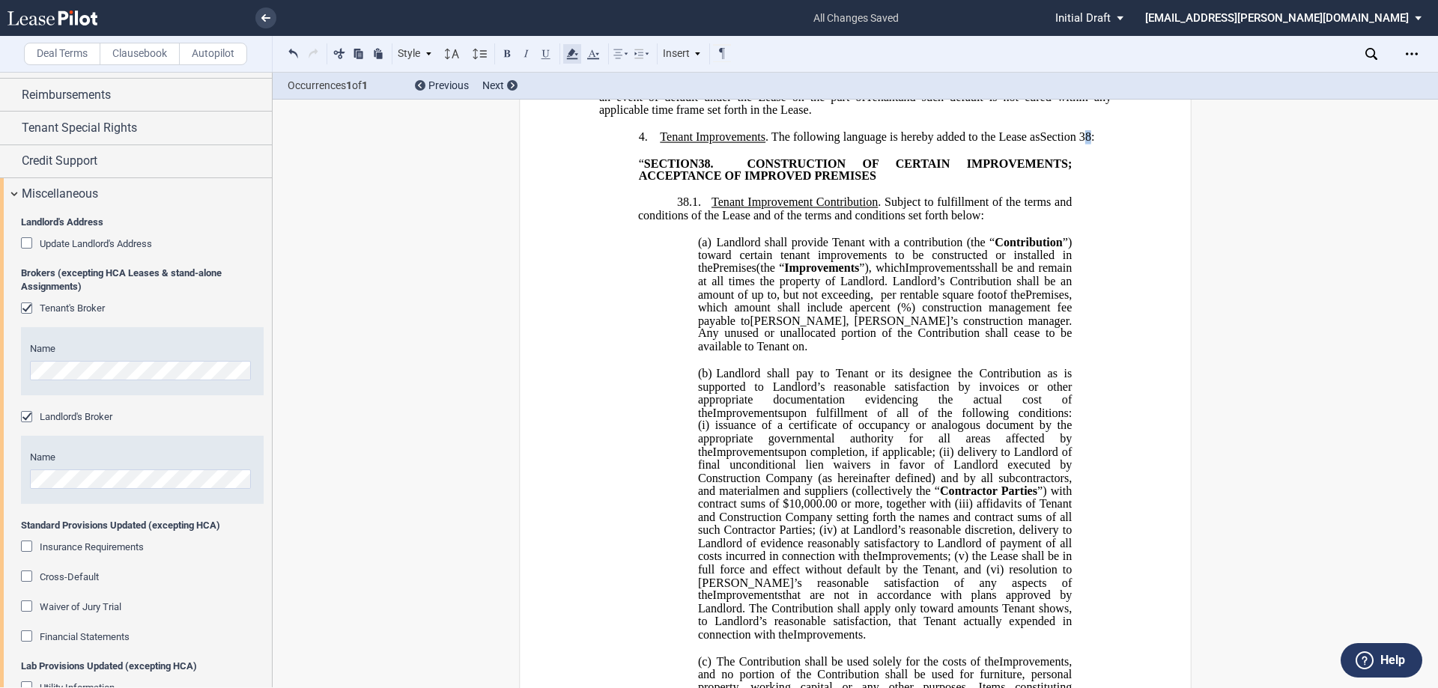
click at [566, 55] on icon at bounding box center [572, 54] width 18 height 18
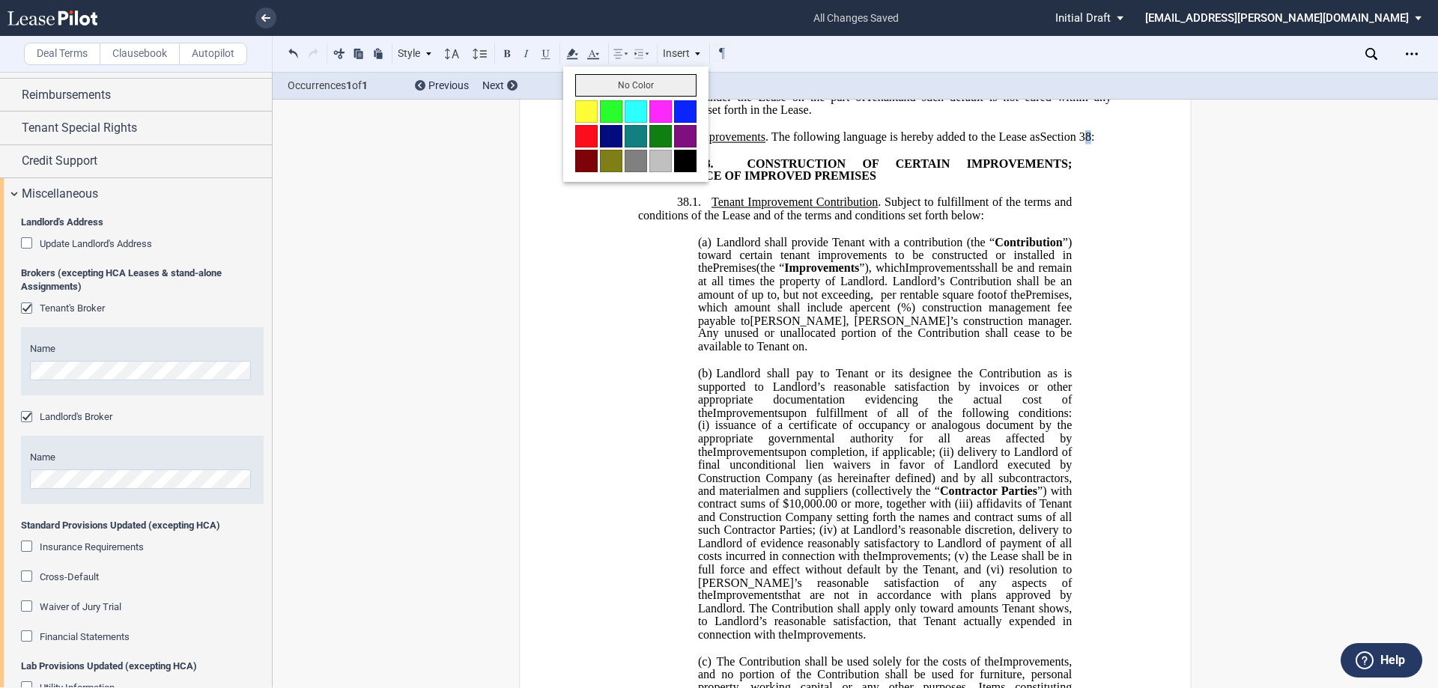
click at [617, 86] on button "No Color" at bounding box center [635, 85] width 121 height 22
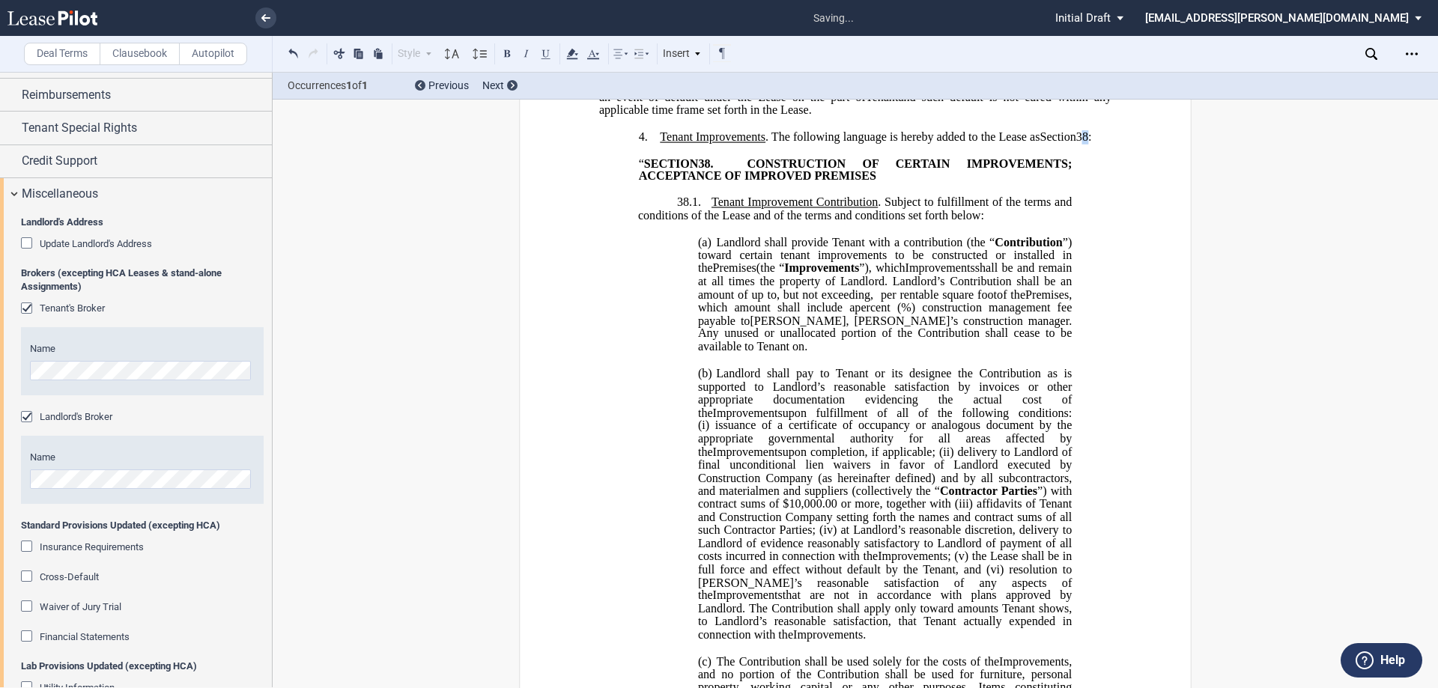
click at [951, 183] on span "CONSTRUCTION OF CERTAIN IMPROVEMENTS; ACCEPTANCE OF" at bounding box center [857, 170] width 436 height 26
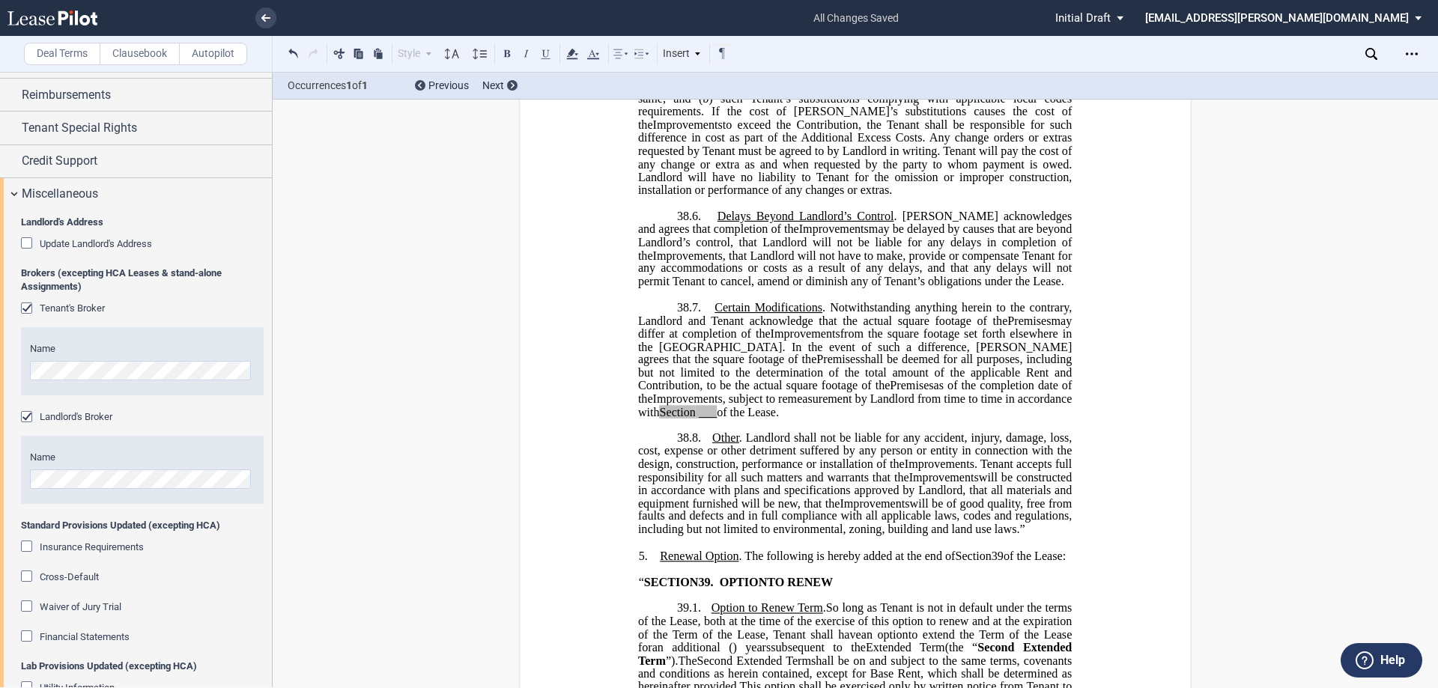
scroll to position [2622, 0]
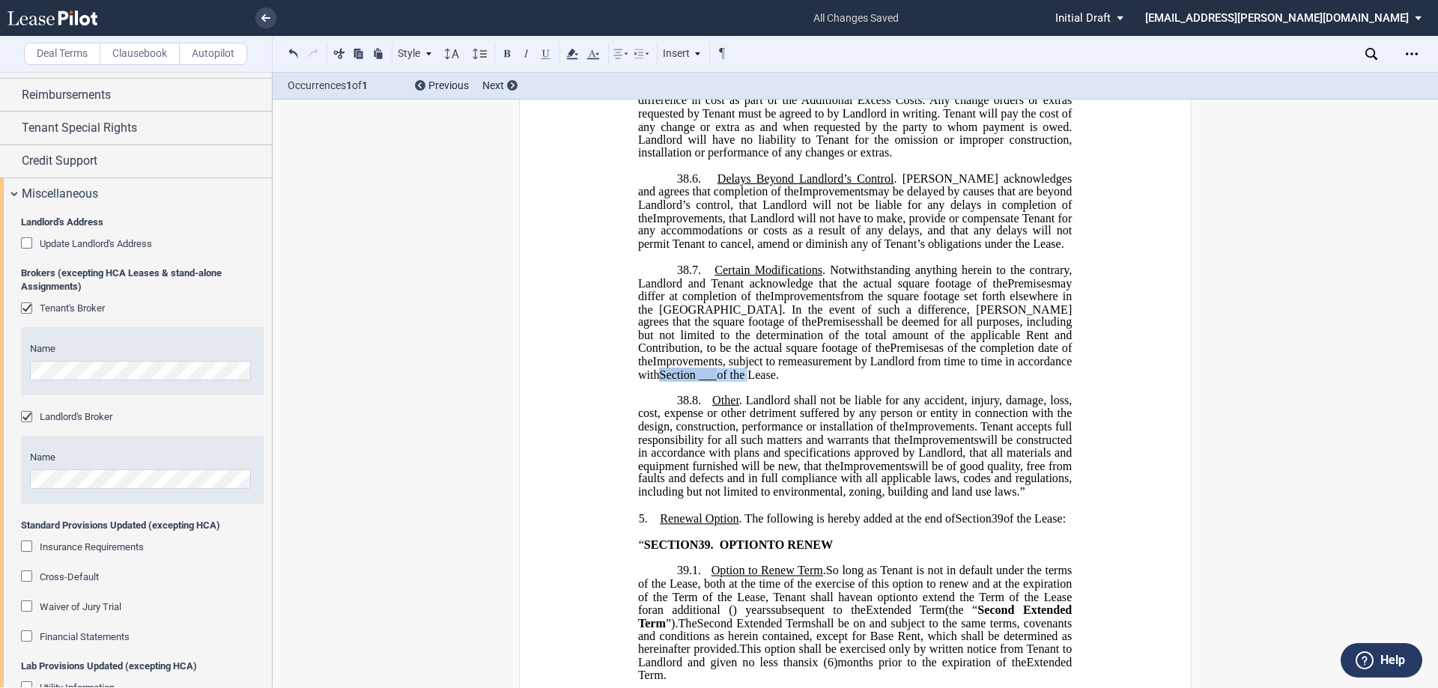
drag, startPoint x: 975, startPoint y: 402, endPoint x: 1066, endPoint y: 399, distance: 91.5
click at [1066, 381] on span ", subject to remeasurement by Landlord from time to time in accordance with Sec…" at bounding box center [856, 368] width 437 height 26
click at [1046, 381] on span ", subject to remeasurement by Landlord from time to time in accordance with" at bounding box center [856, 368] width 437 height 26
drag, startPoint x: 1050, startPoint y: 400, endPoint x: 1024, endPoint y: 435, distance: 43.5
click at [975, 382] on p "38.7. Certain Modifications . Notwithstanding anything herein to the contrary, …" at bounding box center [855, 323] width 434 height 118
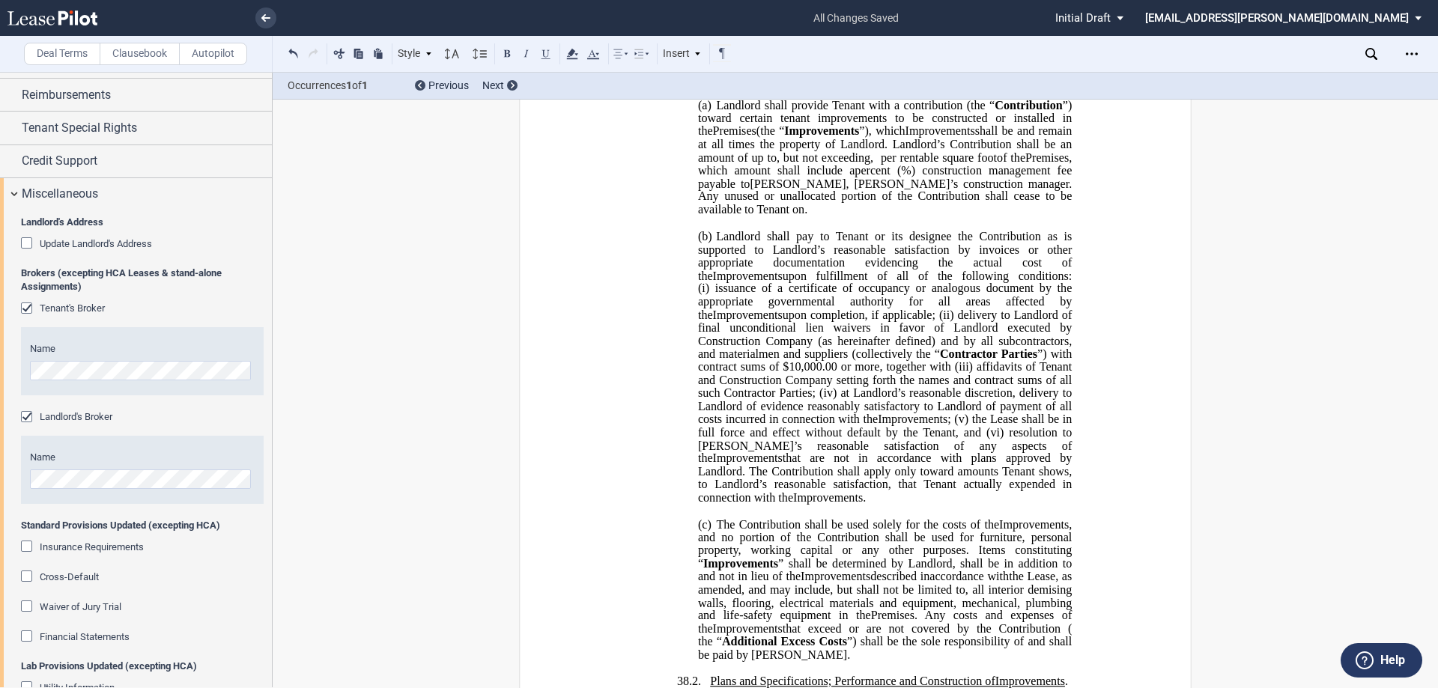
scroll to position [57, 0]
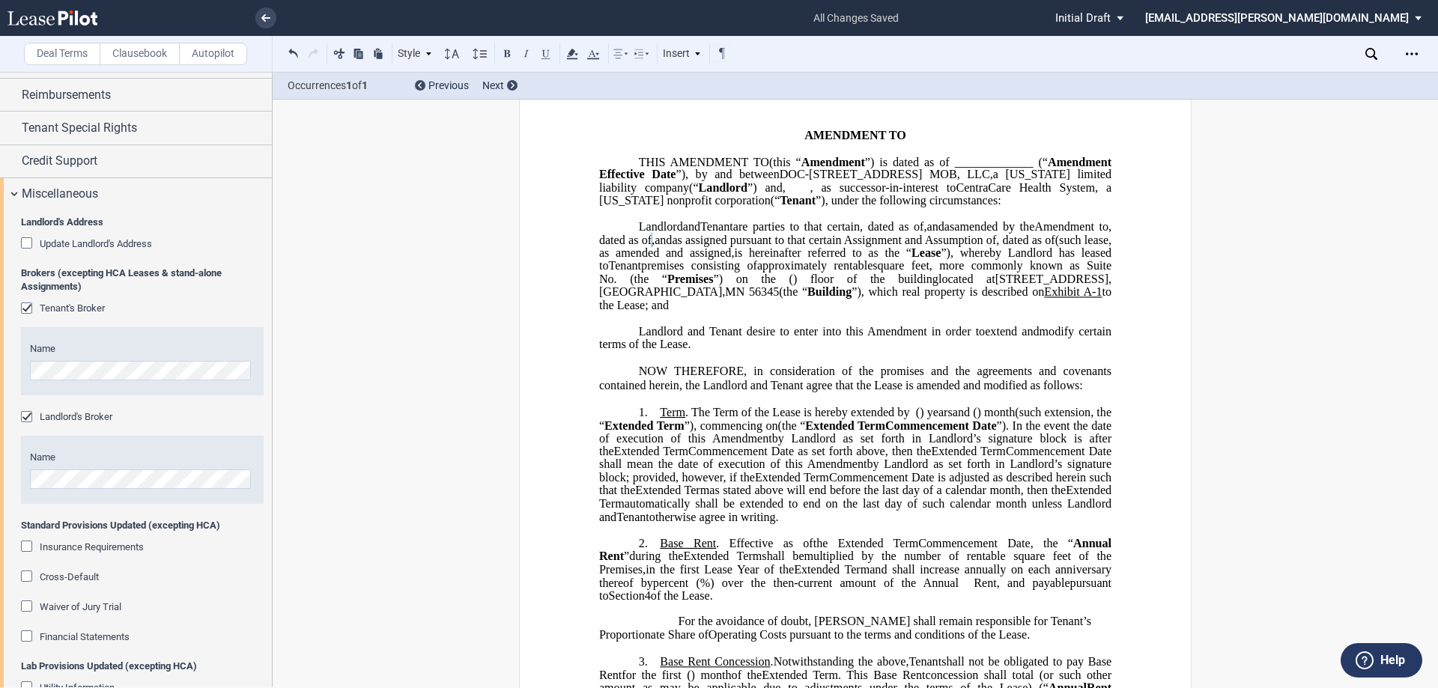
click at [912, 260] on span "is hereinafter referred to as the “" at bounding box center [823, 252] width 178 height 13
click at [1402, 55] on div "Open Lease options menu" at bounding box center [1412, 54] width 24 height 24
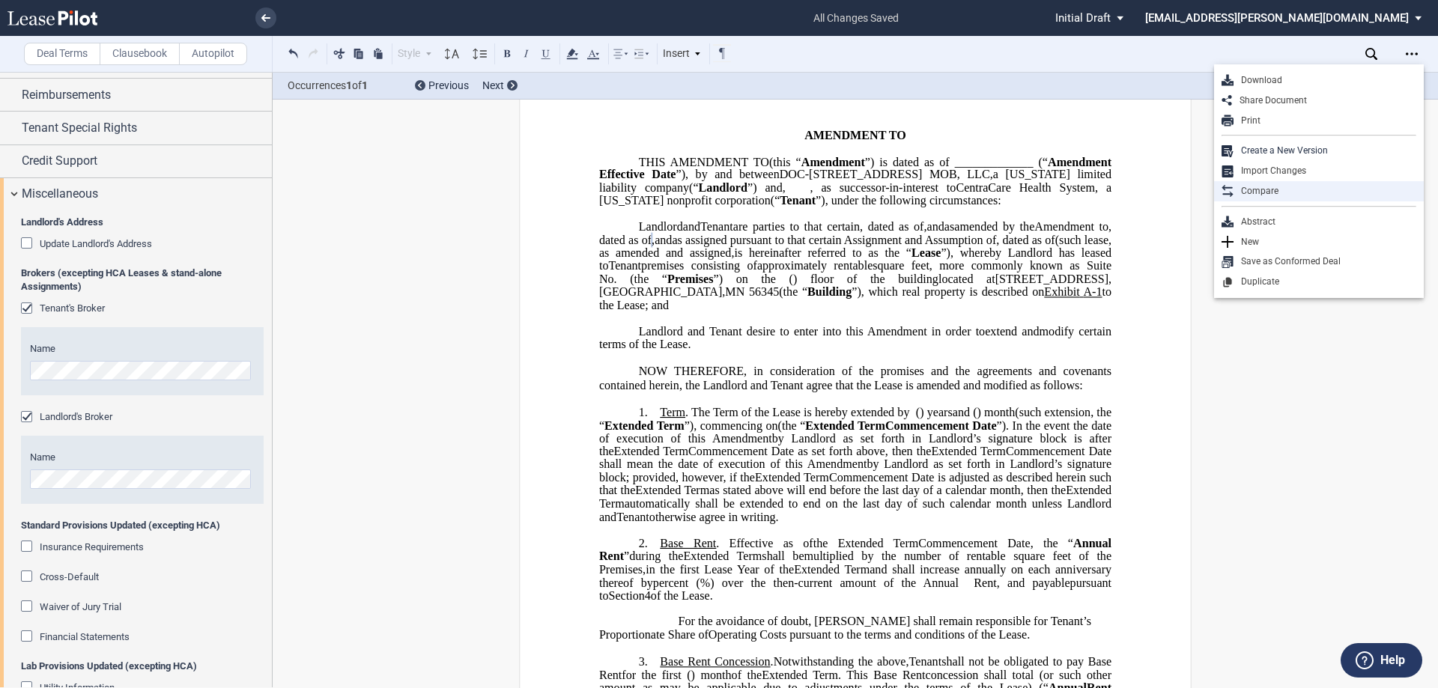
click at [1297, 188] on div "Compare" at bounding box center [1325, 191] width 183 height 13
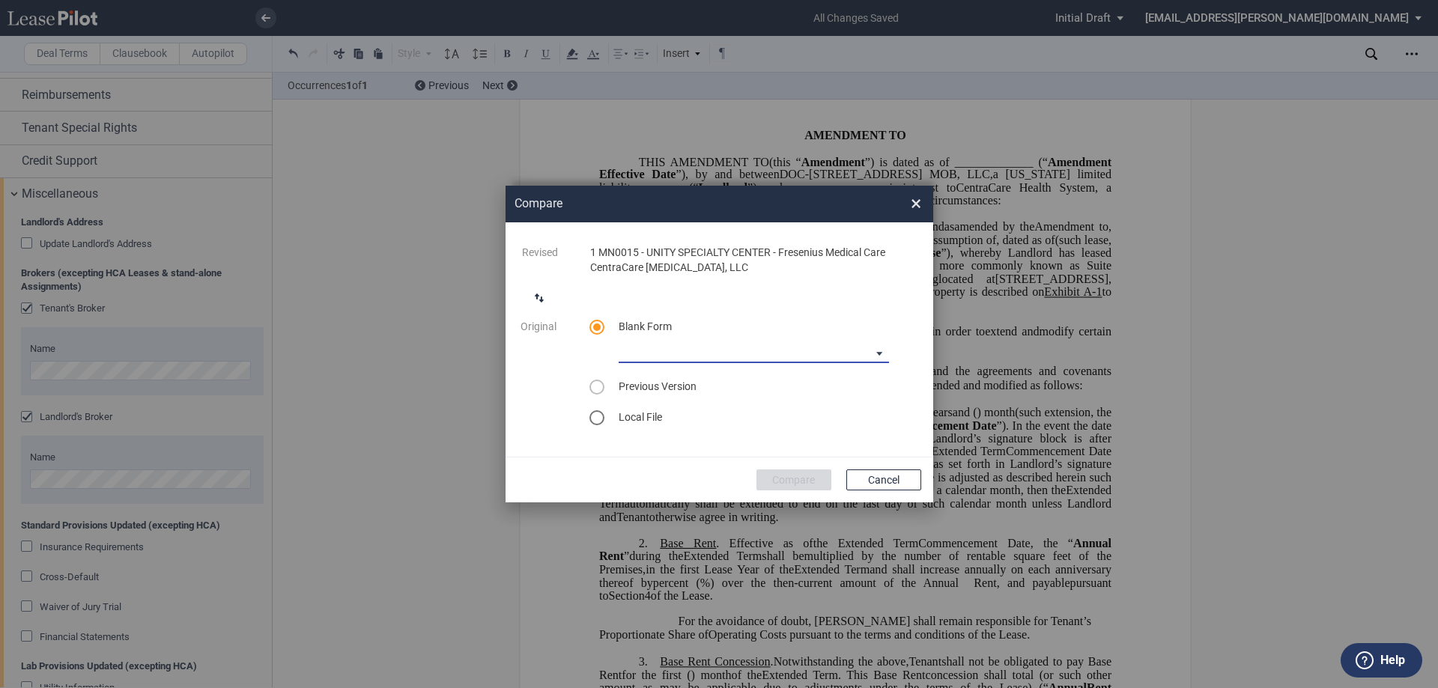
click at [757, 355] on md-select "Medical Office Amendment Blank Form Medical Office Assignment Blank Form" at bounding box center [754, 352] width 270 height 22
click at [758, 366] on md-option "Medical Office Amendment Blank Form" at bounding box center [755, 353] width 294 height 36
click at [795, 477] on button "Compare" at bounding box center [794, 480] width 75 height 21
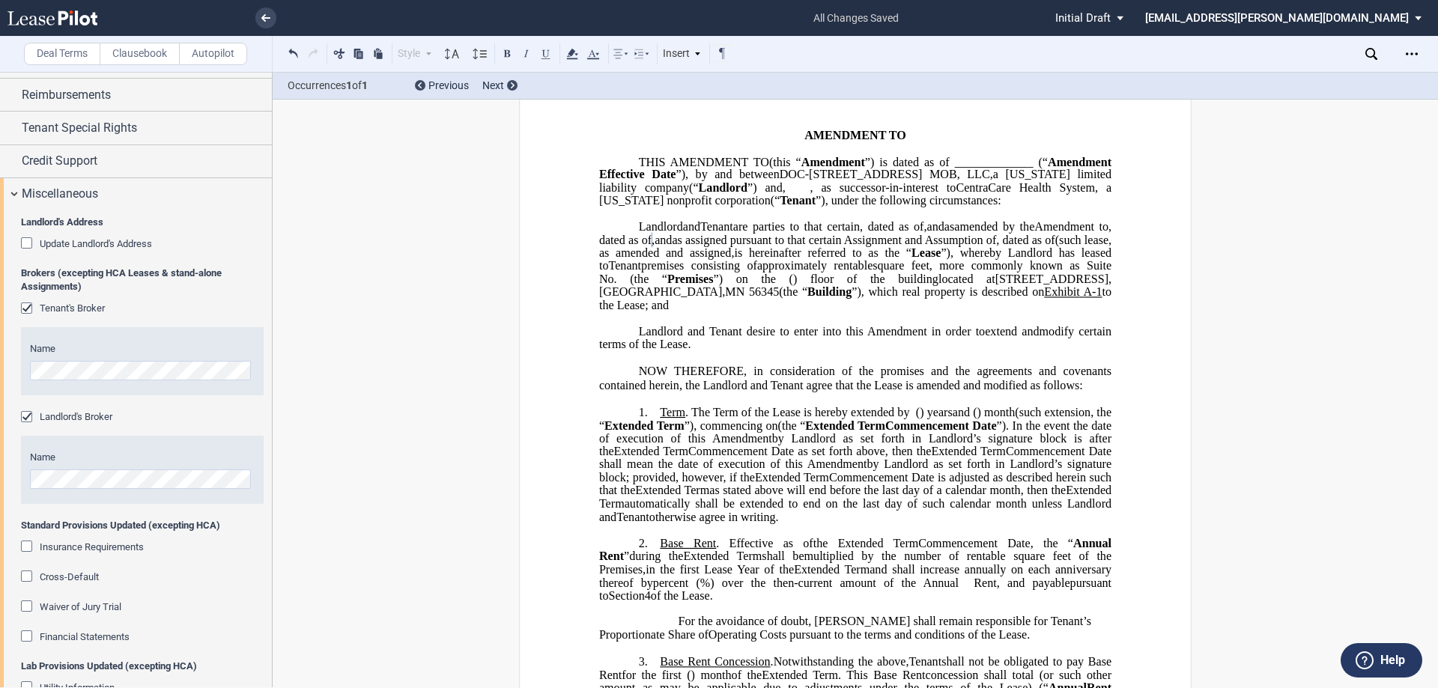
scroll to position [0, 0]
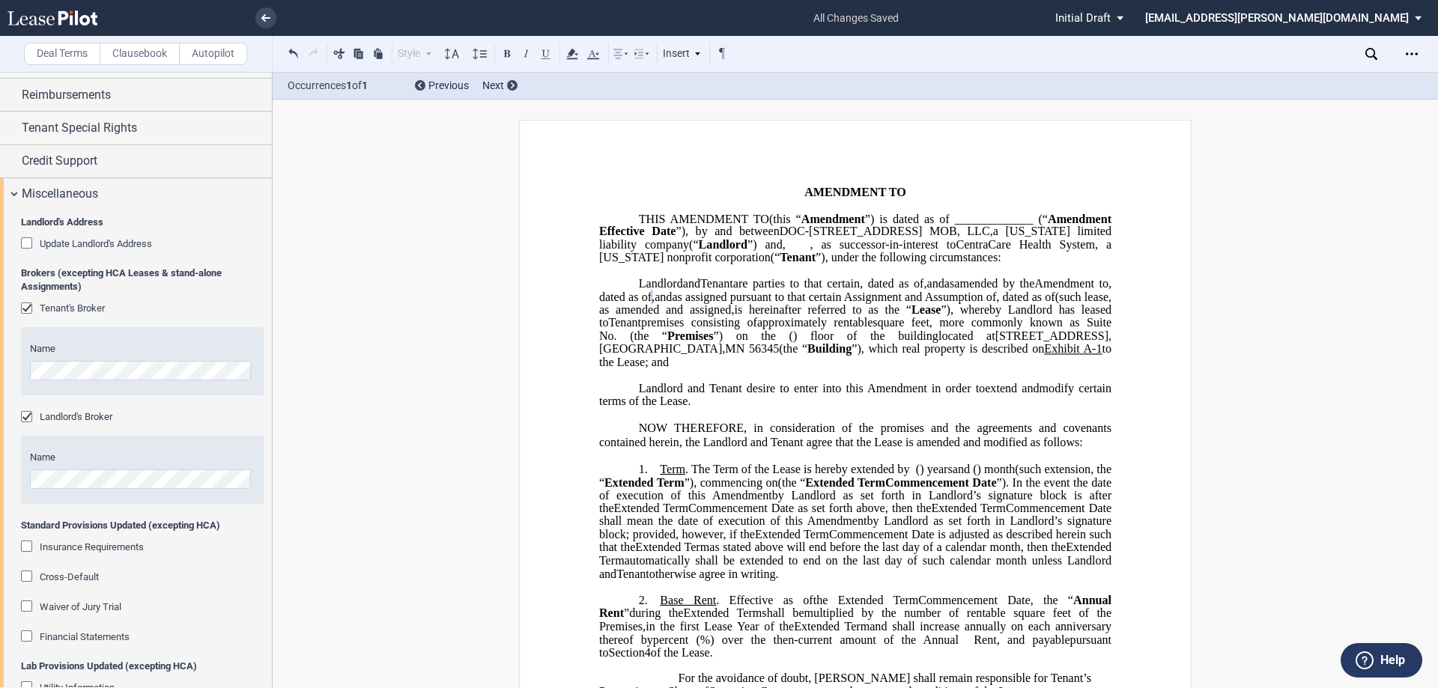
click at [683, 291] on span "and" at bounding box center [691, 283] width 17 height 13
drag, startPoint x: 641, startPoint y: 350, endPoint x: 705, endPoint y: 367, distance: 66.7
click at [705, 367] on p "DOC-808 3rd Street SE MOB, LLC , a Wisconsin limited liability company (“ Landl…" at bounding box center [855, 323] width 512 height 91
click at [701, 303] on span "as assigned pursuant to that certain Assignment and Assumption of" at bounding box center [864, 296] width 326 height 13
drag, startPoint x: 967, startPoint y: 352, endPoint x: 977, endPoint y: 352, distance: 9.7
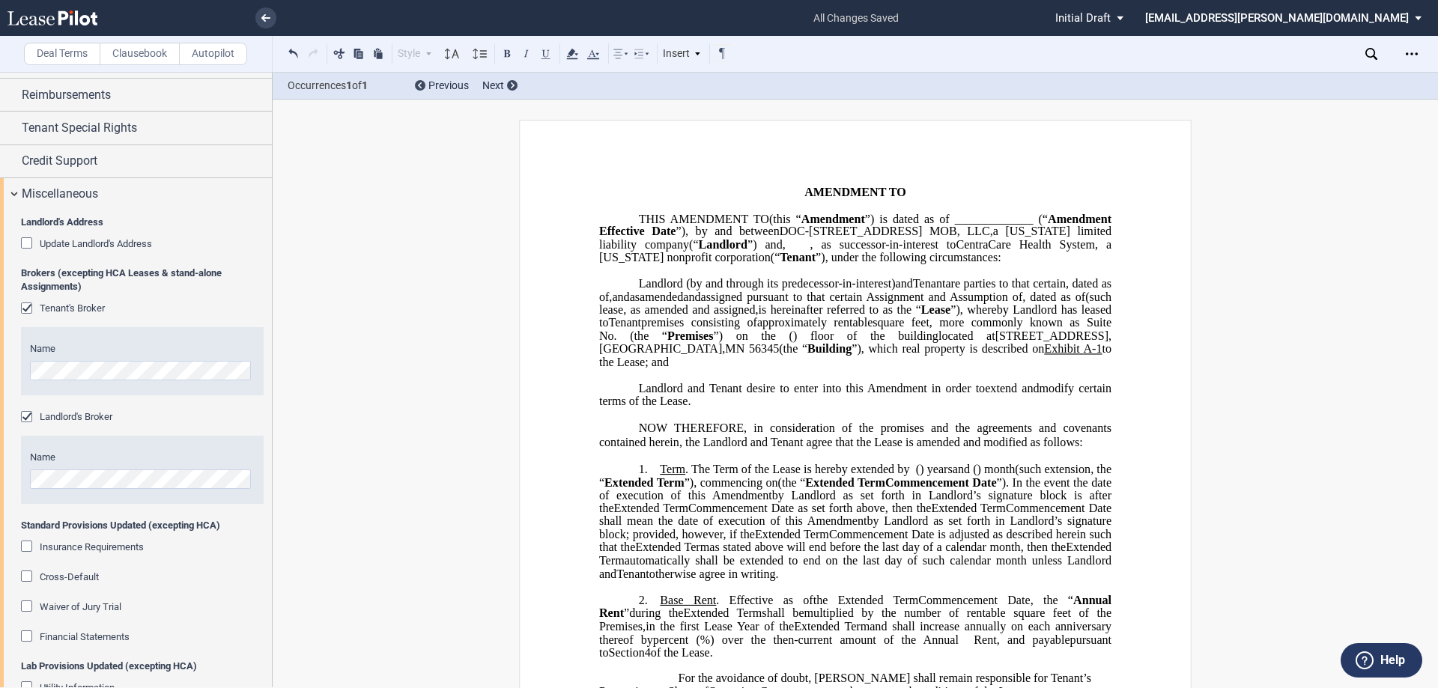
click at [967, 303] on span "assigned pursuant to that certain Assignment and Assumption of" at bounding box center [862, 296] width 322 height 13
click at [720, 342] on span "square feet, more commonly known as Suite No." at bounding box center [856, 329] width 515 height 26
drag, startPoint x: 1098, startPoint y: 350, endPoint x: 1088, endPoint y: 417, distance: 68.1
click at [1083, 369] on p "DOC-808 3rd Street SE MOB, LLC , a Wisconsin limited liability company (“ Landl…" at bounding box center [855, 323] width 512 height 91
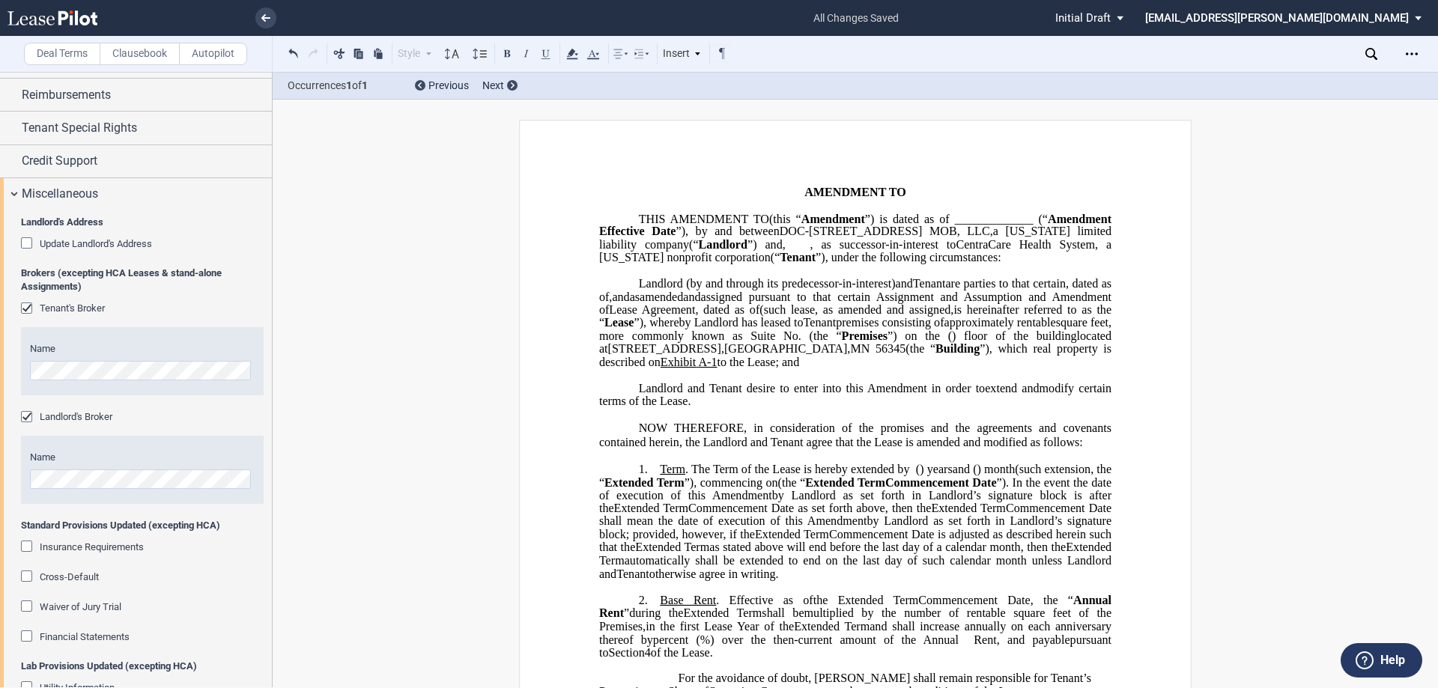
click at [917, 316] on span "assigned pursuant to that certain Assignment and Assumption and Amendment of" at bounding box center [856, 303] width 515 height 26
click at [880, 317] on span ", as amended and assigned," at bounding box center [882, 309] width 140 height 13
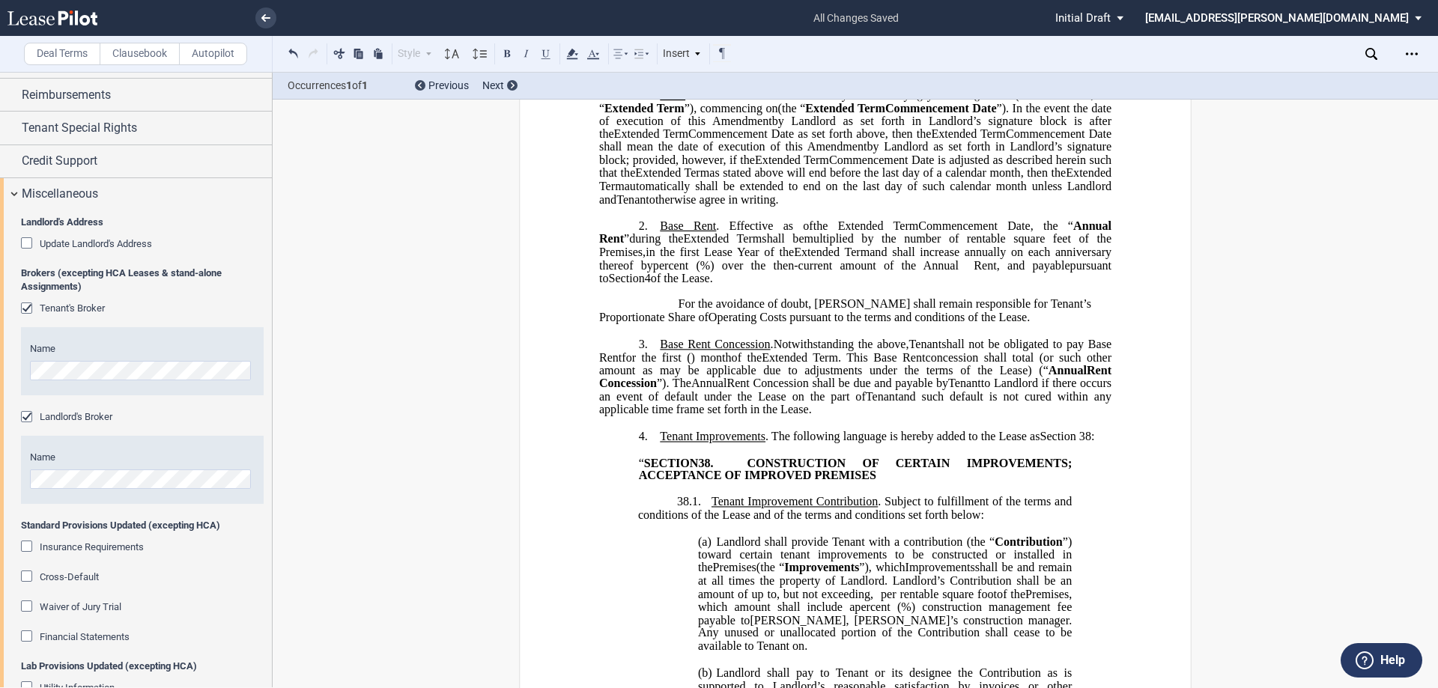
scroll to position [449, 0]
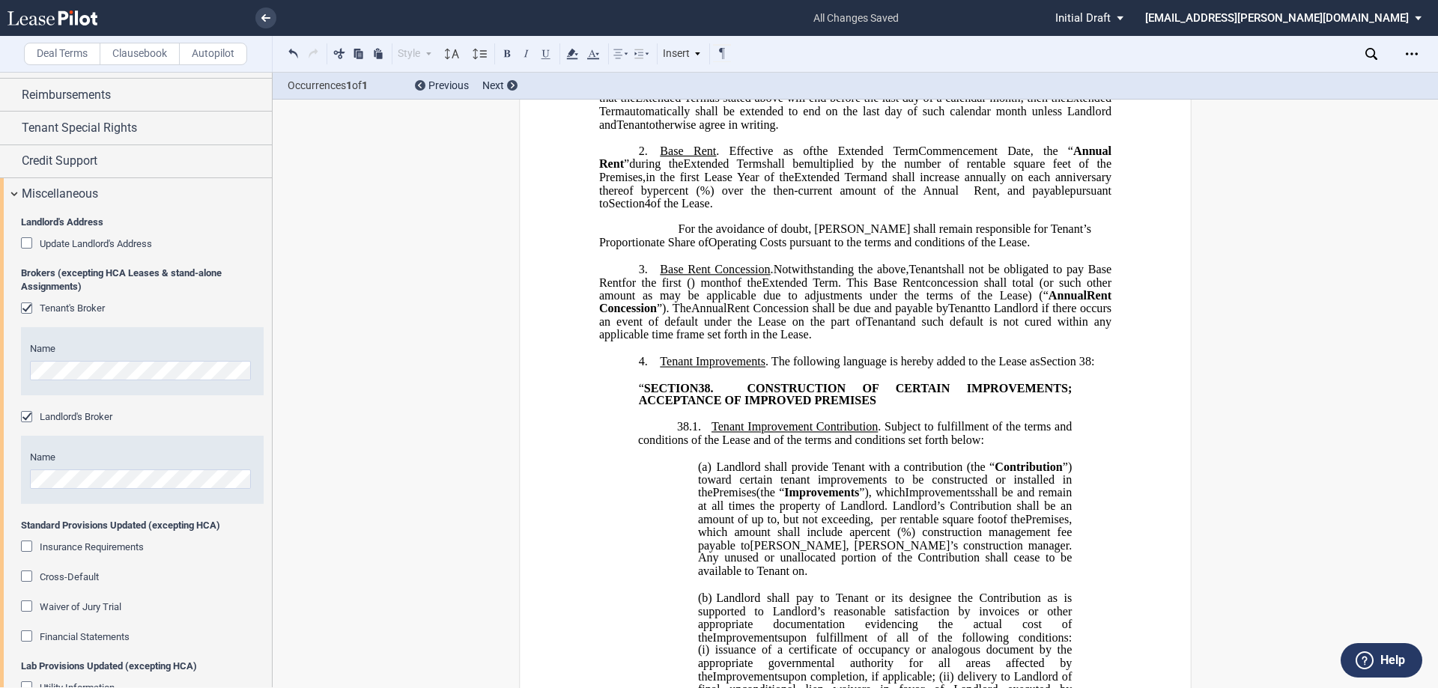
click at [1088, 369] on span "8" at bounding box center [1089, 361] width 6 height 13
click at [714, 395] on span "." at bounding box center [712, 387] width 3 height 13
click at [686, 434] on span "38.1." at bounding box center [689, 426] width 24 height 13
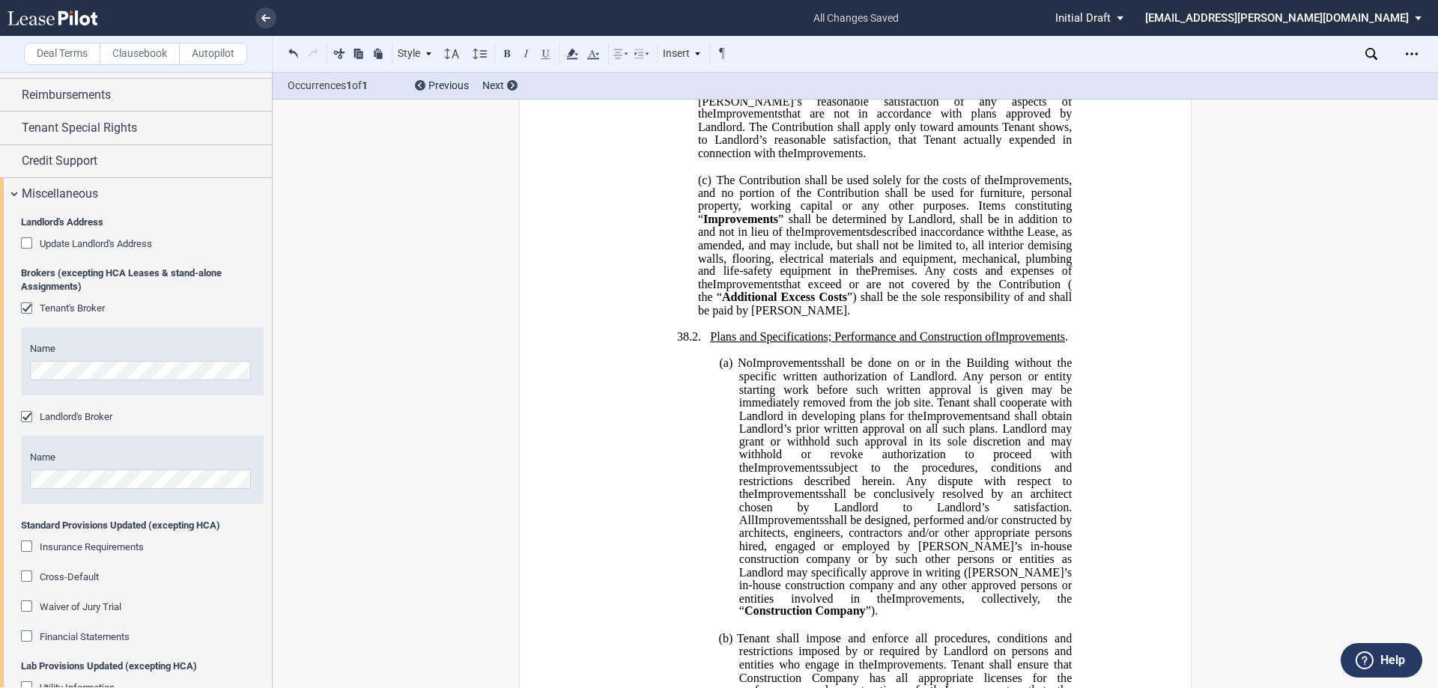
scroll to position [1199, 0]
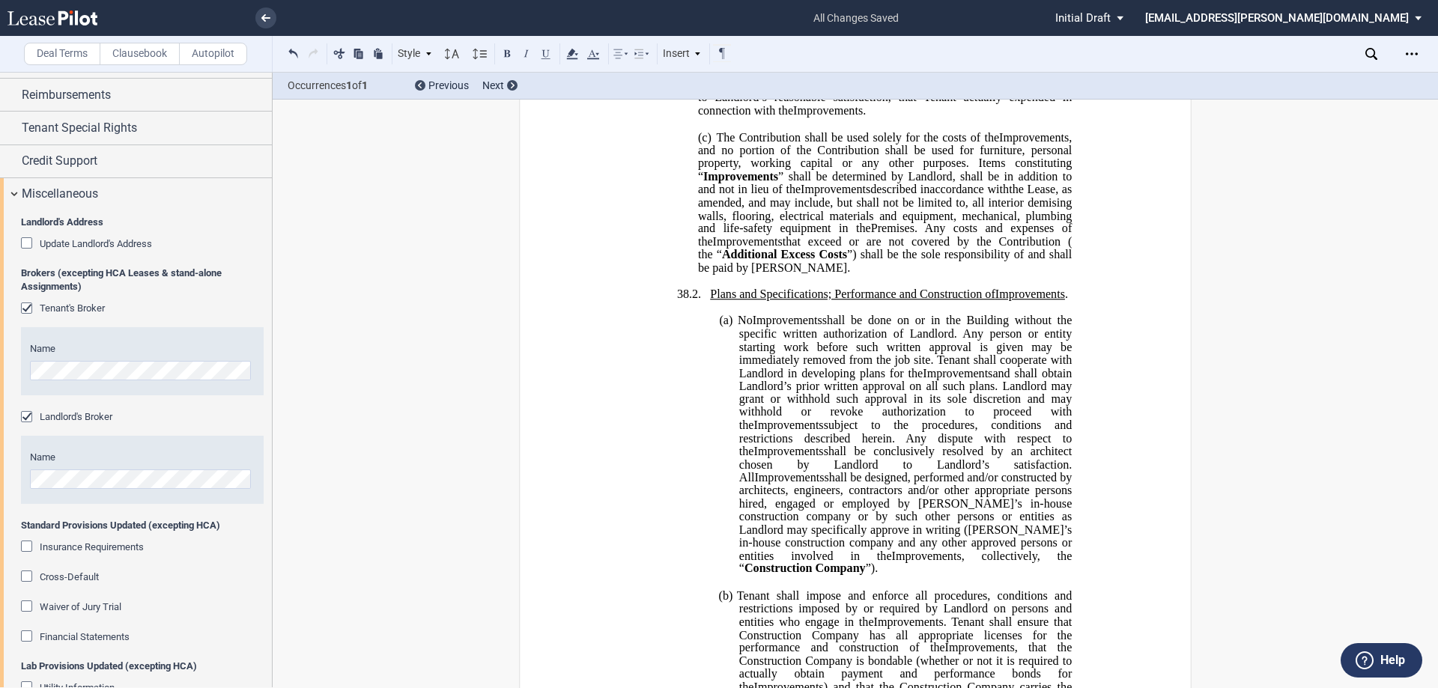
click at [685, 300] on span "38.2." at bounding box center [689, 293] width 24 height 13
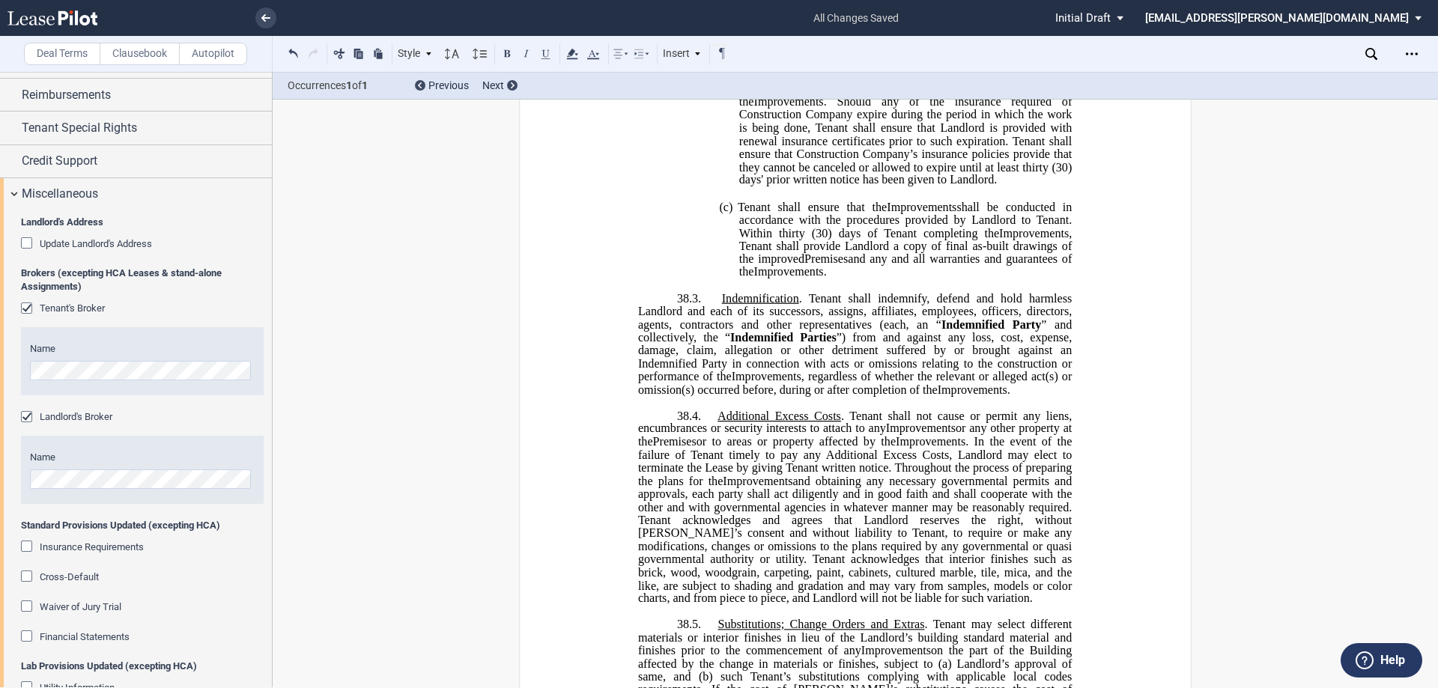
scroll to position [2023, 0]
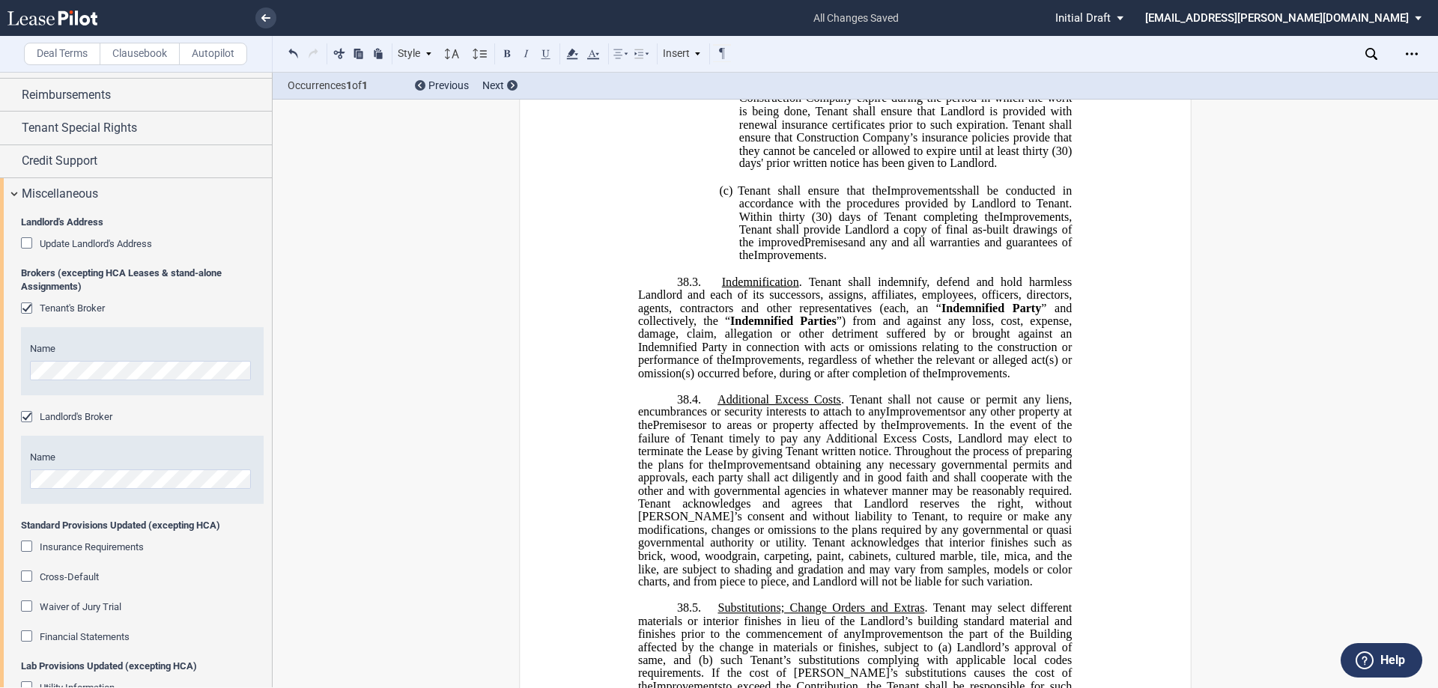
click at [682, 288] on span "38.3." at bounding box center [689, 281] width 24 height 13
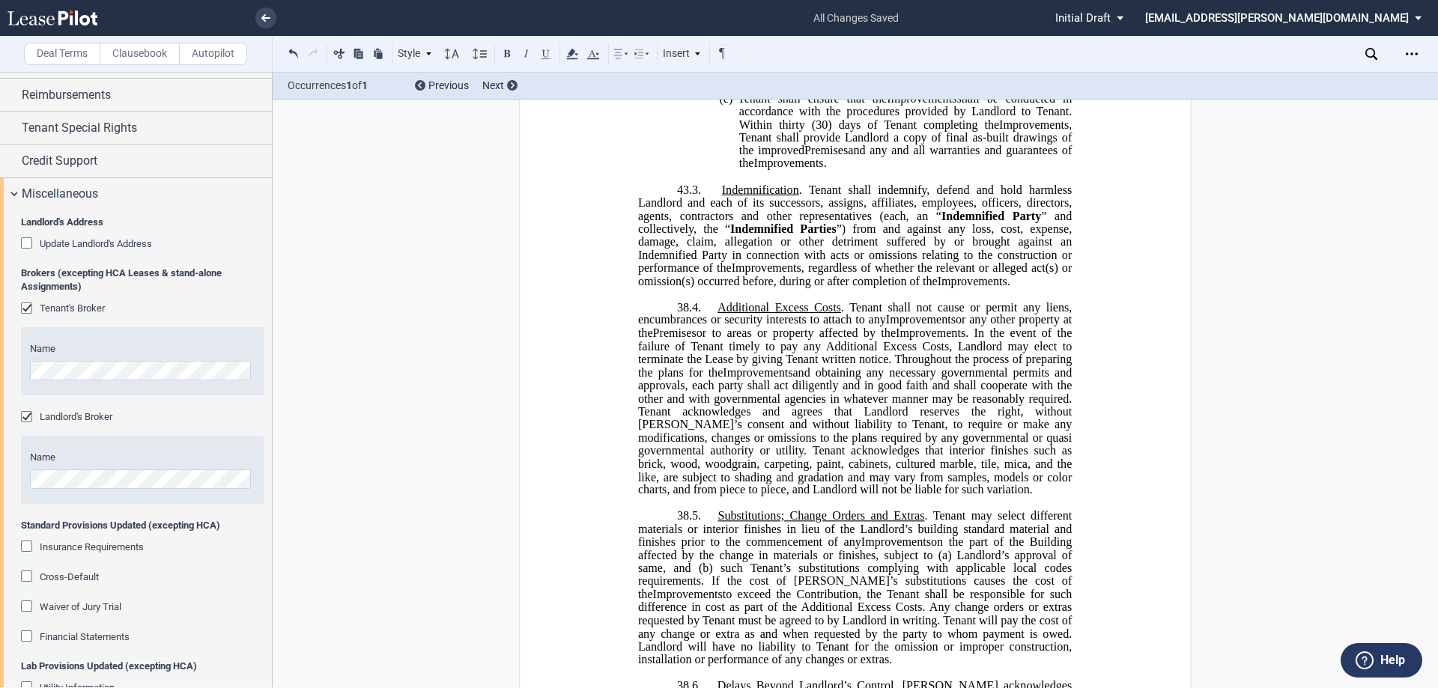
scroll to position [2098, 0]
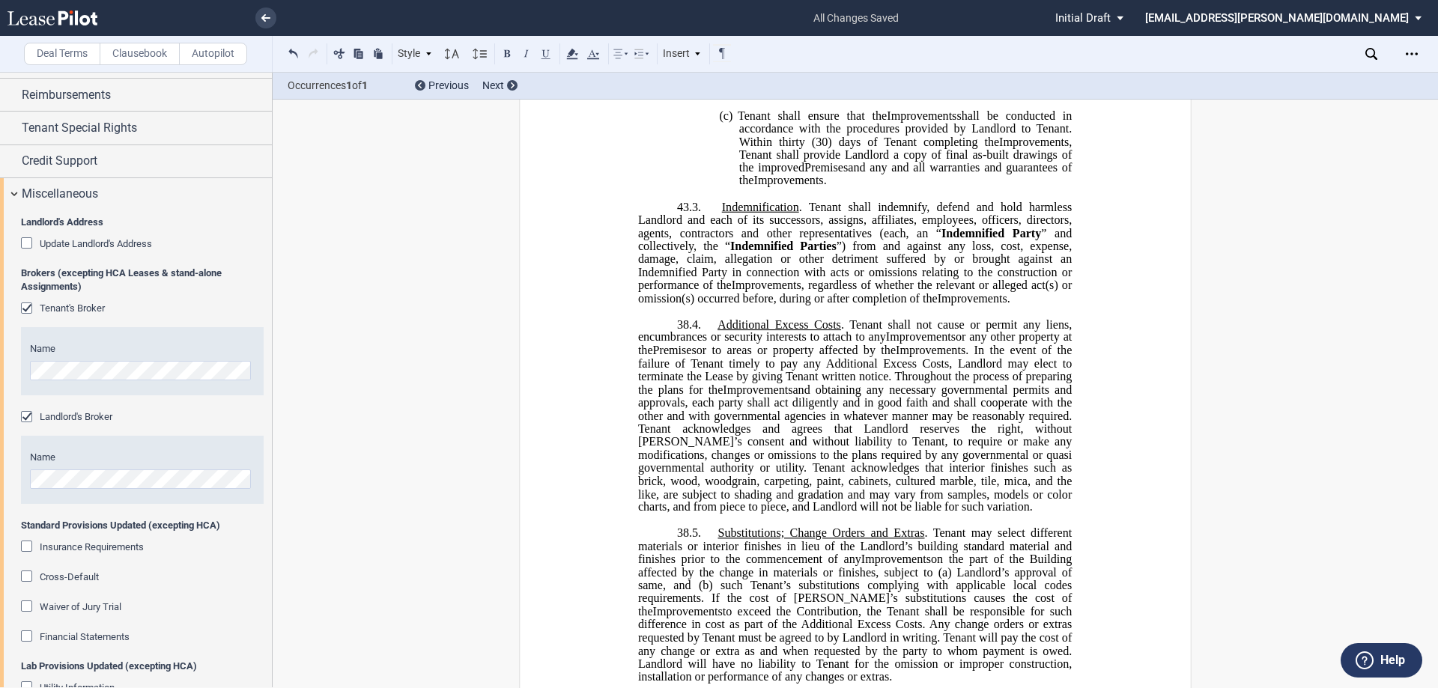
click at [685, 331] on span "38.4." at bounding box center [689, 324] width 24 height 13
click at [685, 540] on span "38.5." at bounding box center [689, 533] width 24 height 13
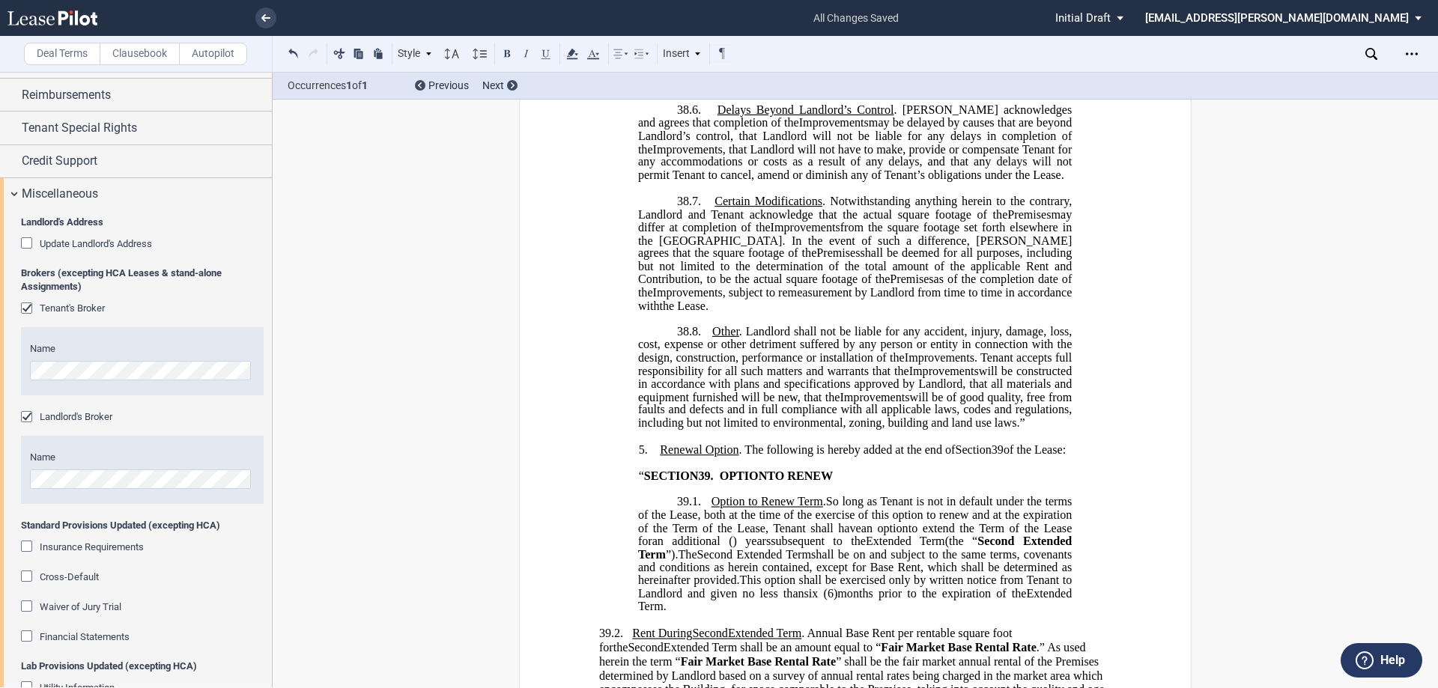
scroll to position [2697, 0]
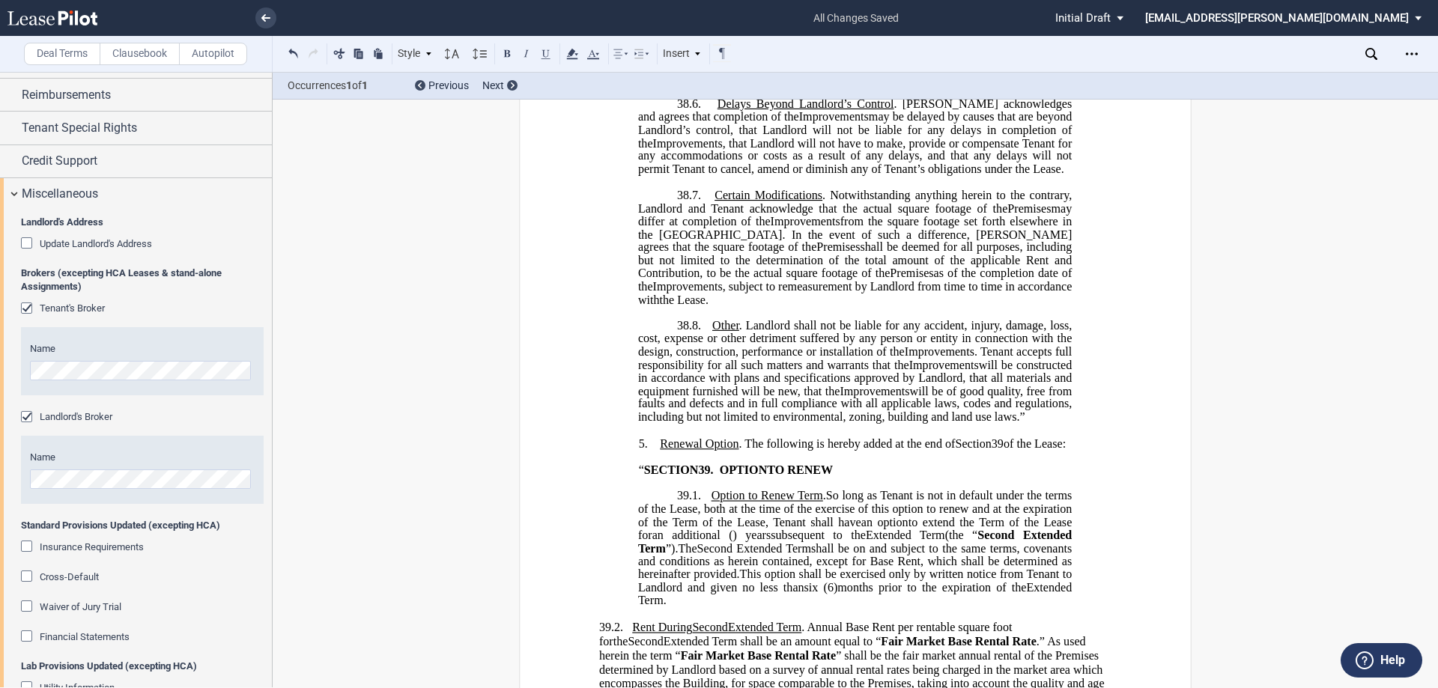
click at [683, 202] on span "38.7." at bounding box center [689, 195] width 24 height 13
click at [685, 333] on span "38.8." at bounding box center [689, 325] width 24 height 13
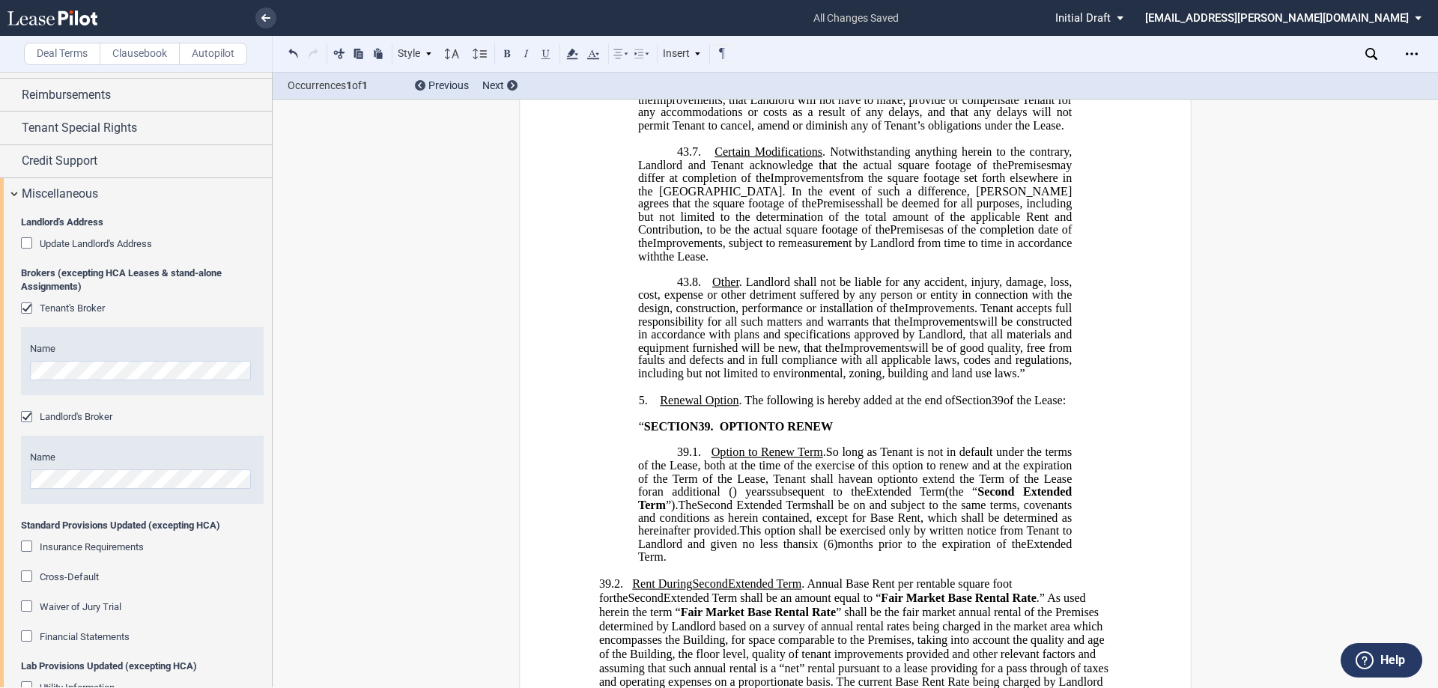
scroll to position [2847, 0]
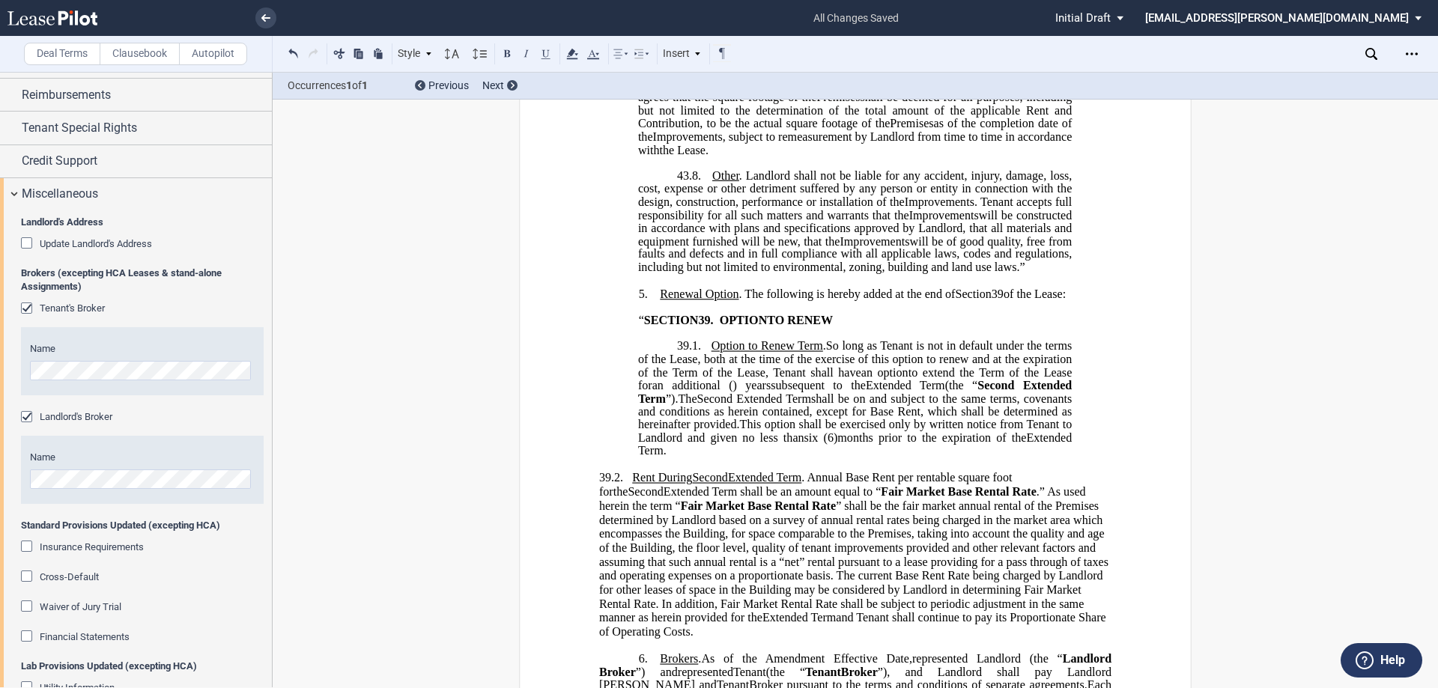
click at [711, 327] on span "." at bounding box center [712, 320] width 3 height 13
drag, startPoint x: 1004, startPoint y: 317, endPoint x: 1016, endPoint y: 321, distance: 12.8
click at [1008, 301] on span "Renewal Option . The following is hereby added at the end of Section 39 of the …" at bounding box center [863, 294] width 406 height 13
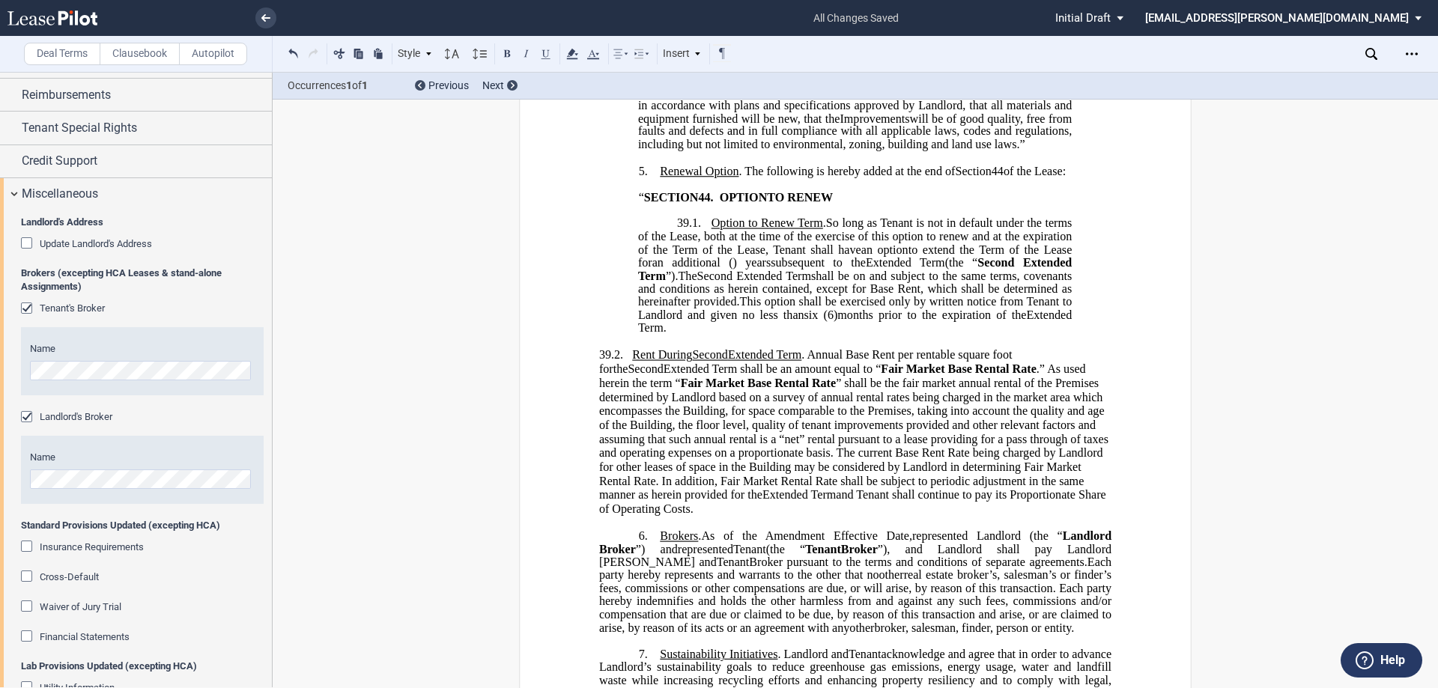
scroll to position [2997, 0]
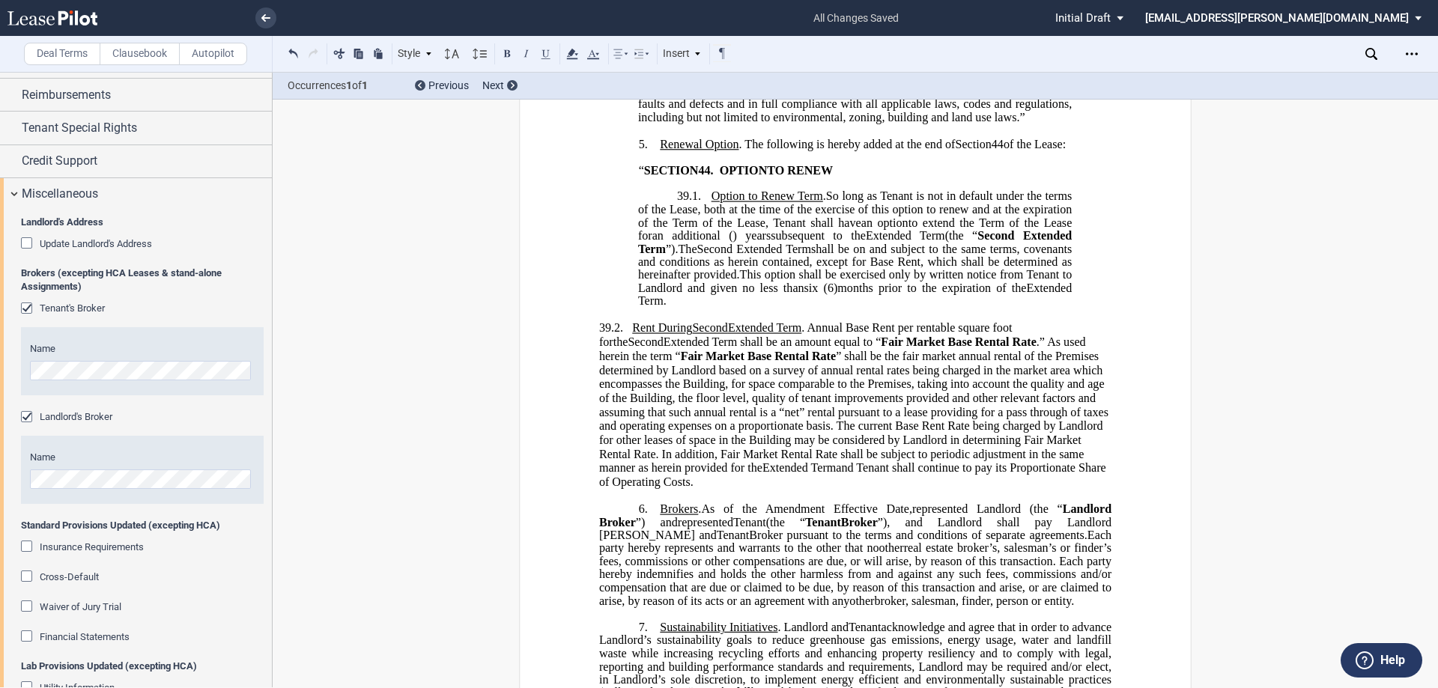
click at [682, 204] on span "39.1." at bounding box center [689, 196] width 24 height 13
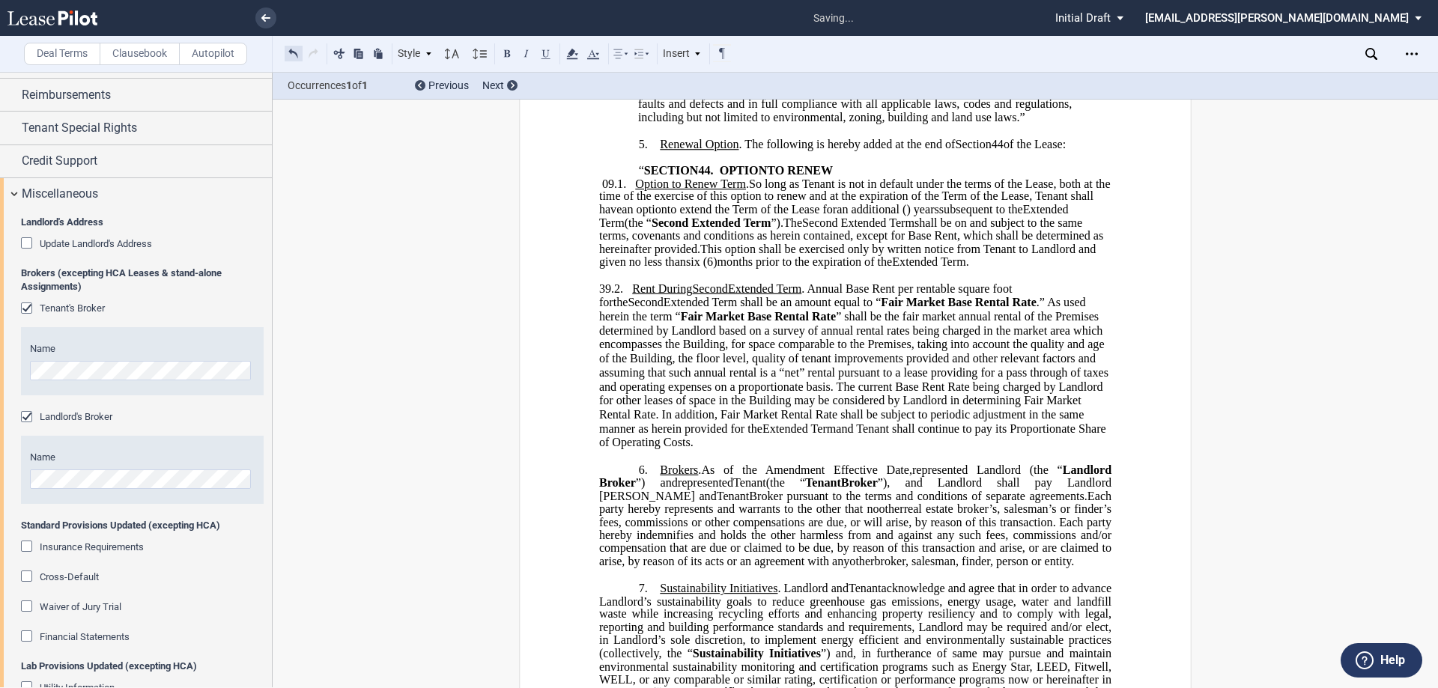
click at [297, 54] on button at bounding box center [294, 53] width 18 height 18
click at [298, 58] on button at bounding box center [294, 53] width 18 height 18
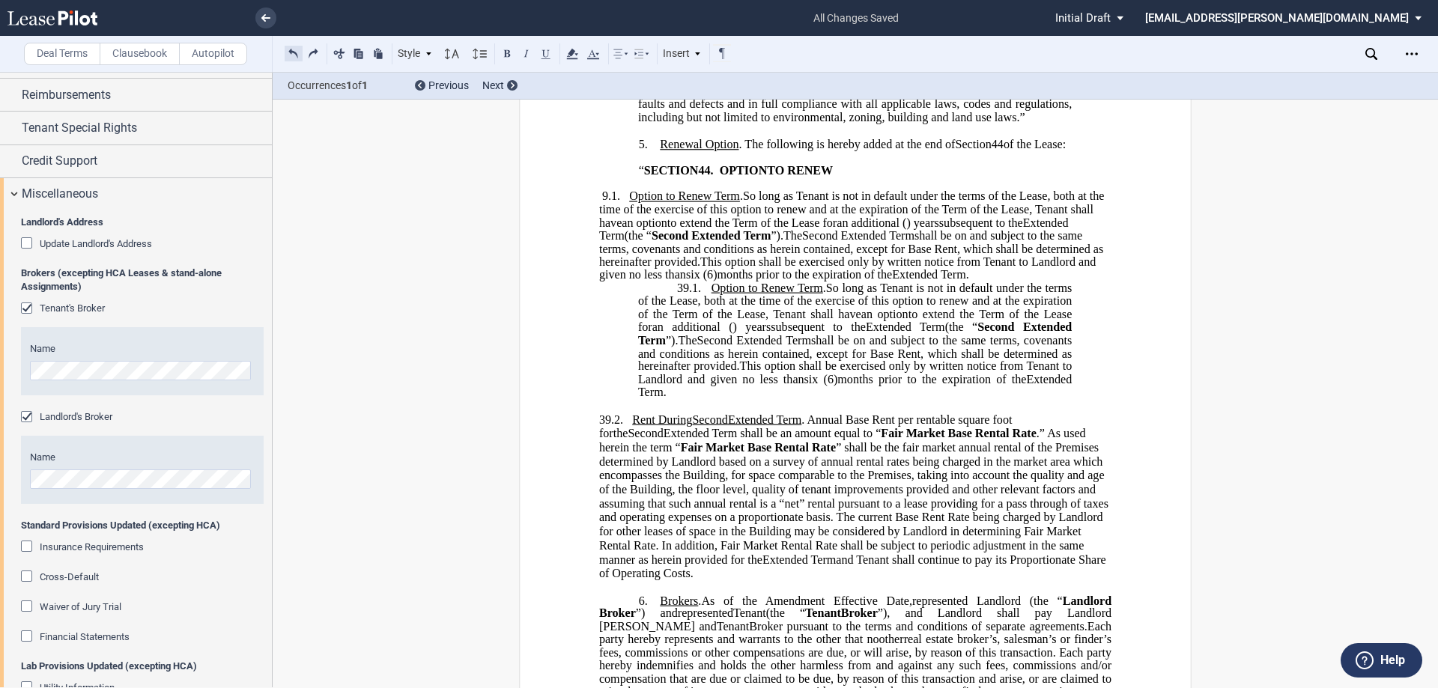
click at [292, 52] on button at bounding box center [294, 53] width 18 height 18
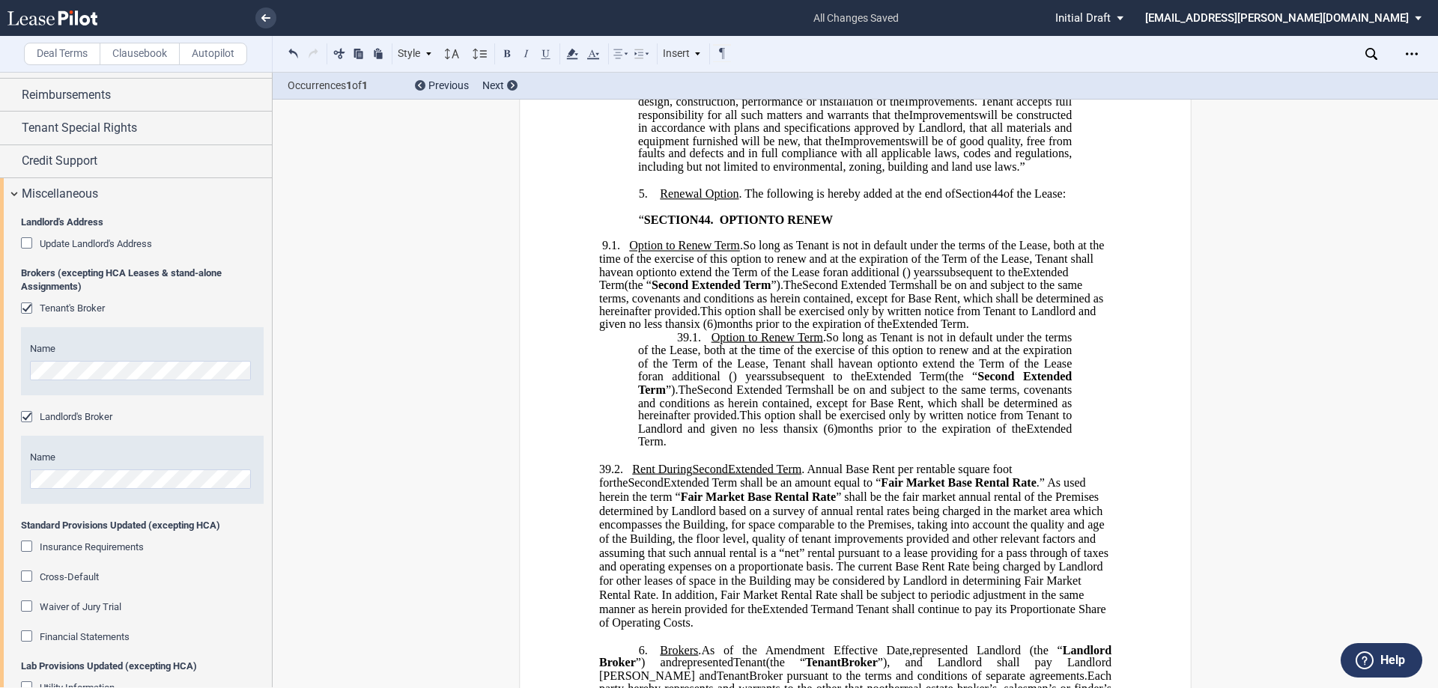
scroll to position [2922, 0]
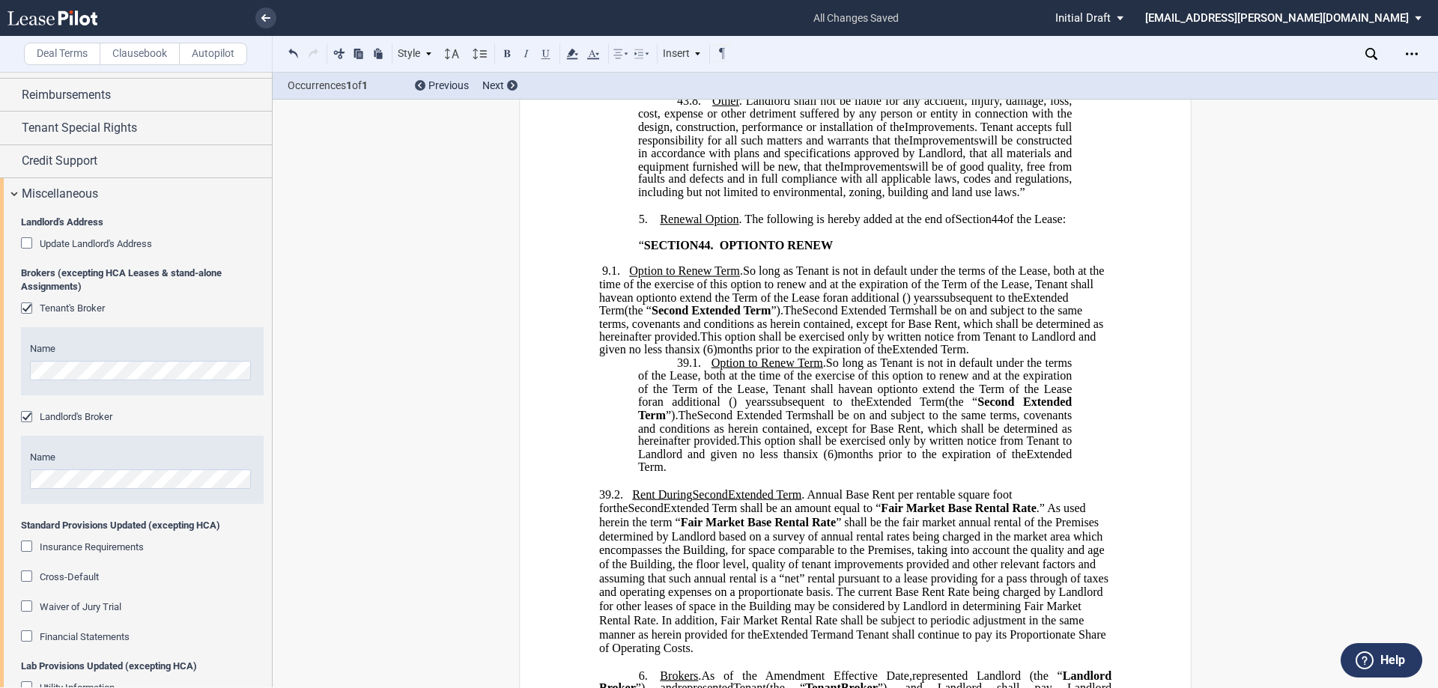
click at [614, 279] on span "9.1." at bounding box center [611, 271] width 18 height 13
click at [402, 55] on div "Style" at bounding box center [415, 53] width 39 height 19
click at [431, 81] on div "1. Section" at bounding box center [493, 76] width 180 height 13
click at [432, 53] on div "Style" at bounding box center [415, 53] width 39 height 19
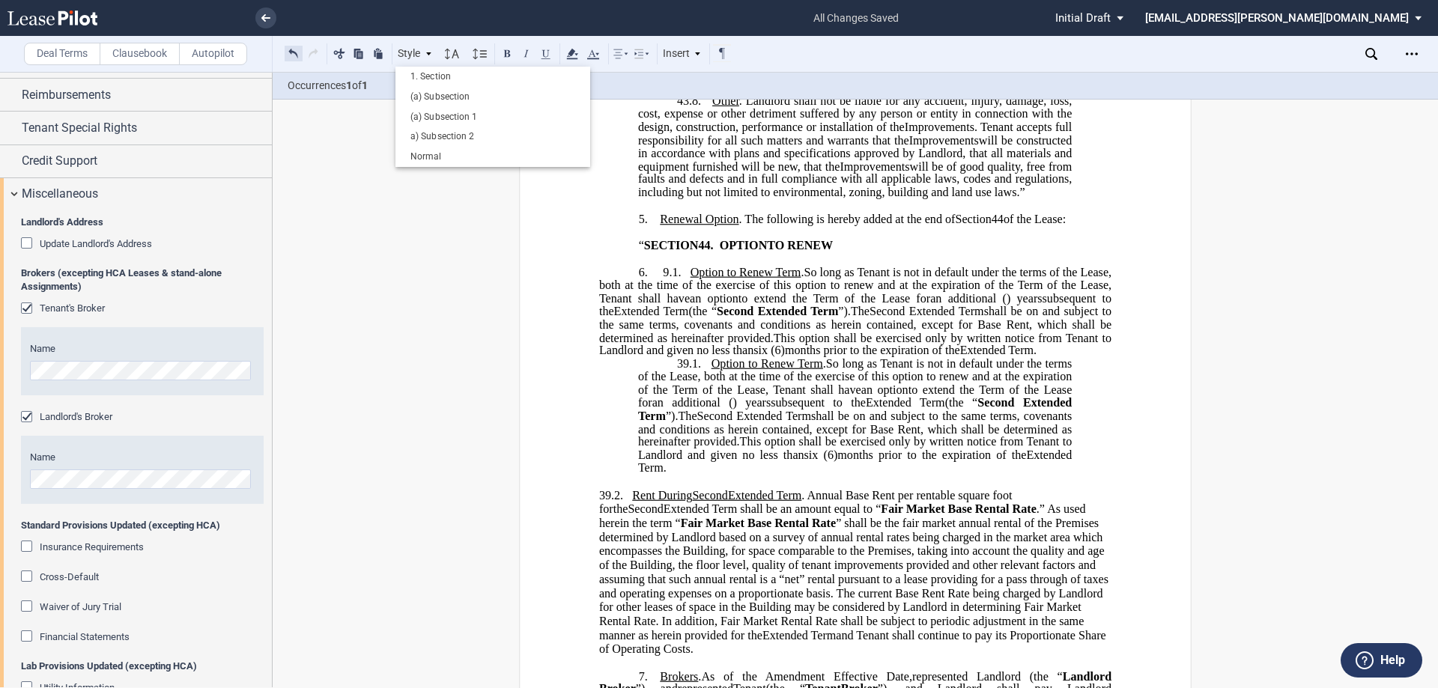
click at [294, 57] on button at bounding box center [294, 53] width 18 height 18
click at [643, 279] on span "9.1." at bounding box center [652, 271] width 18 height 13
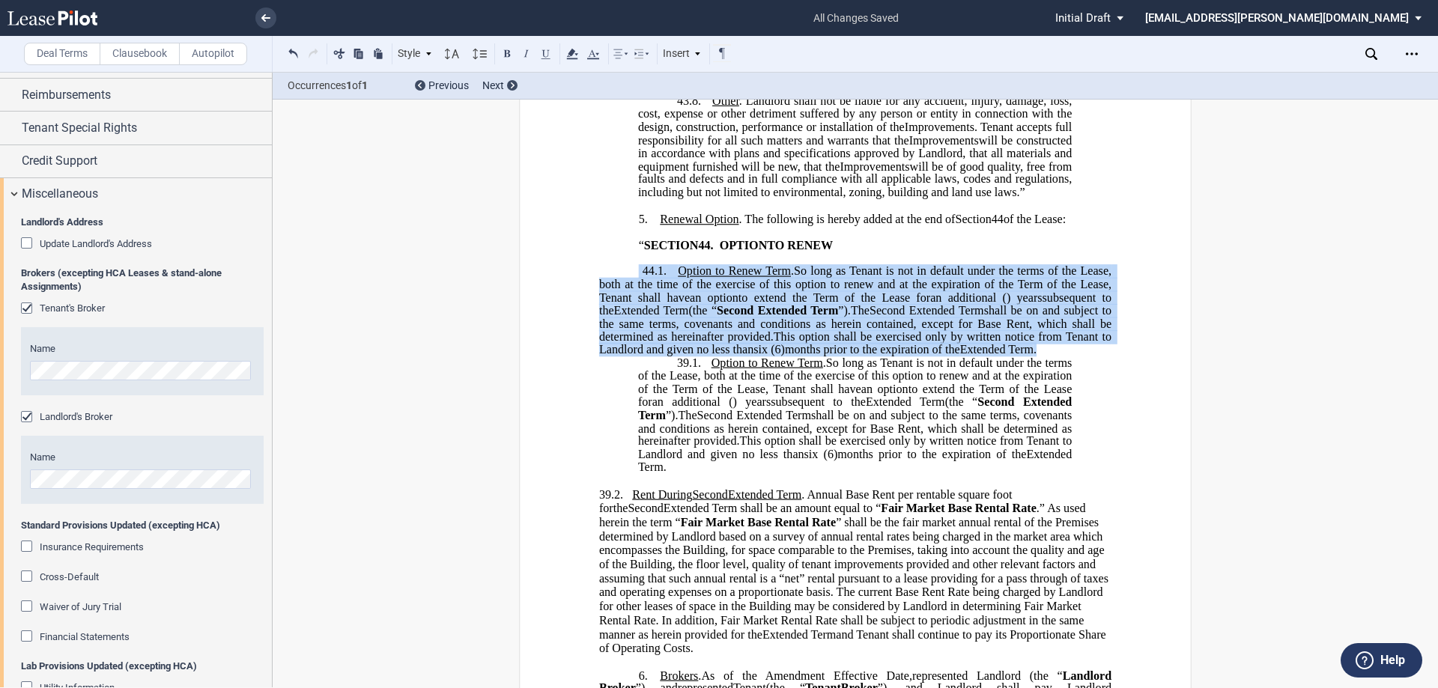
drag, startPoint x: 1050, startPoint y: 378, endPoint x: 582, endPoint y: 300, distance: 473.8
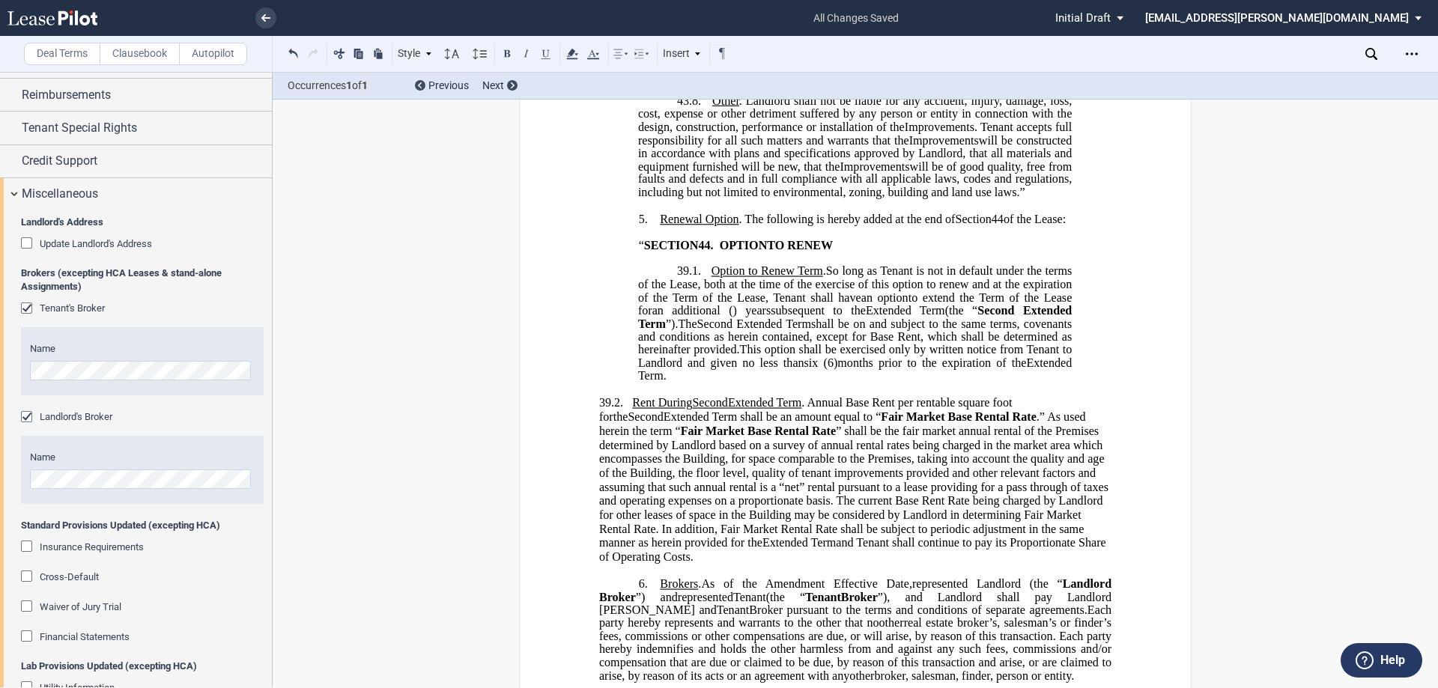
click at [685, 279] on span "39.1." at bounding box center [689, 271] width 24 height 13
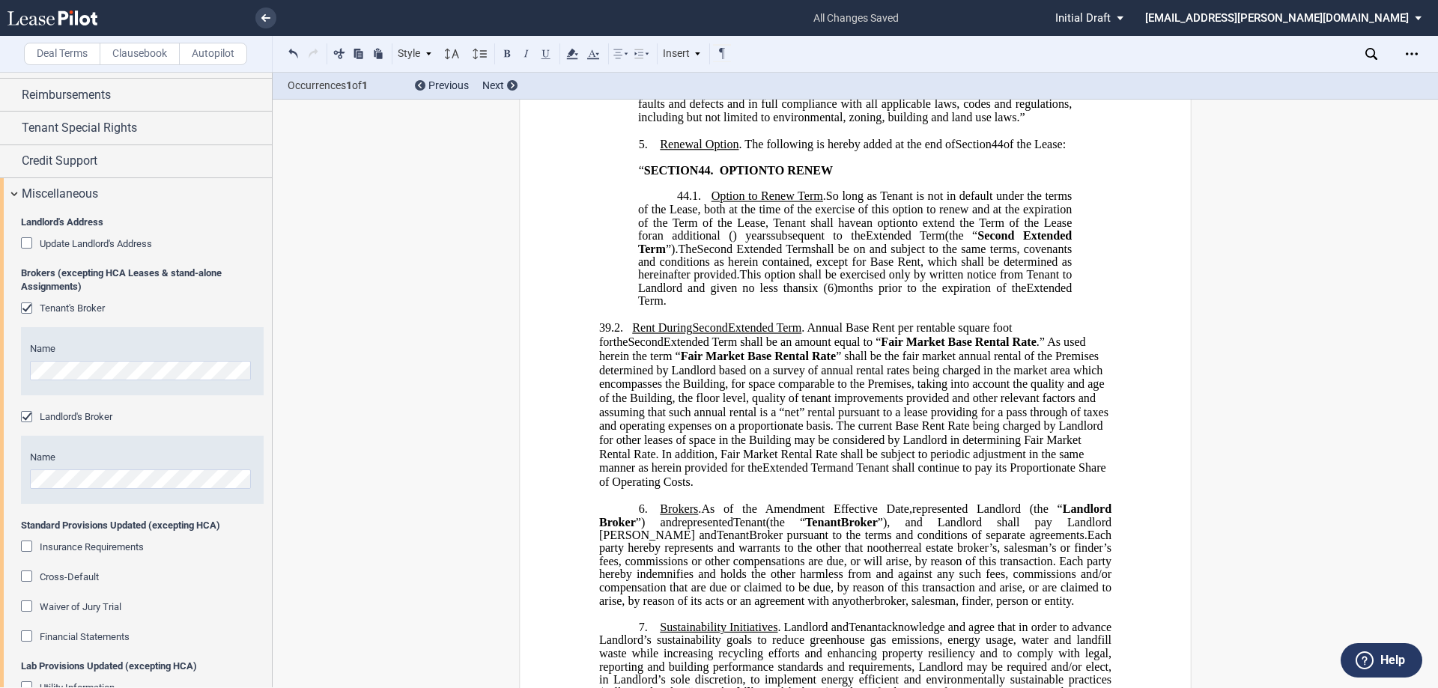
click at [605, 335] on span "39.2." at bounding box center [611, 327] width 24 height 13
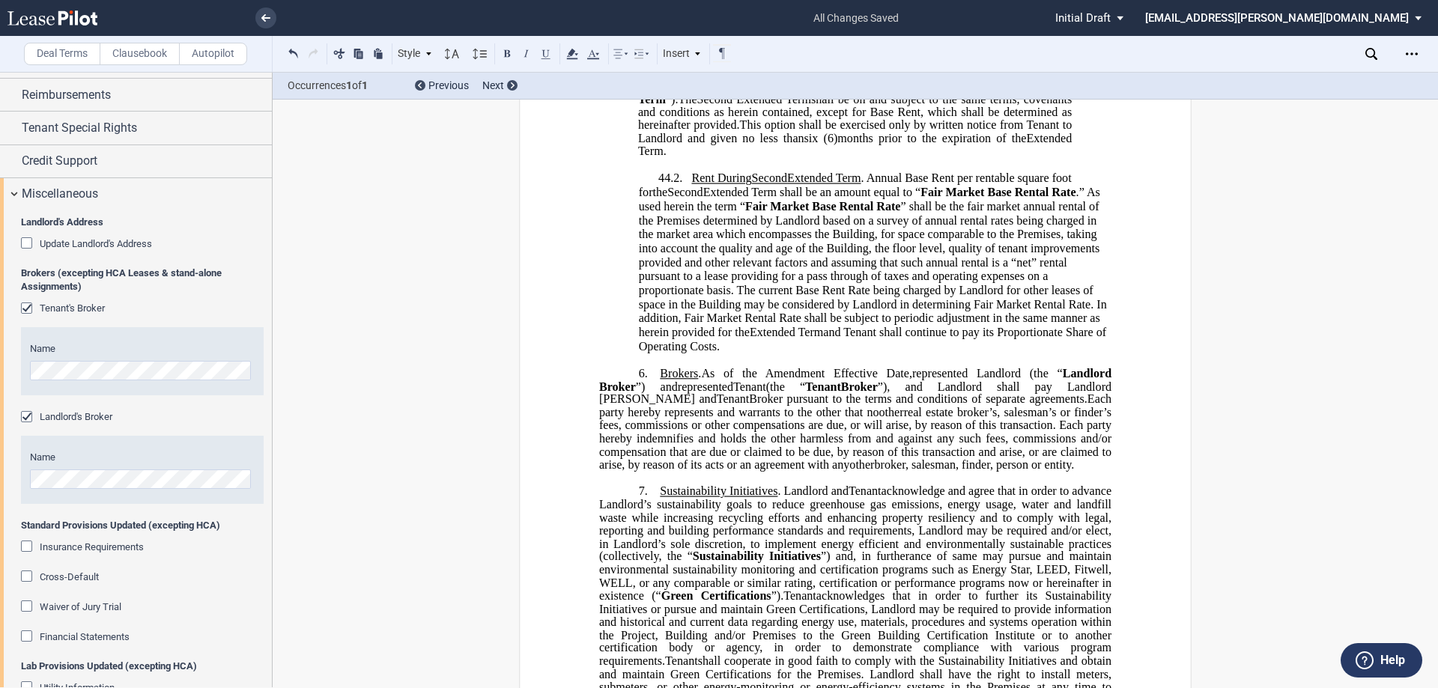
scroll to position [3071, 0]
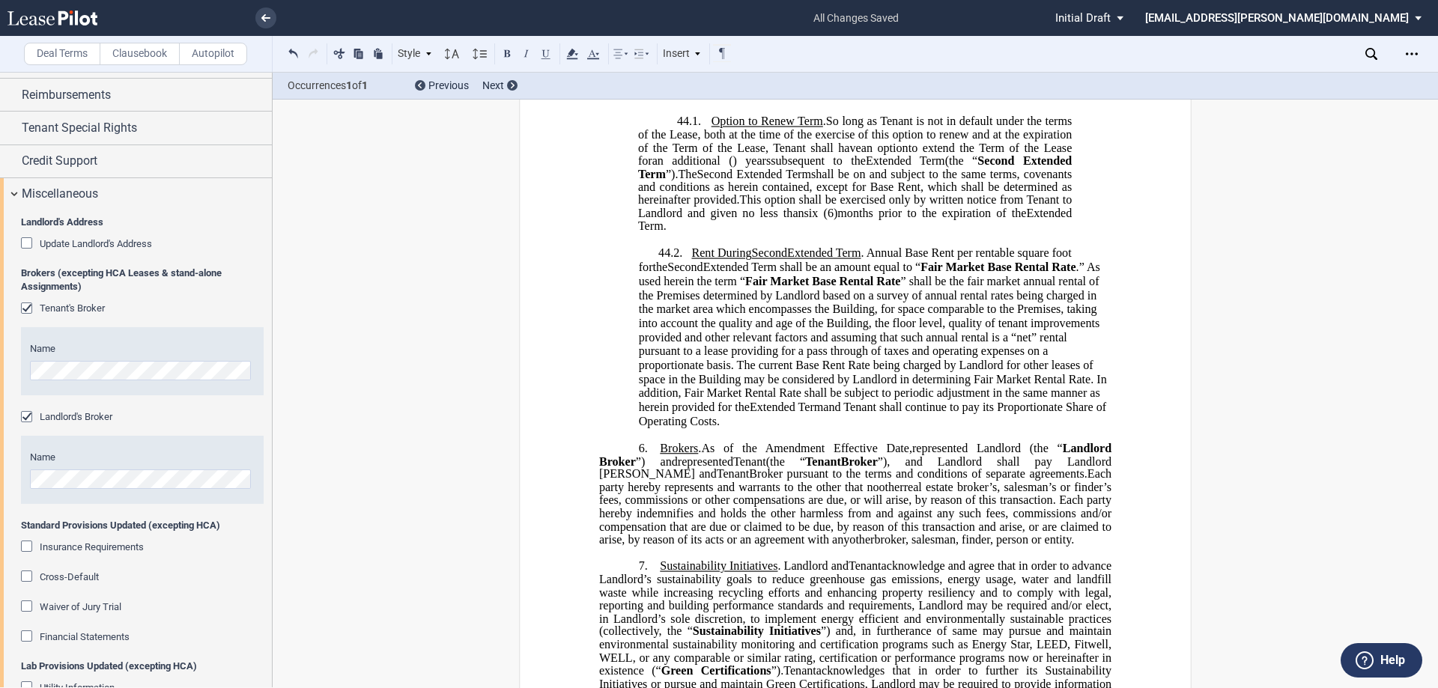
click at [649, 283] on p "44.2. Rent During Second ﻿ ﻿ Extended Term Second Extended Term and Third Exten…" at bounding box center [875, 337] width 473 height 182
click at [967, 303] on span "” shall be the fair market annual rental of the Premises determined by Landlord…" at bounding box center [874, 343] width 471 height 139
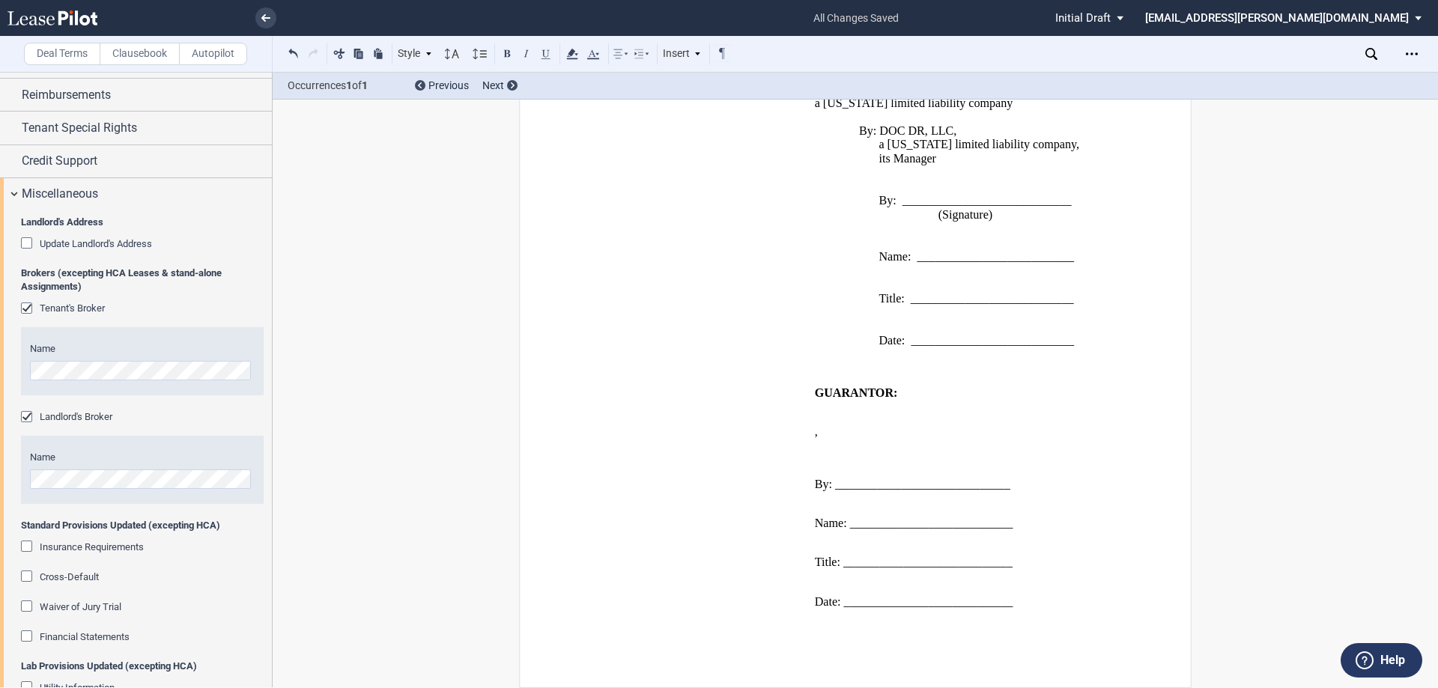
scroll to position [4599, 0]
click at [1408, 55] on use "Open Lease options menu" at bounding box center [1412, 53] width 12 height 2
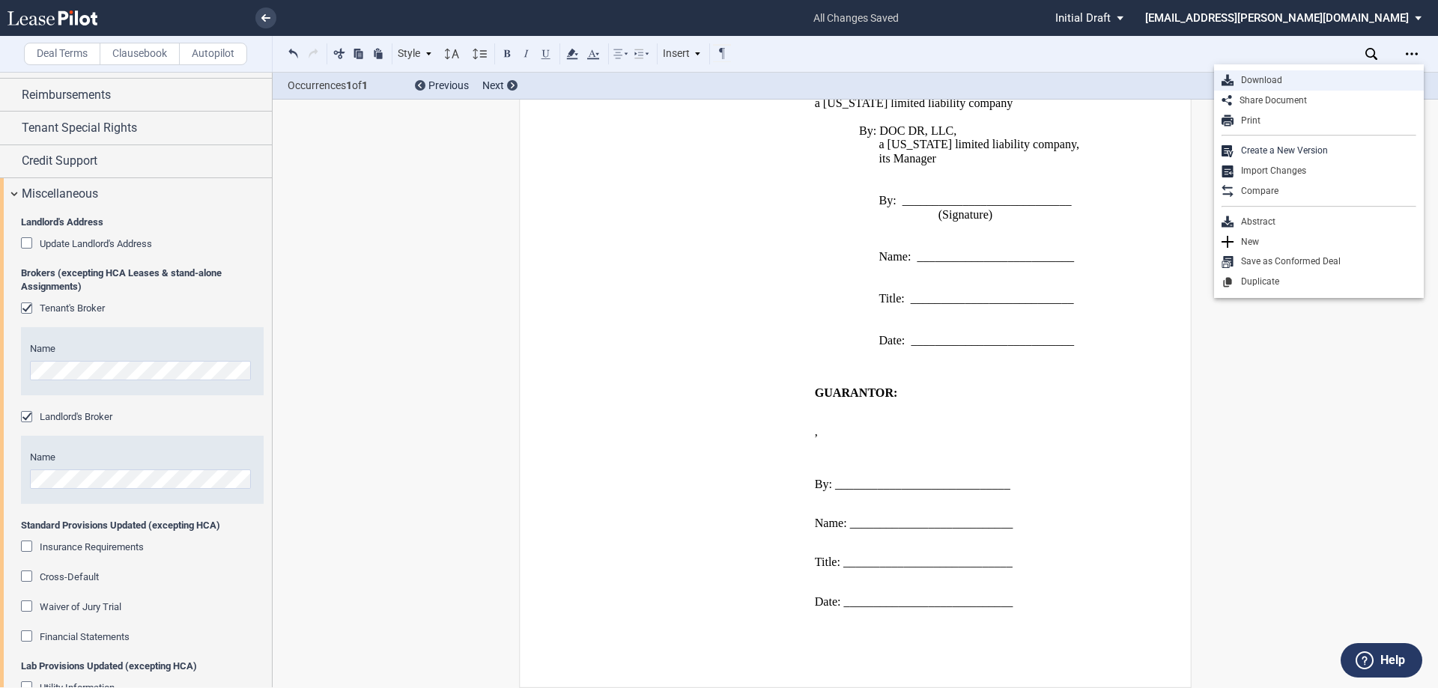
click at [1266, 84] on div "Download" at bounding box center [1325, 80] width 183 height 13
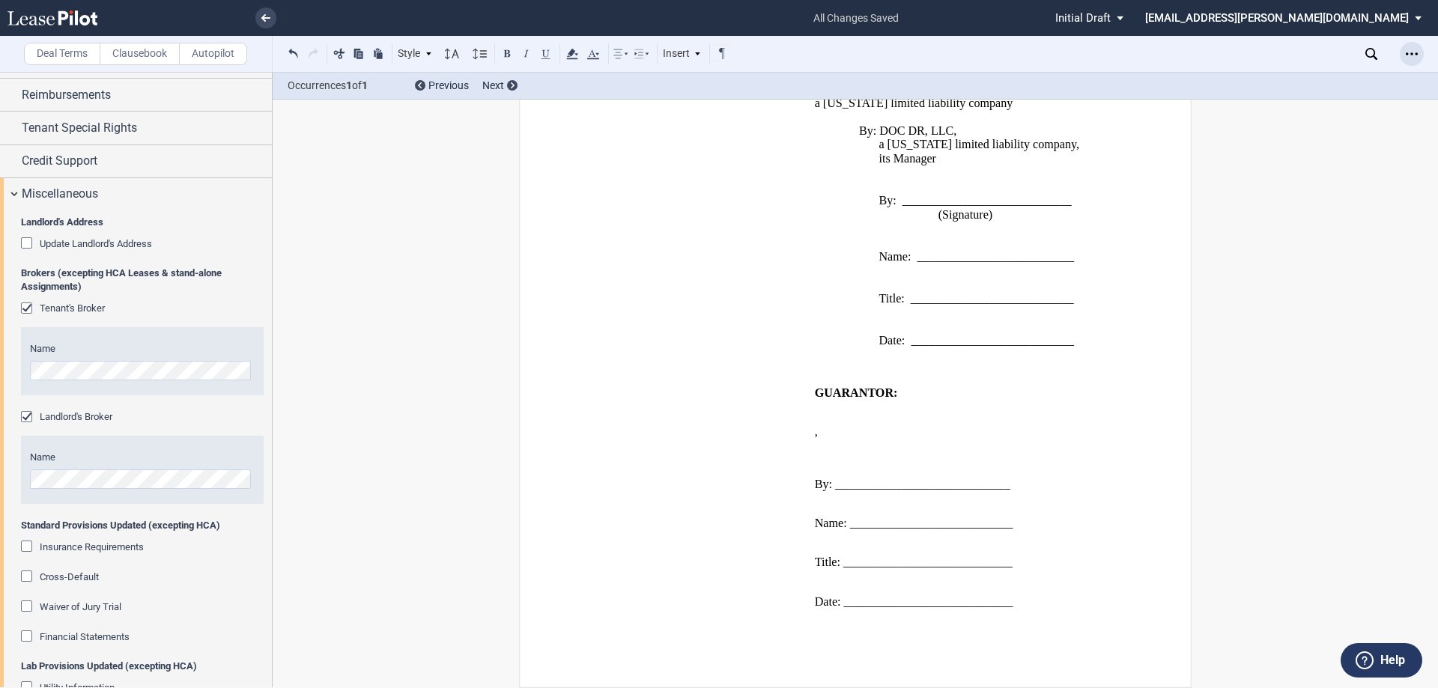
click at [1407, 58] on icon "Open Lease options menu" at bounding box center [1412, 54] width 12 height 12
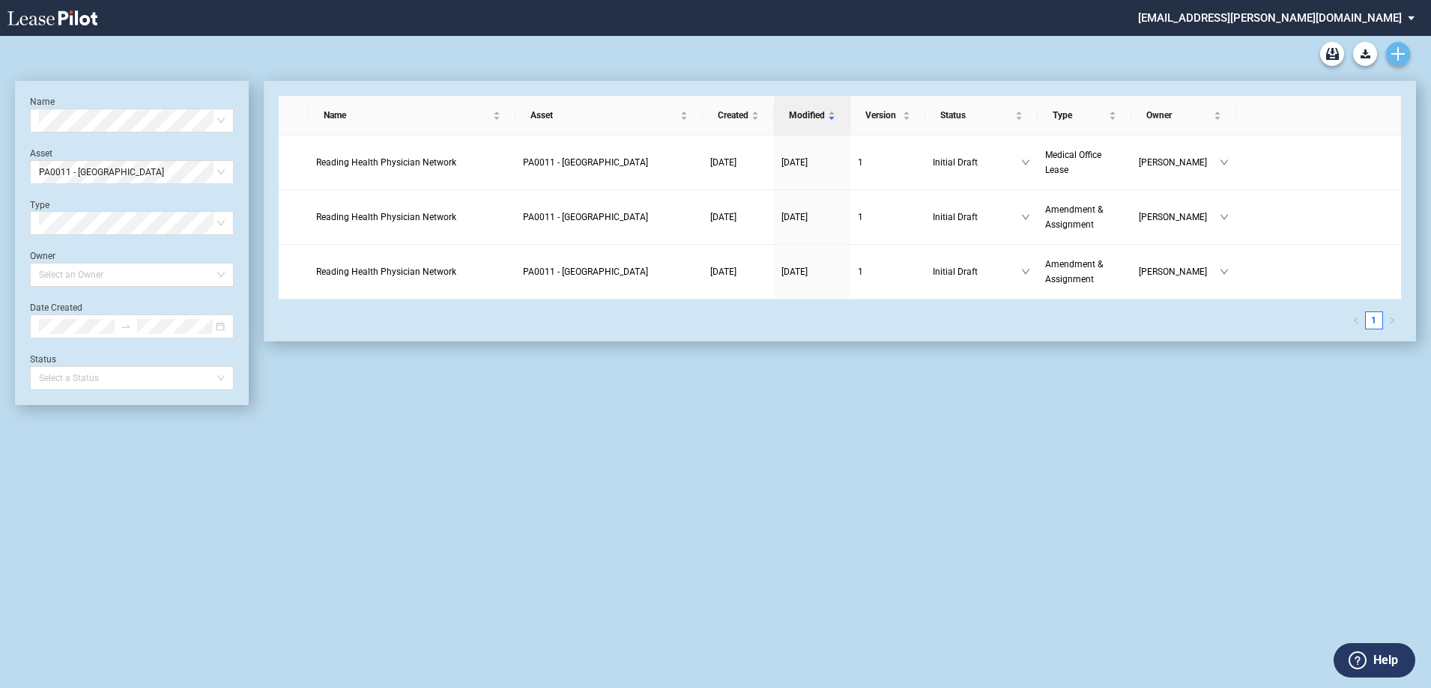
click at [1390, 51] on link "Create new document" at bounding box center [1398, 54] width 24 height 24
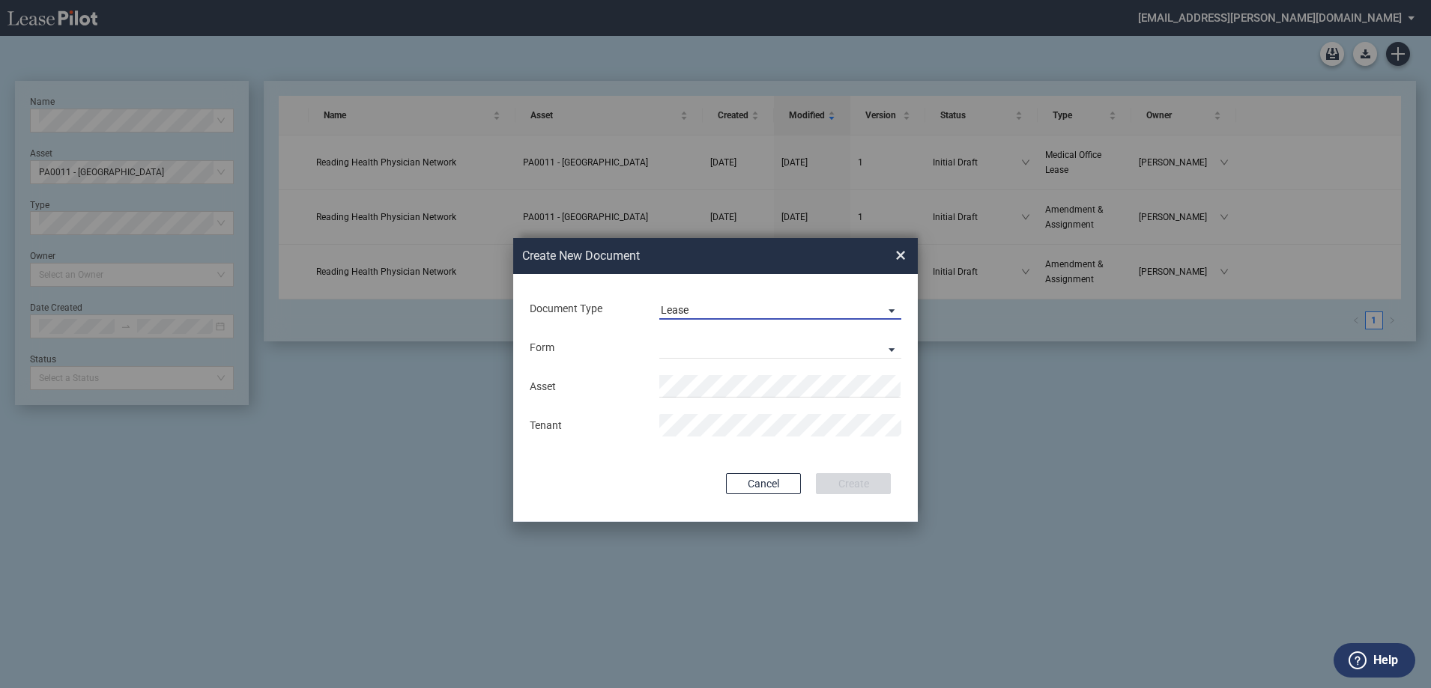
click at [760, 306] on span "Lease" at bounding box center [768, 310] width 215 height 15
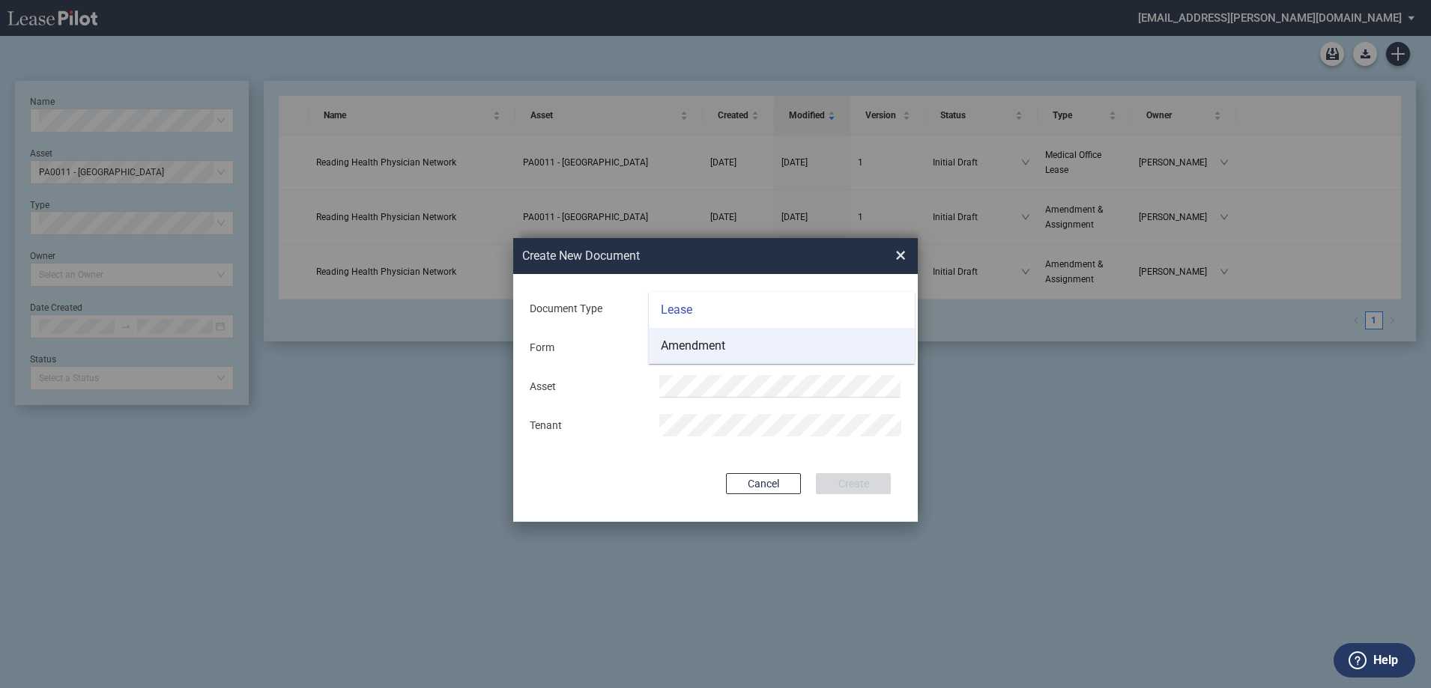
click at [757, 333] on md-option "Amendment" at bounding box center [782, 346] width 266 height 36
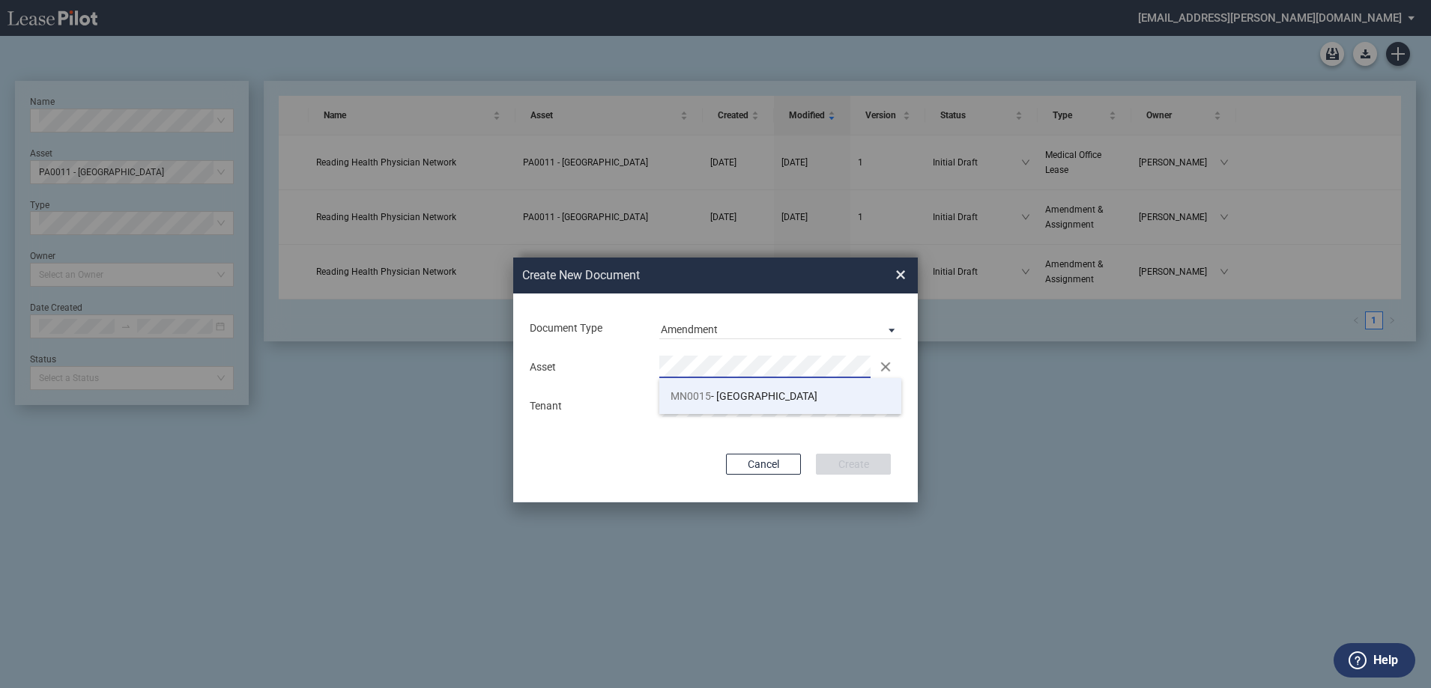
click at [790, 407] on li "MN0015 - Unity Specialty Center" at bounding box center [780, 396] width 242 height 36
click at [813, 492] on div "Document Type Amendment Deal Type Office Deal Type Office Form Amendment & Assi…" at bounding box center [715, 398] width 405 height 209
click at [848, 455] on button "Create" at bounding box center [853, 464] width 75 height 21
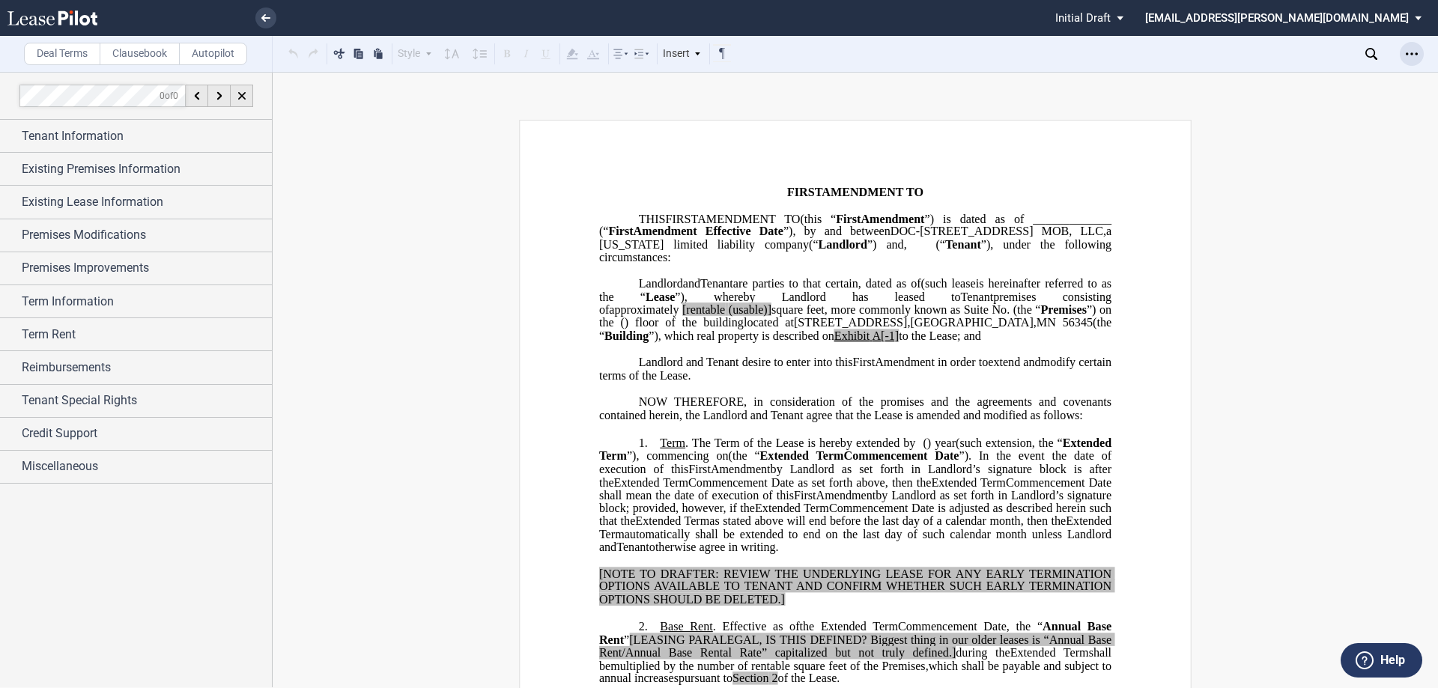
click at [1411, 50] on icon "Open Lease options menu" at bounding box center [1412, 54] width 12 height 12
click at [1321, 80] on div "Download" at bounding box center [1325, 80] width 183 height 13
click at [55, 13] on icon at bounding box center [52, 17] width 90 height 15
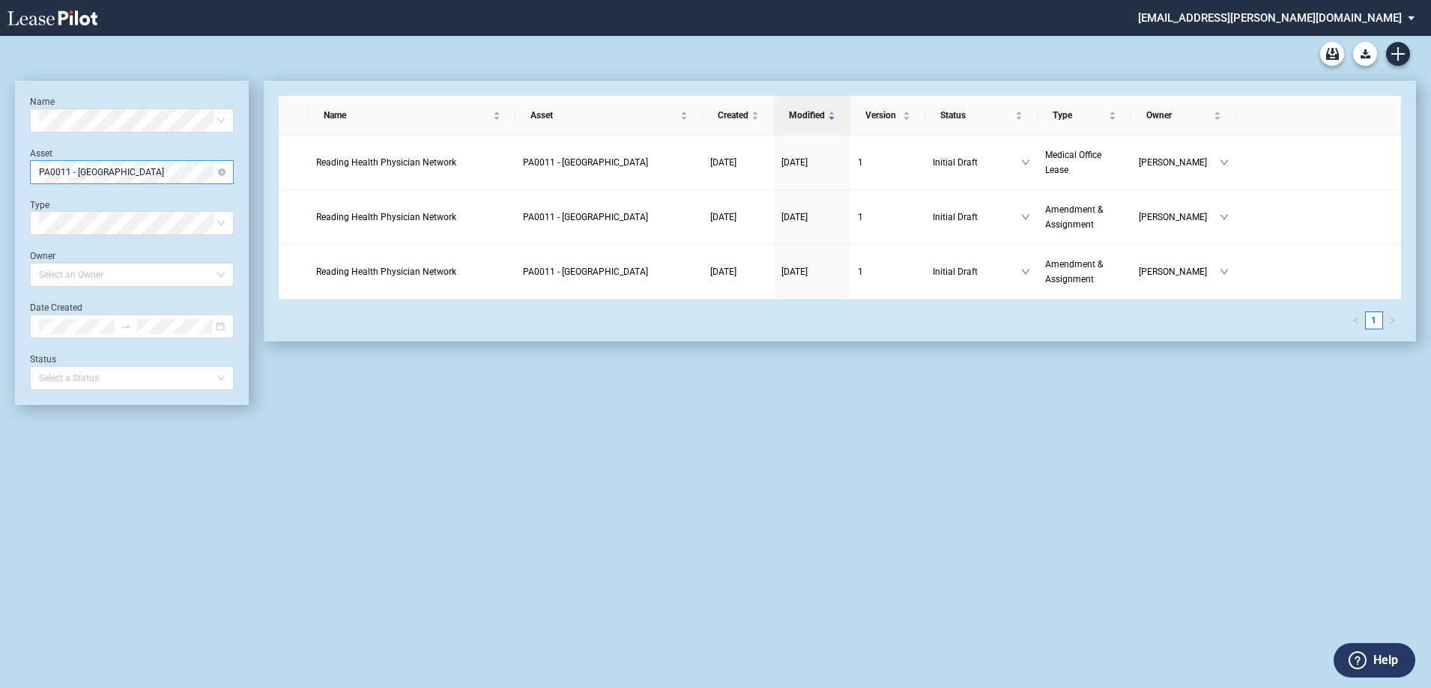
click at [140, 175] on span "PA0011 - Spring Ridge Medical Center" at bounding box center [132, 172] width 186 height 22
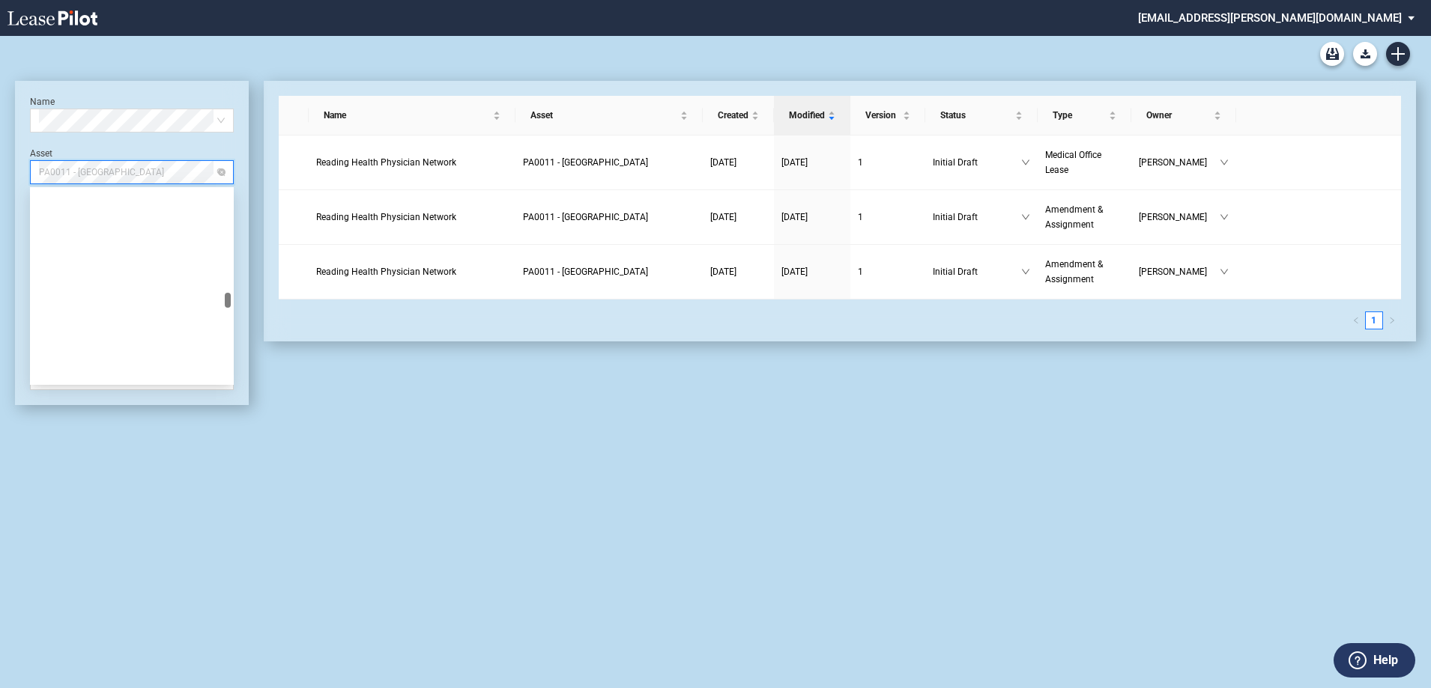
scroll to position [3356, 0]
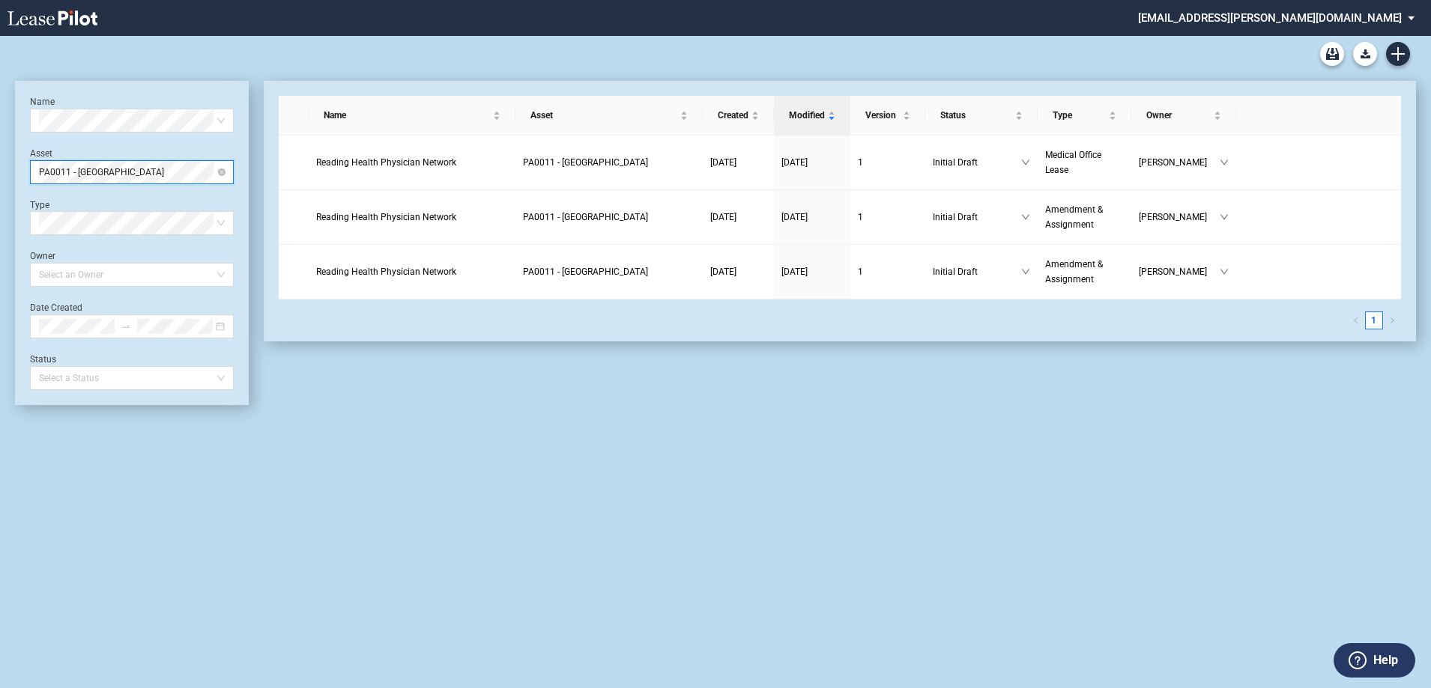
click at [190, 174] on span "PA0011 - Spring Ridge Medical Center" at bounding box center [132, 172] width 186 height 22
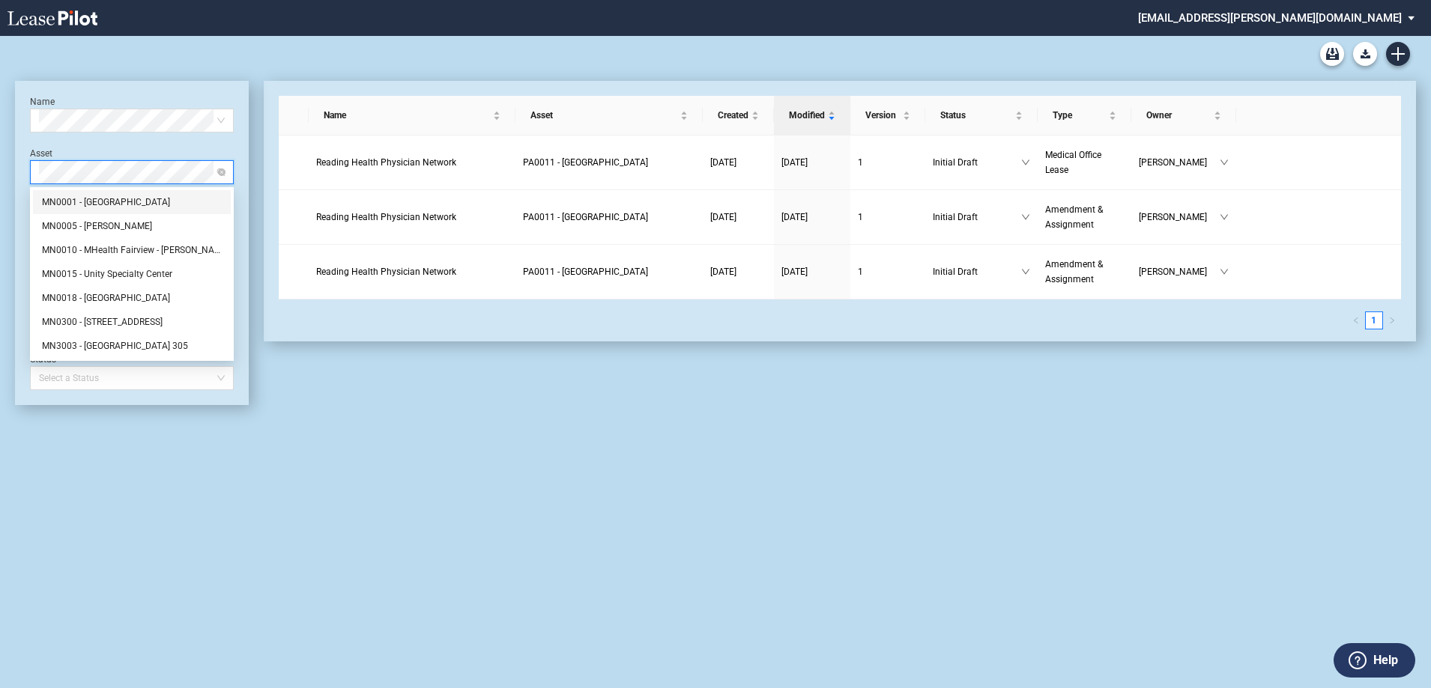
scroll to position [0, 0]
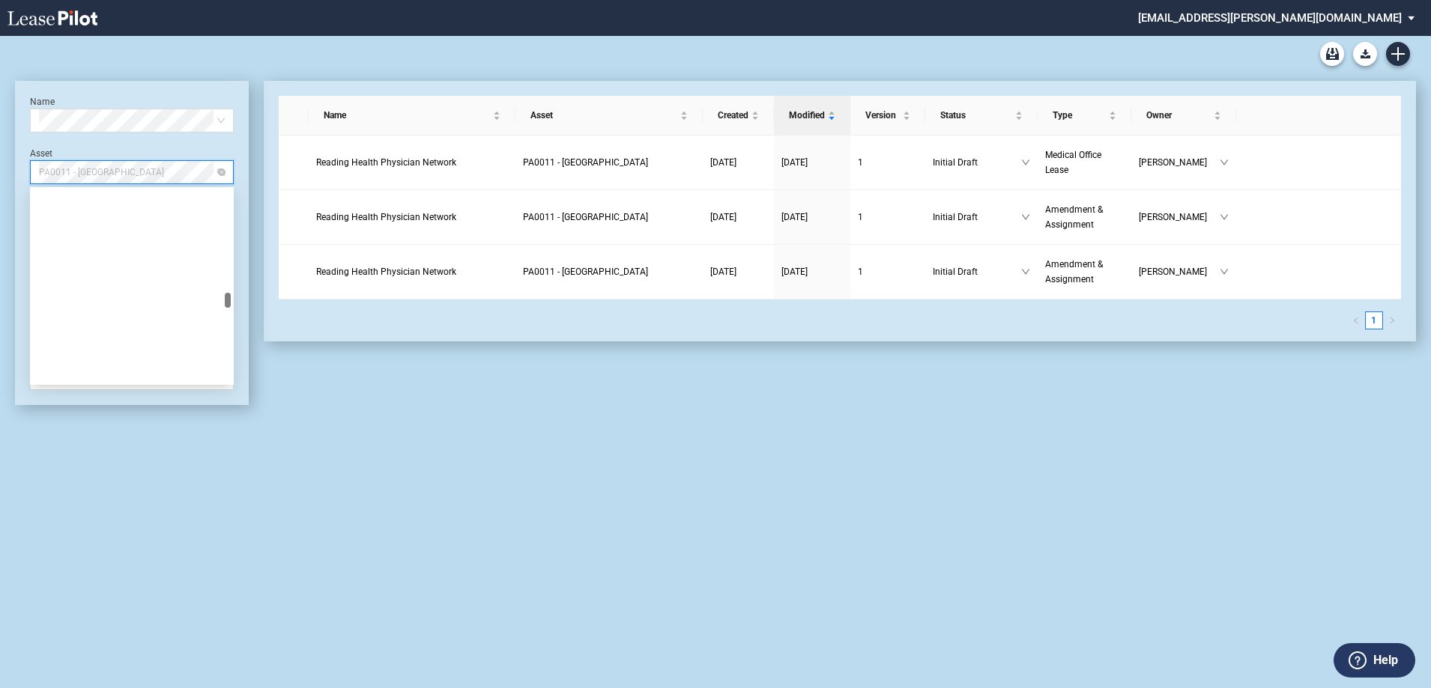
click at [166, 168] on span "PA0011 - Spring Ridge Medical Center" at bounding box center [132, 172] width 186 height 22
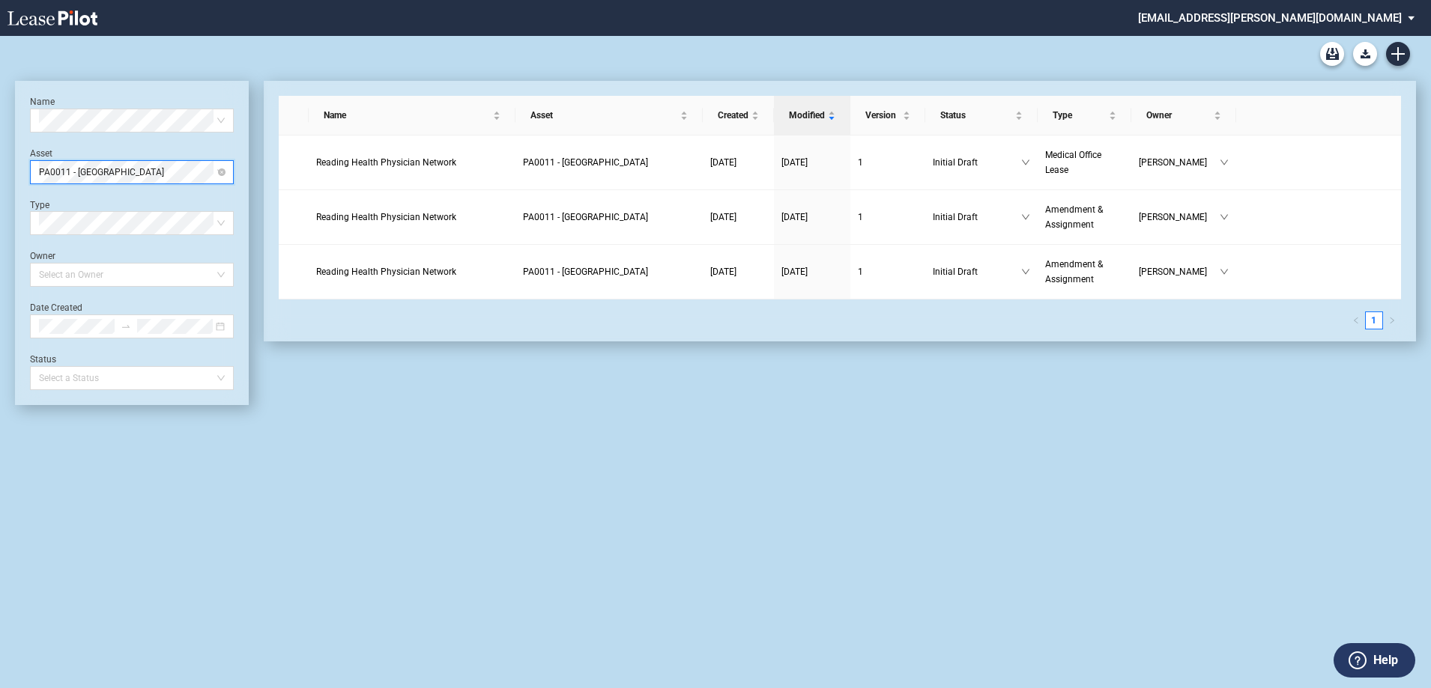
click at [166, 168] on span "PA0011 - Spring Ridge Medical Center" at bounding box center [132, 172] width 186 height 22
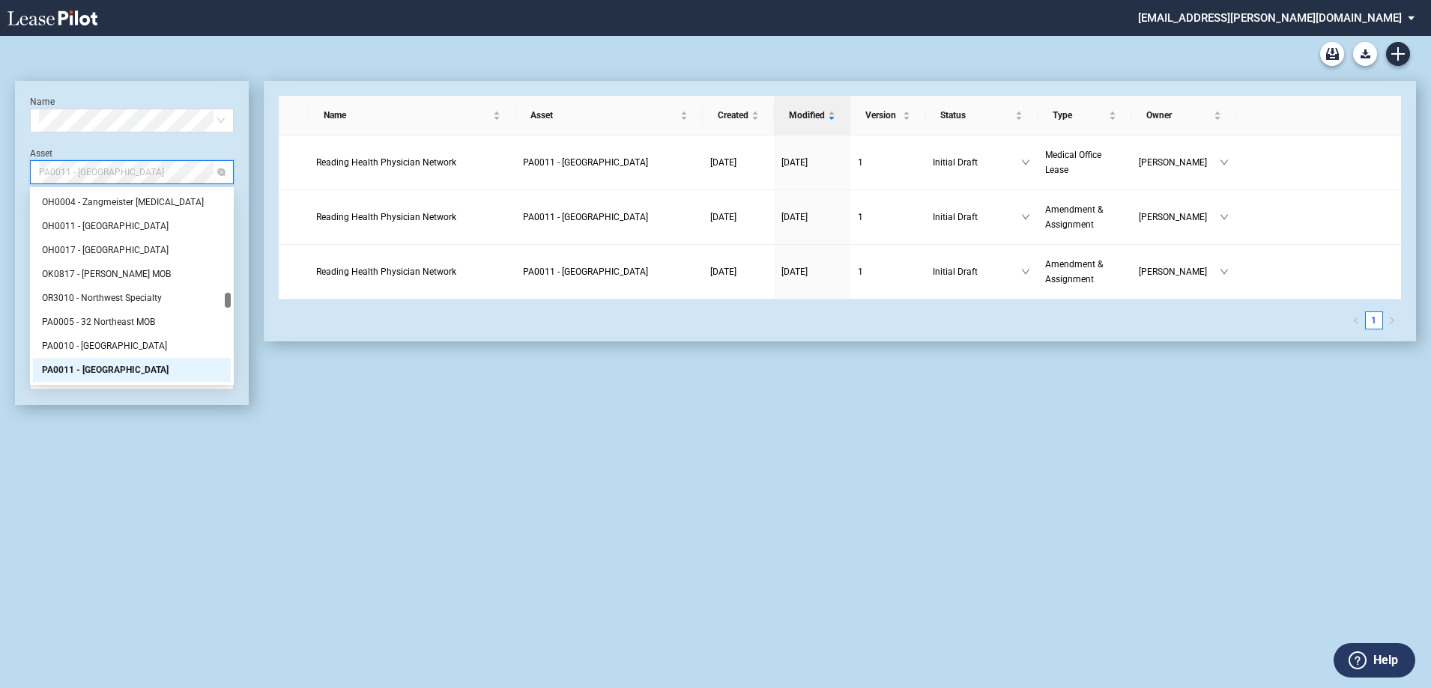
click at [187, 169] on span "PA0011 - Spring Ridge Medical Center" at bounding box center [132, 172] width 186 height 22
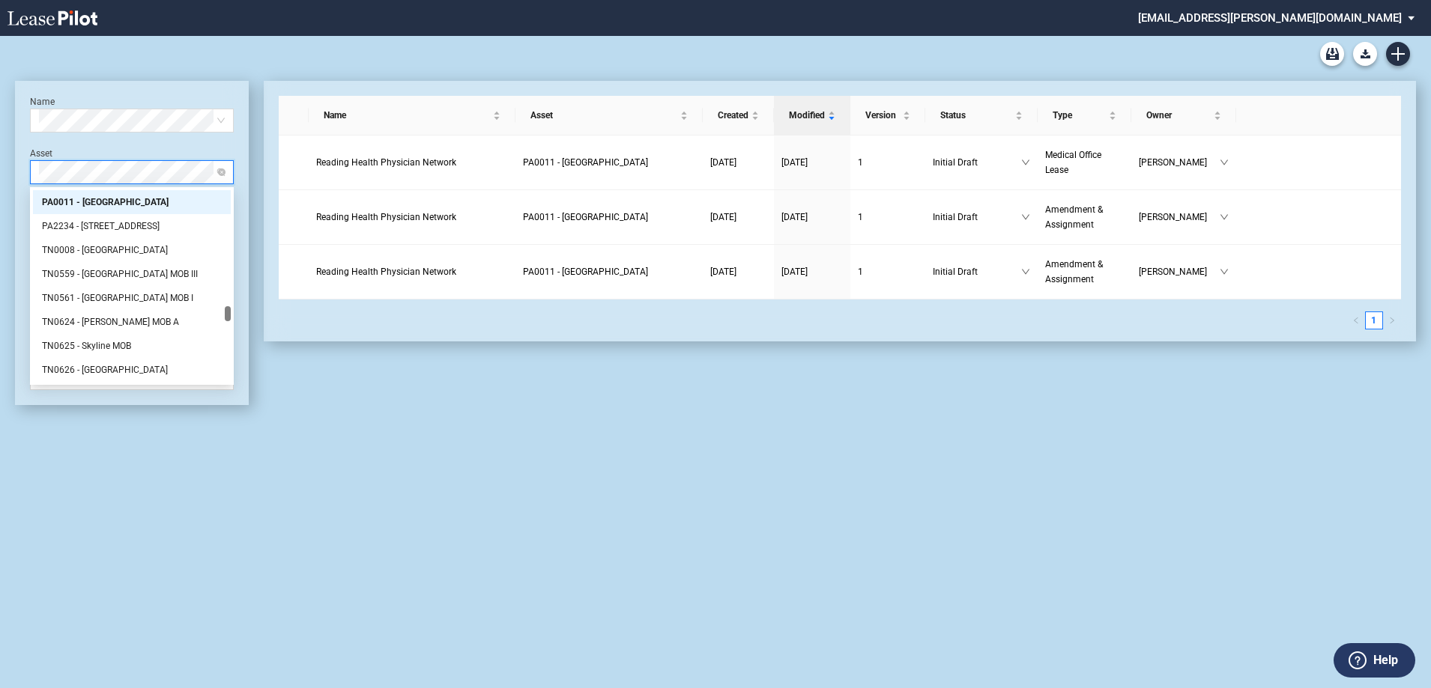
scroll to position [0, 0]
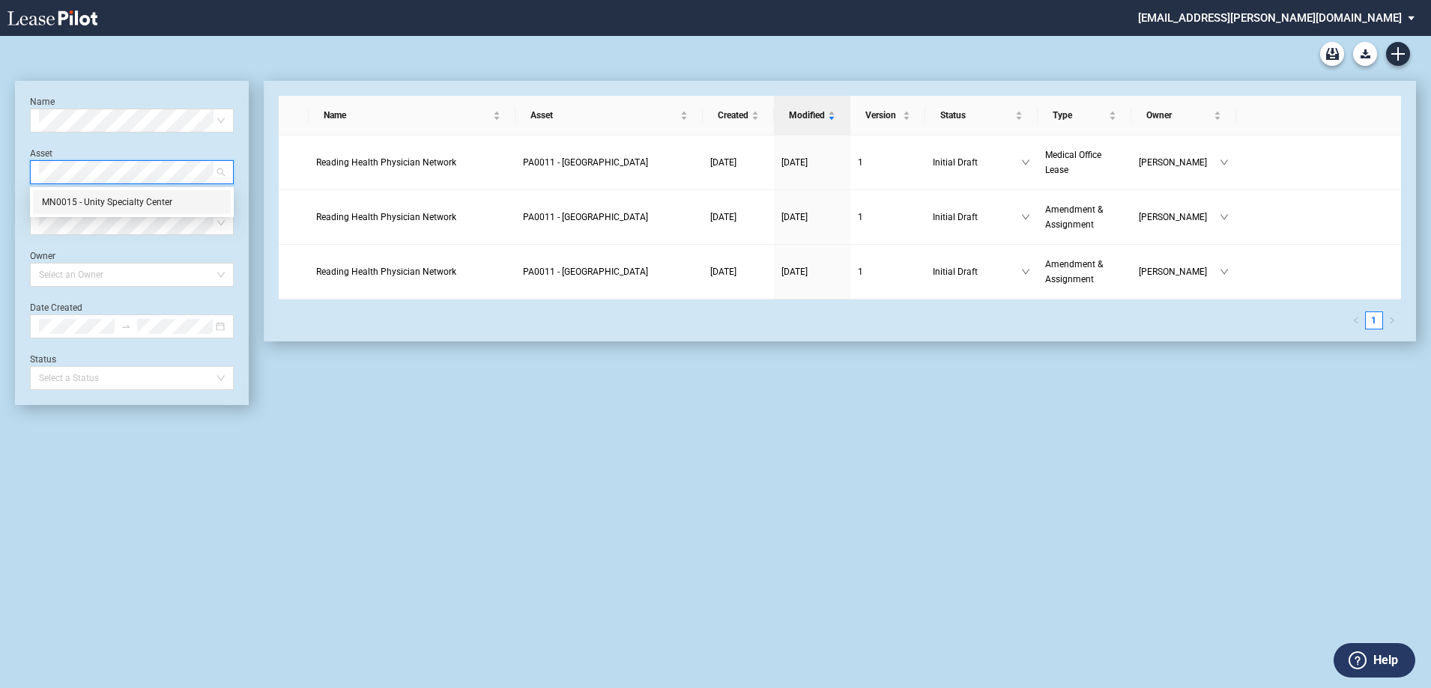
click at [176, 203] on div "MN0015 - Unity Specialty Center" at bounding box center [132, 202] width 180 height 15
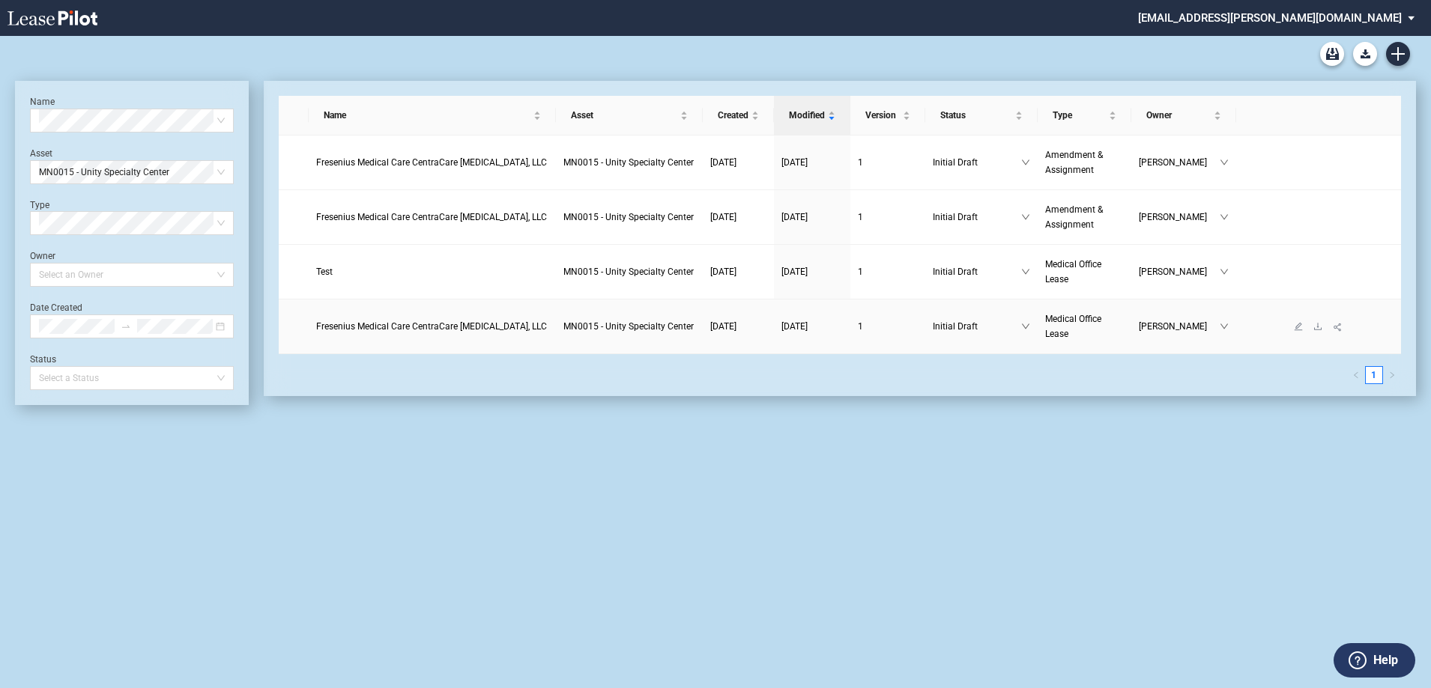
click at [446, 315] on td "Fresenius Medical Care CentraCare Dialysis, LLC" at bounding box center [433, 327] width 248 height 55
click at [443, 325] on span "Fresenius Medical Care CentraCare Dialysis, LLC" at bounding box center [431, 326] width 231 height 10
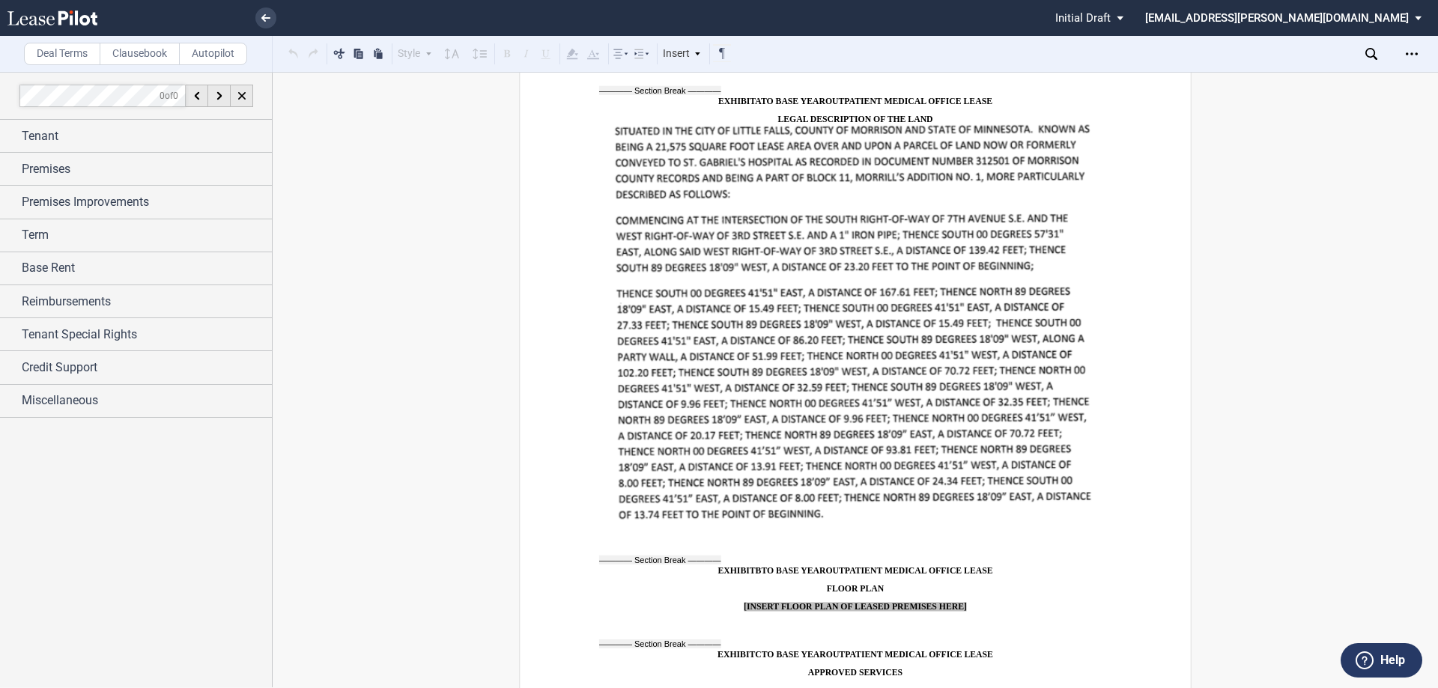
scroll to position [12417, 0]
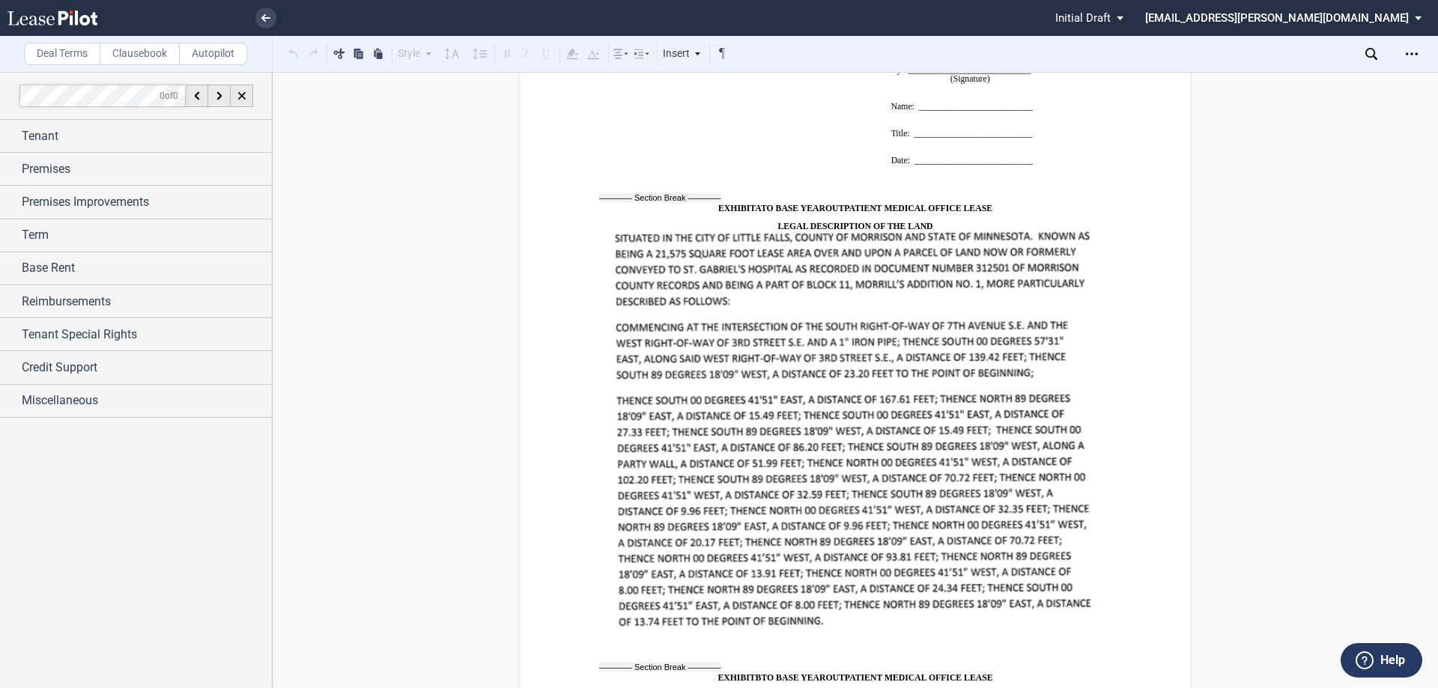
click at [800, 381] on img at bounding box center [856, 432] width 485 height 402
drag, startPoint x: 599, startPoint y: 359, endPoint x: 978, endPoint y: 414, distance: 383.0
click at [978, 414] on p at bounding box center [855, 433] width 512 height 404
